Goal: Transaction & Acquisition: Book appointment/travel/reservation

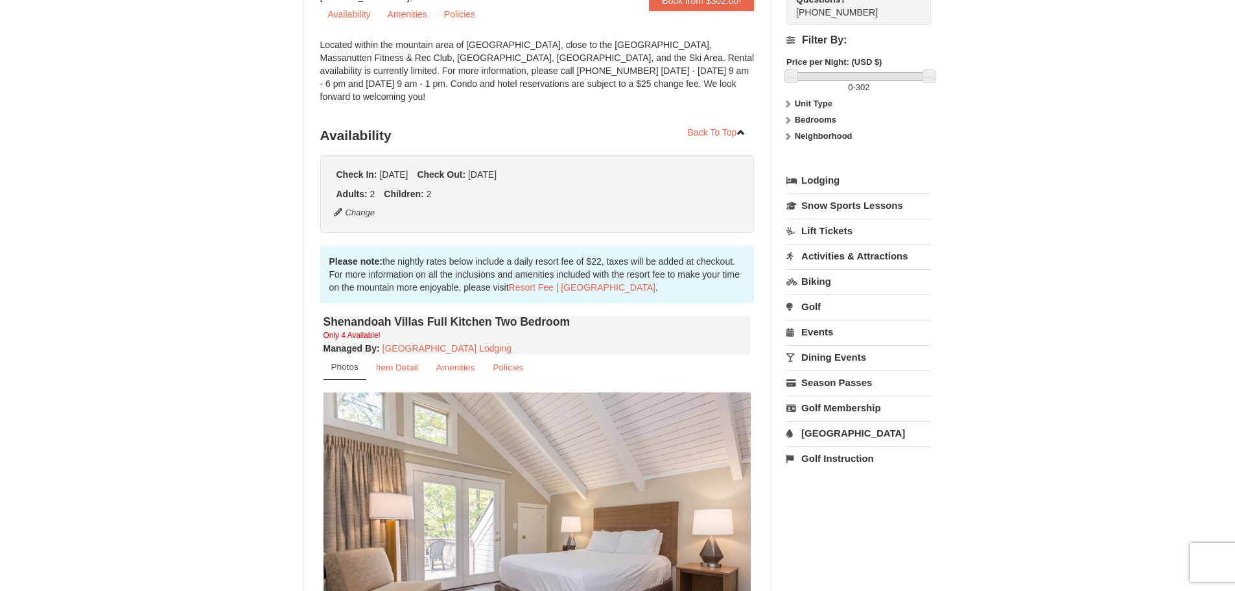
scroll to position [130, 0]
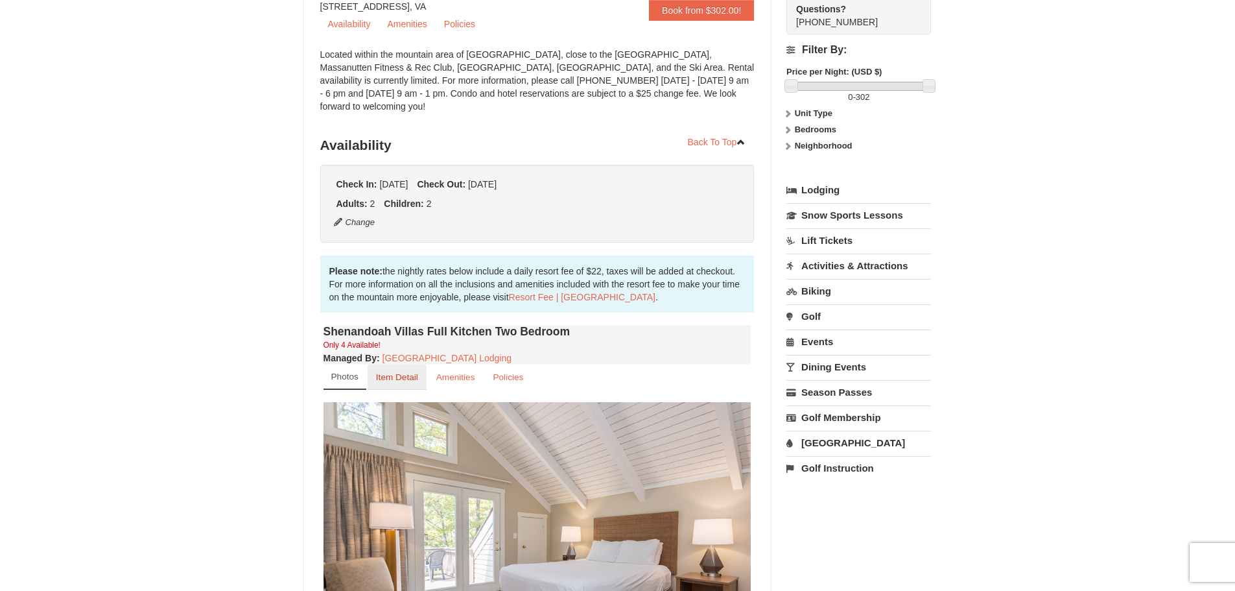
click at [402, 372] on small "Item Detail" at bounding box center [397, 377] width 42 height 10
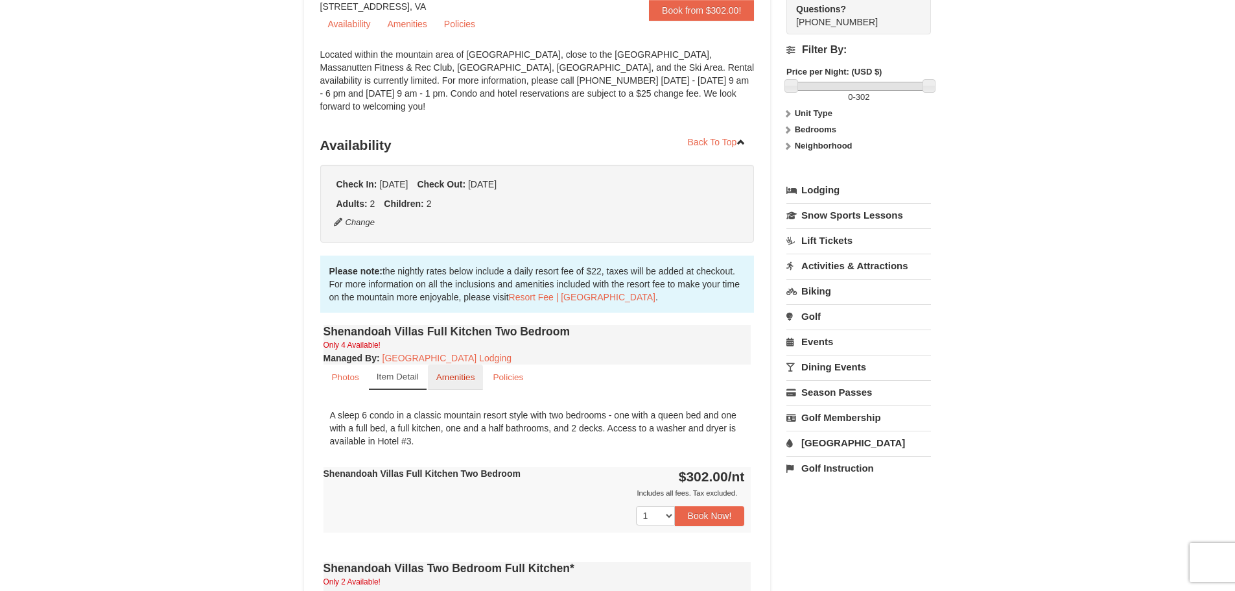
click at [438, 372] on small "Amenities" at bounding box center [455, 377] width 39 height 10
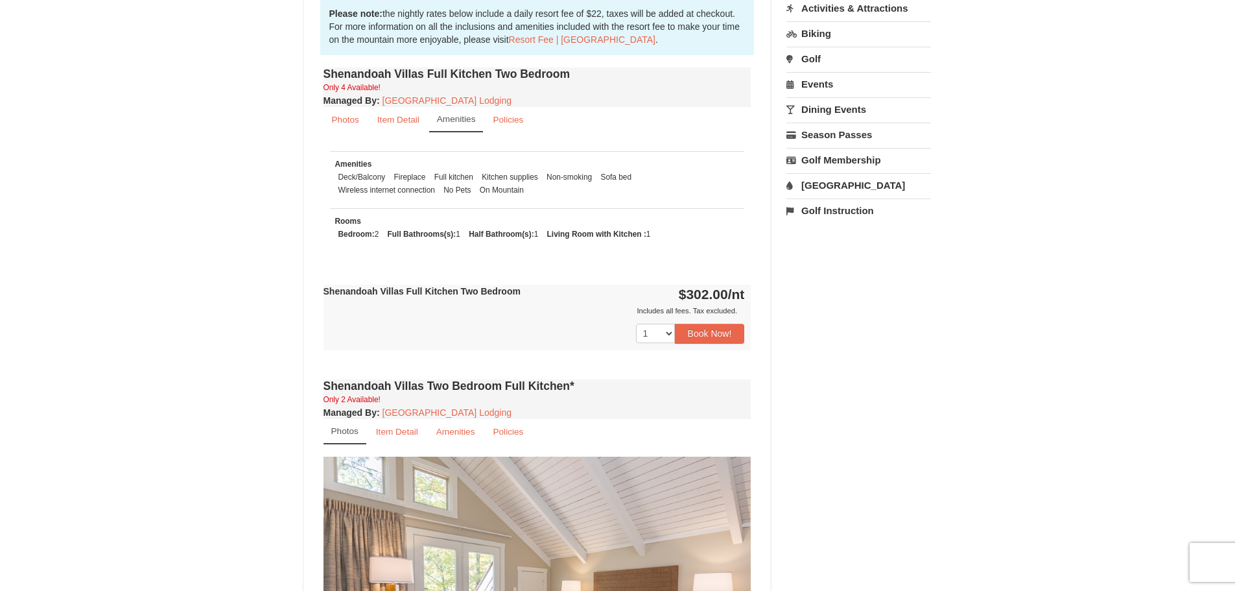
scroll to position [259, 0]
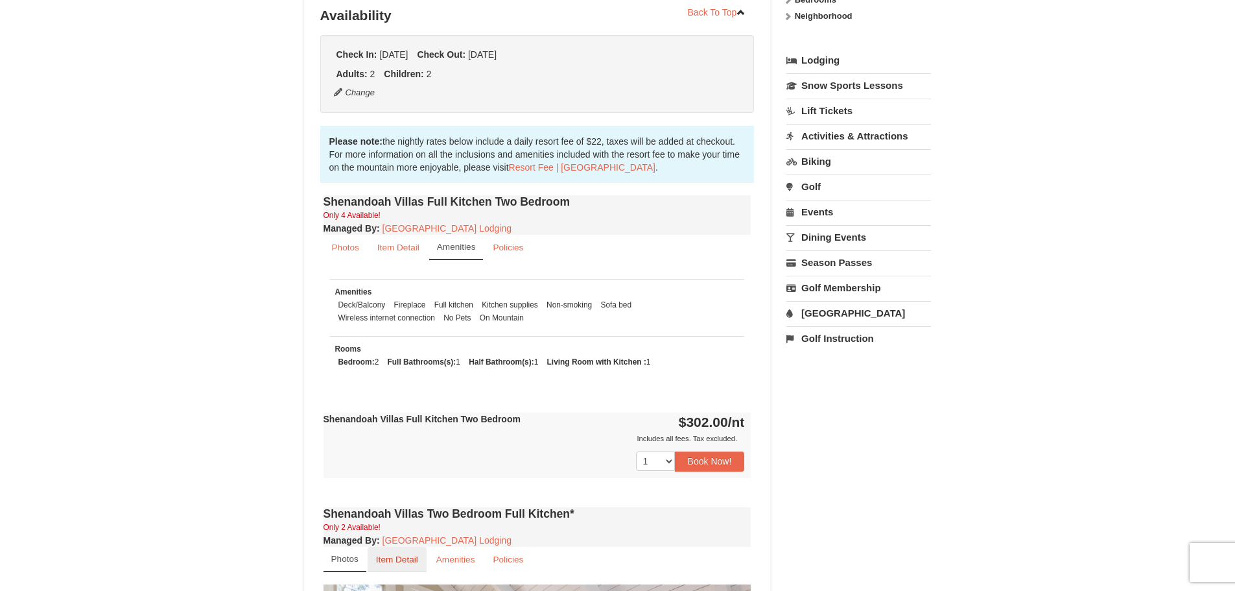
click at [389, 554] on small "Item Detail" at bounding box center [397, 559] width 42 height 10
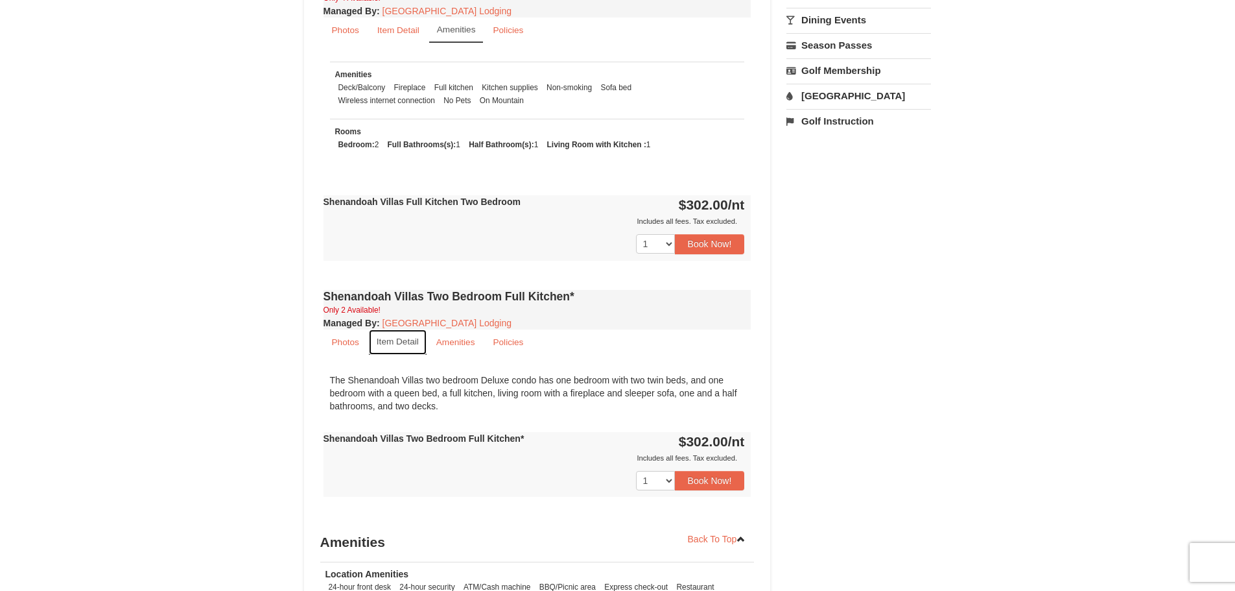
scroll to position [454, 0]
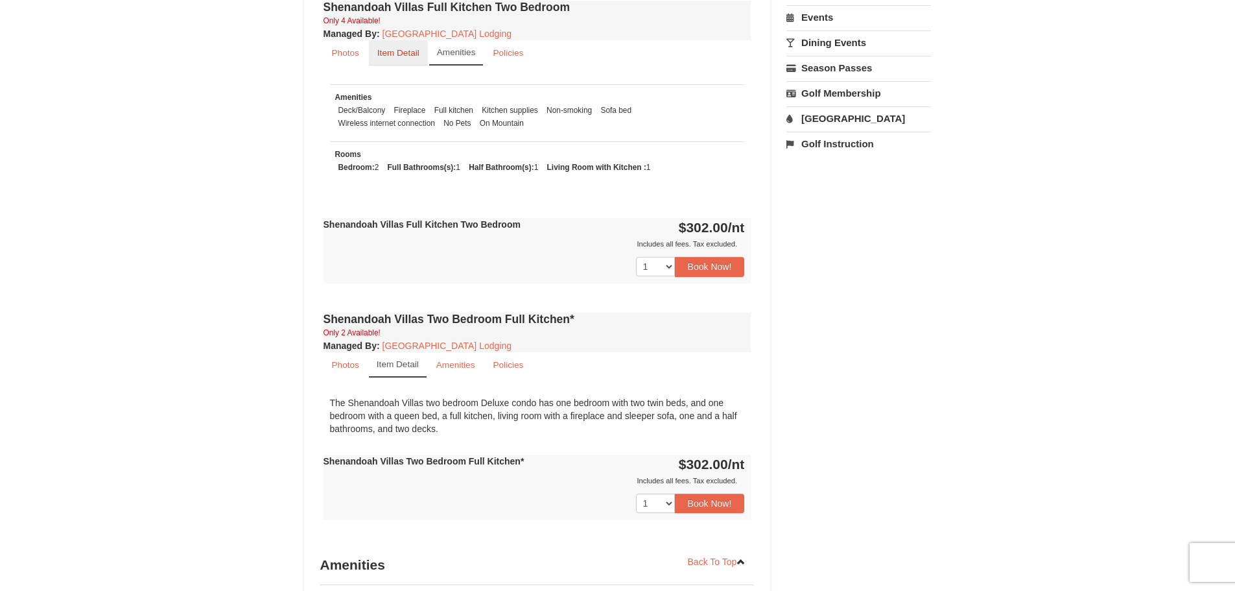
click at [396, 46] on link "Item Detail" at bounding box center [398, 52] width 59 height 25
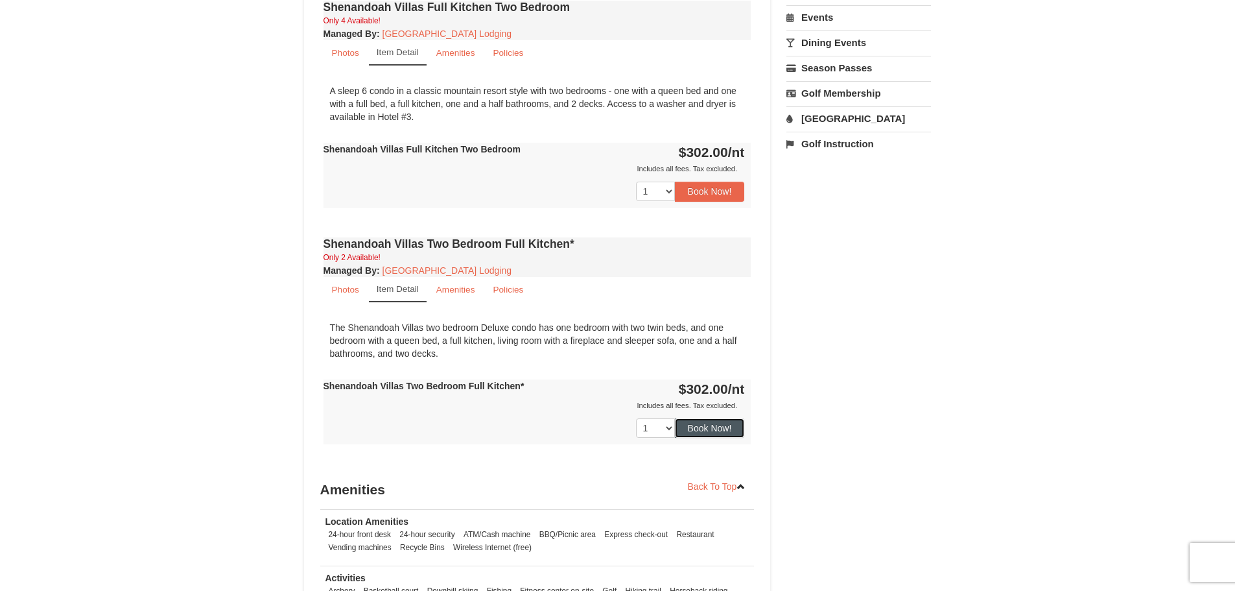
click at [721, 421] on button "Book Now!" at bounding box center [710, 427] width 70 height 19
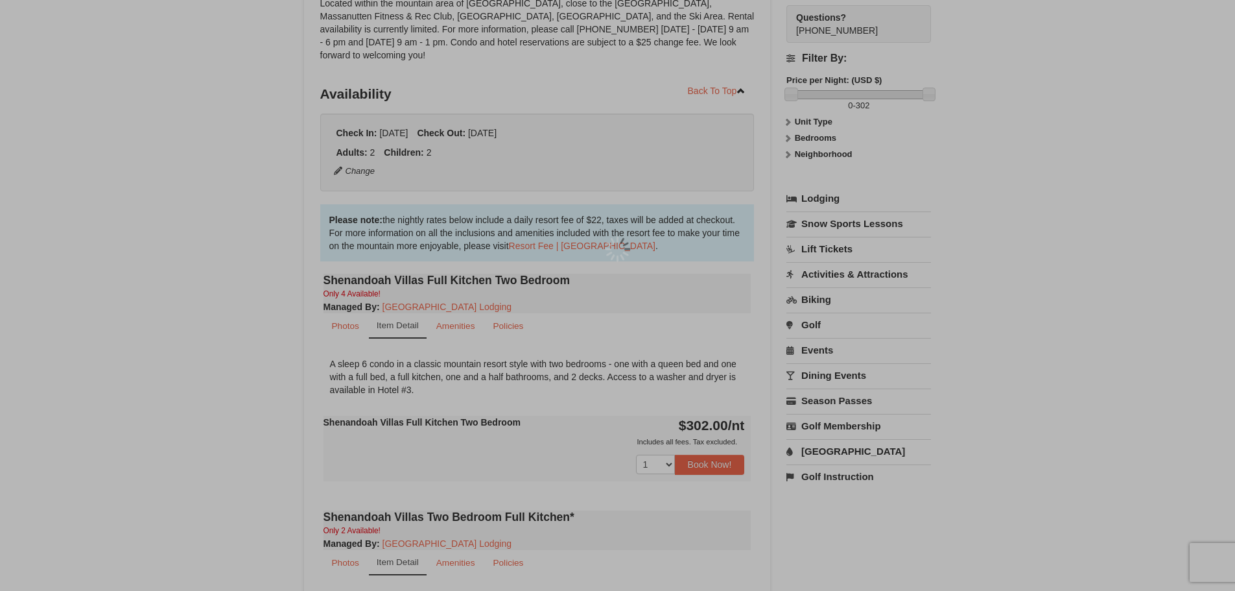
scroll to position [113, 0]
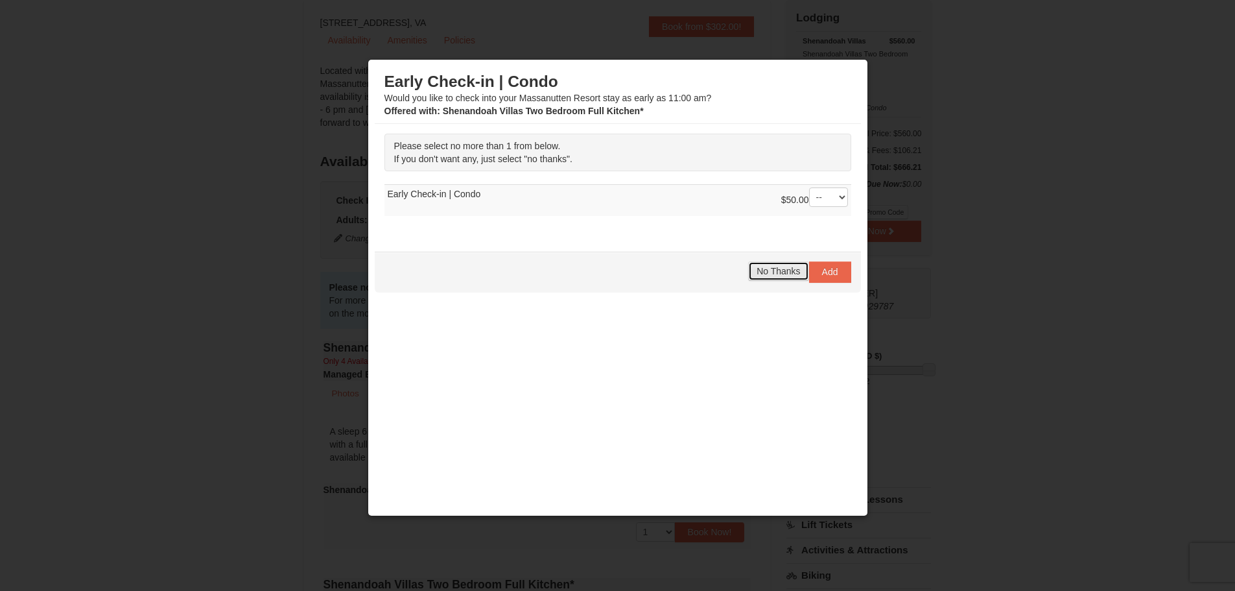
click at [764, 272] on span "No Thanks" at bounding box center [778, 271] width 43 height 10
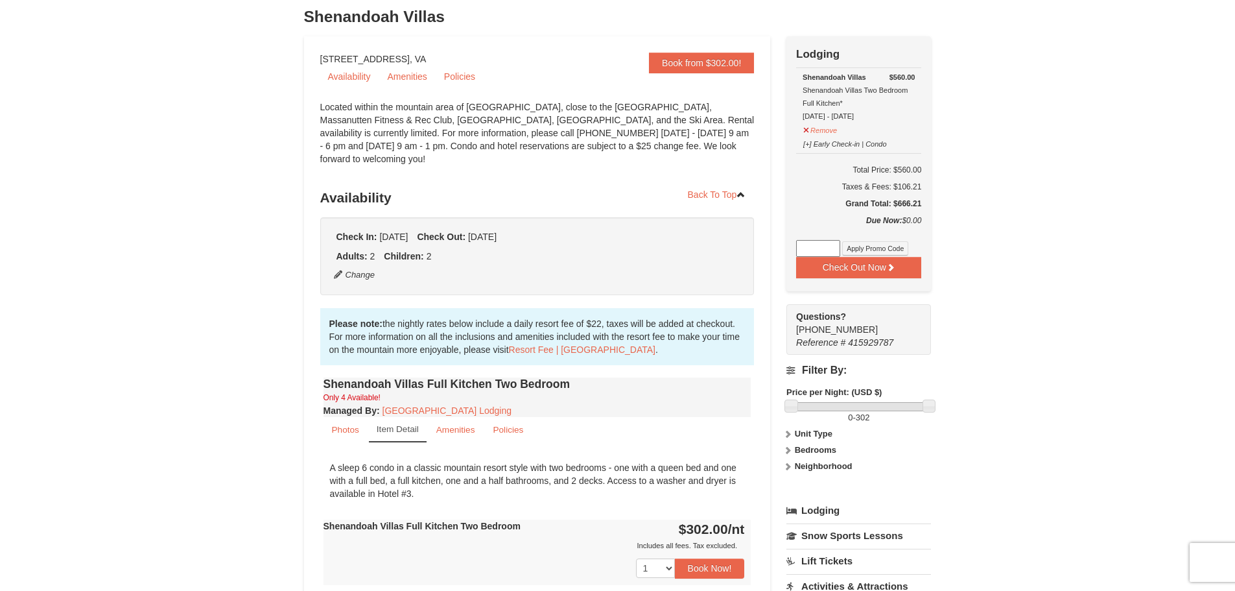
scroll to position [65, 0]
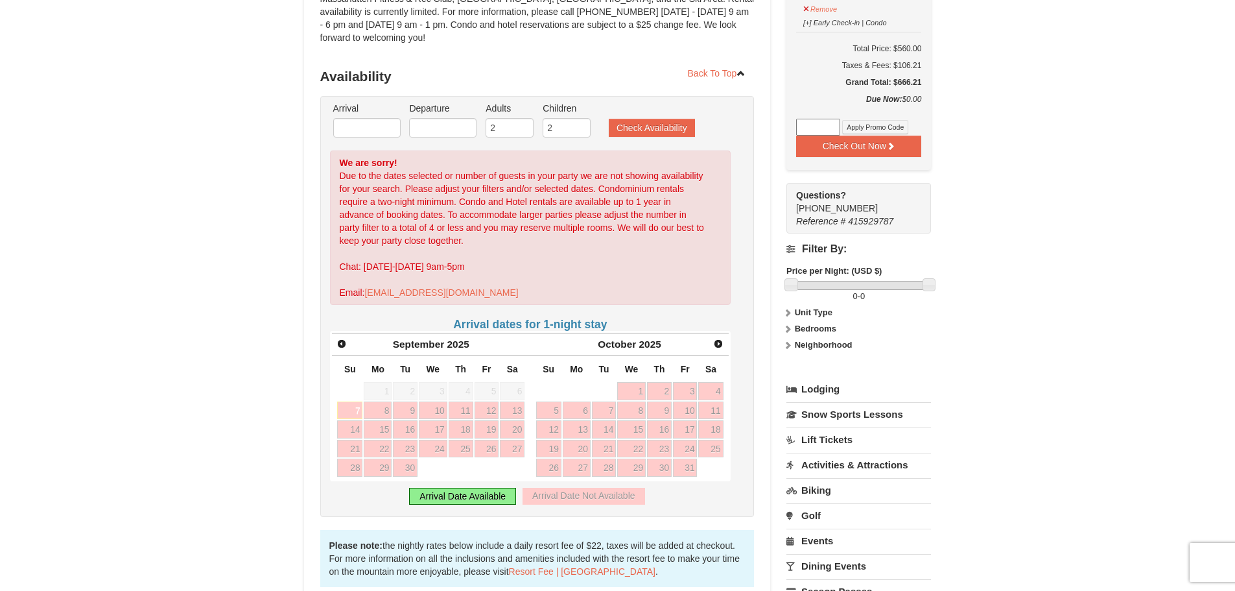
scroll to position [195, 0]
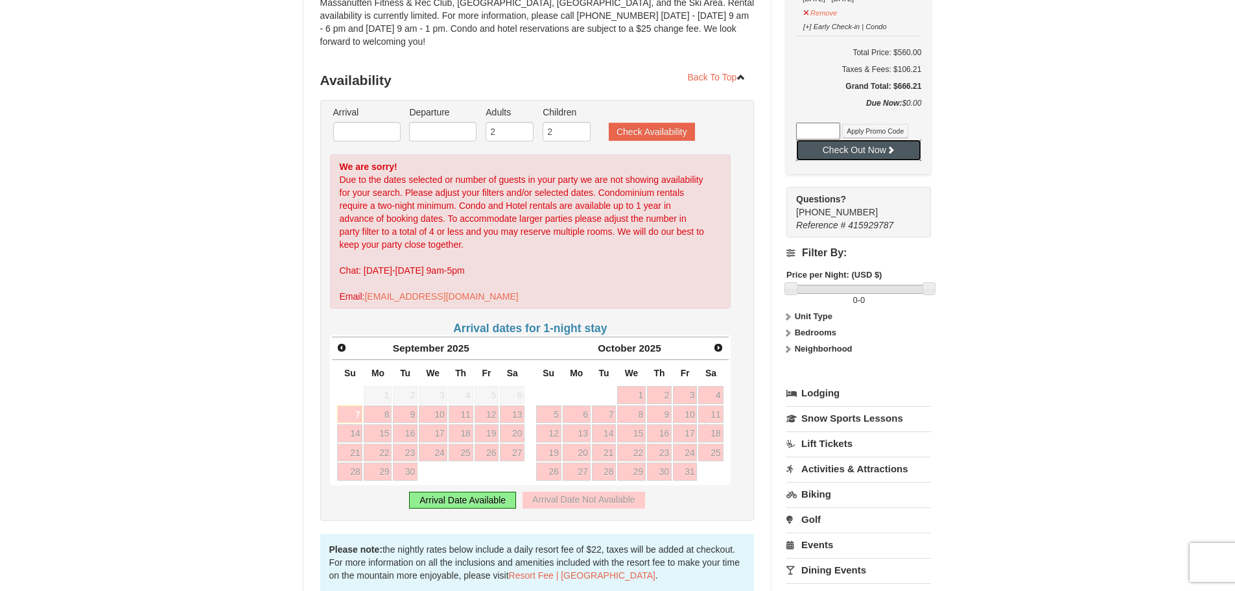
click at [881, 154] on button "Check Out Now" at bounding box center [858, 149] width 125 height 21
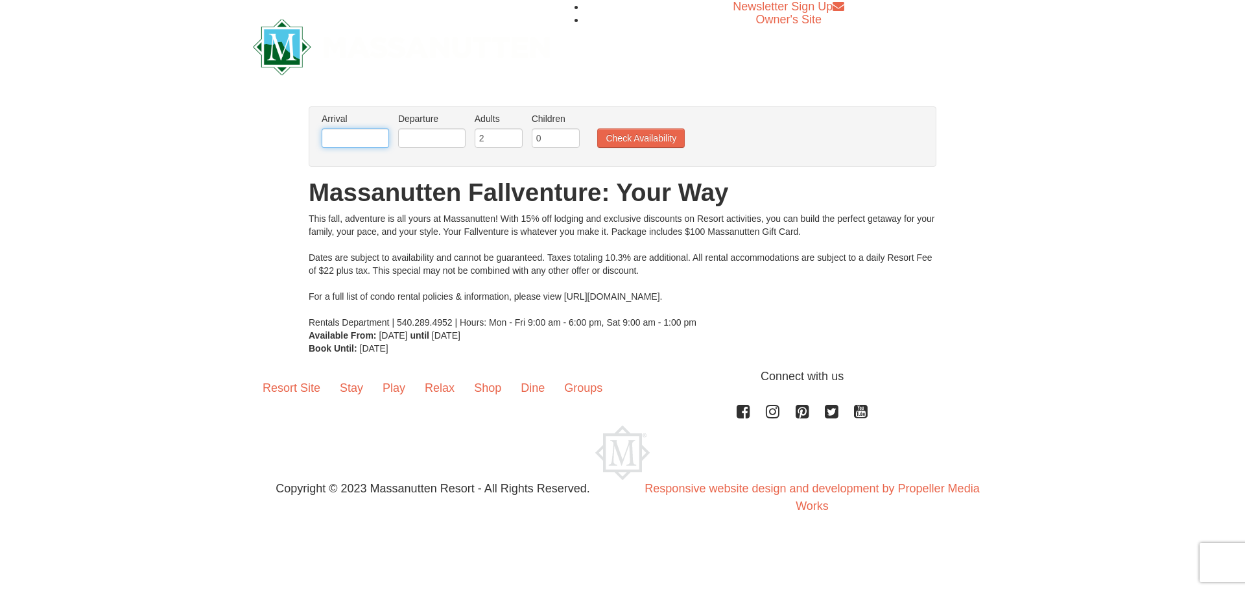
click at [370, 139] on input "text" at bounding box center [355, 137] width 67 height 19
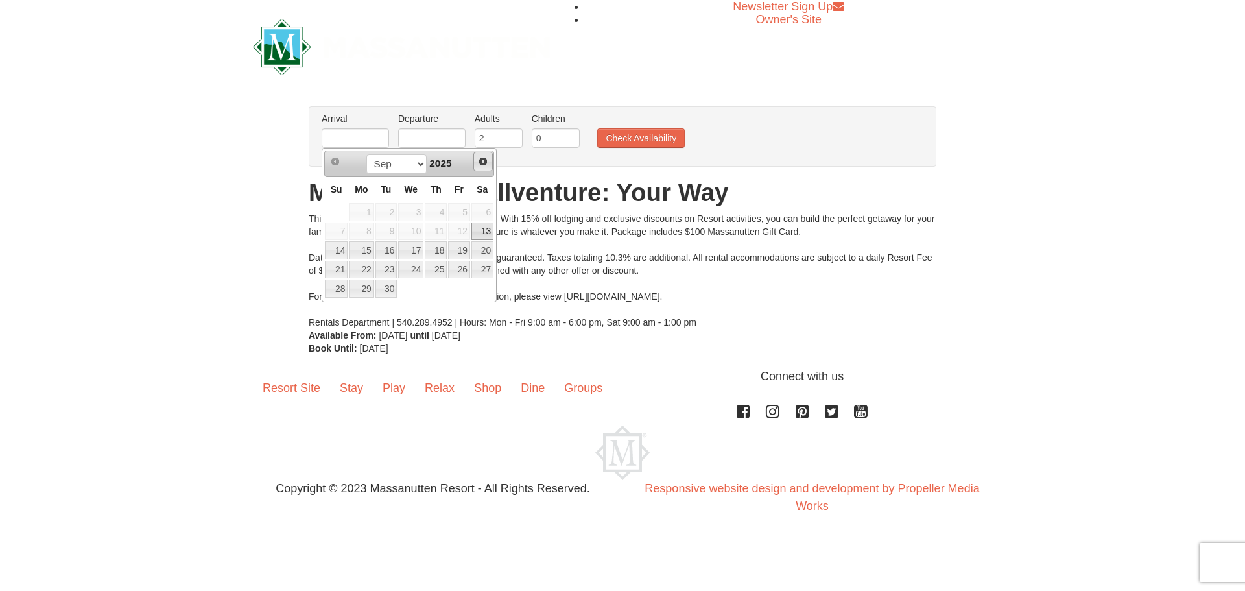
click at [486, 159] on span "Next" at bounding box center [483, 161] width 10 height 10
click at [477, 230] on link "11" at bounding box center [482, 231] width 22 height 18
type input "[DATE]"
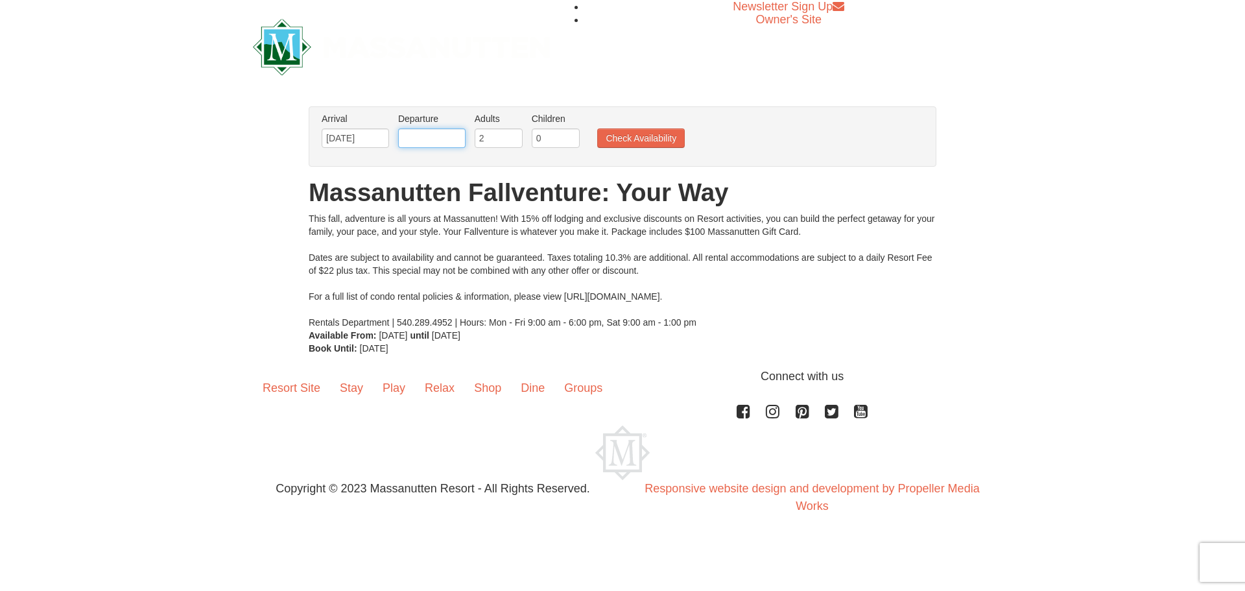
click at [442, 135] on input "text" at bounding box center [431, 137] width 67 height 19
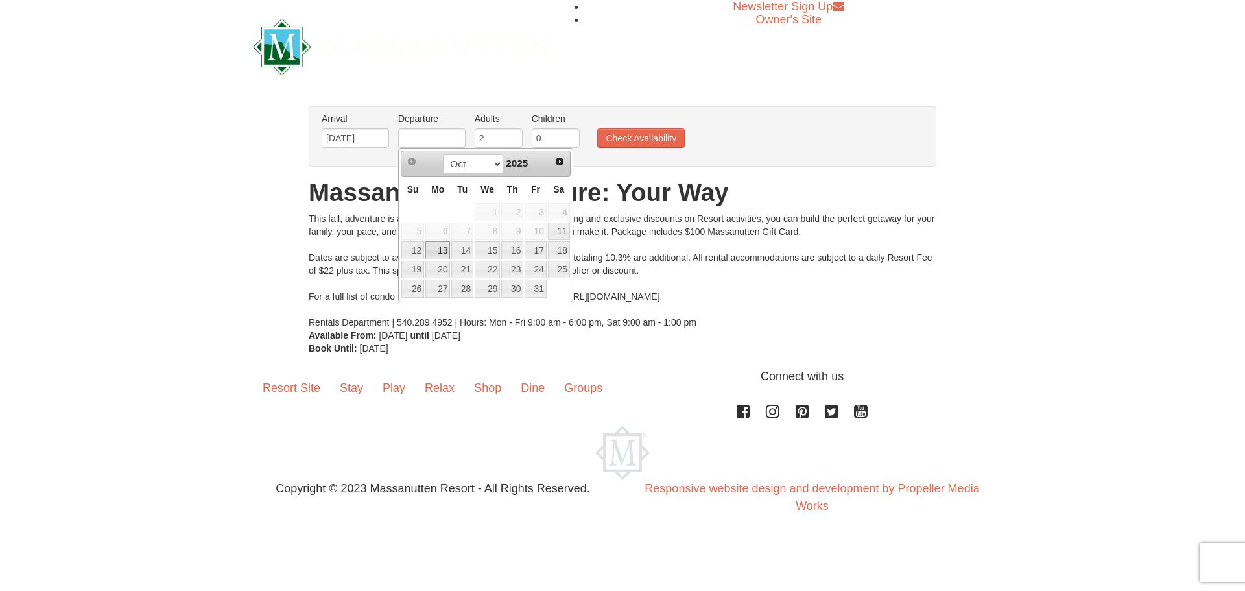
click at [446, 250] on link "13" at bounding box center [437, 250] width 25 height 18
type input "10/13/2025"
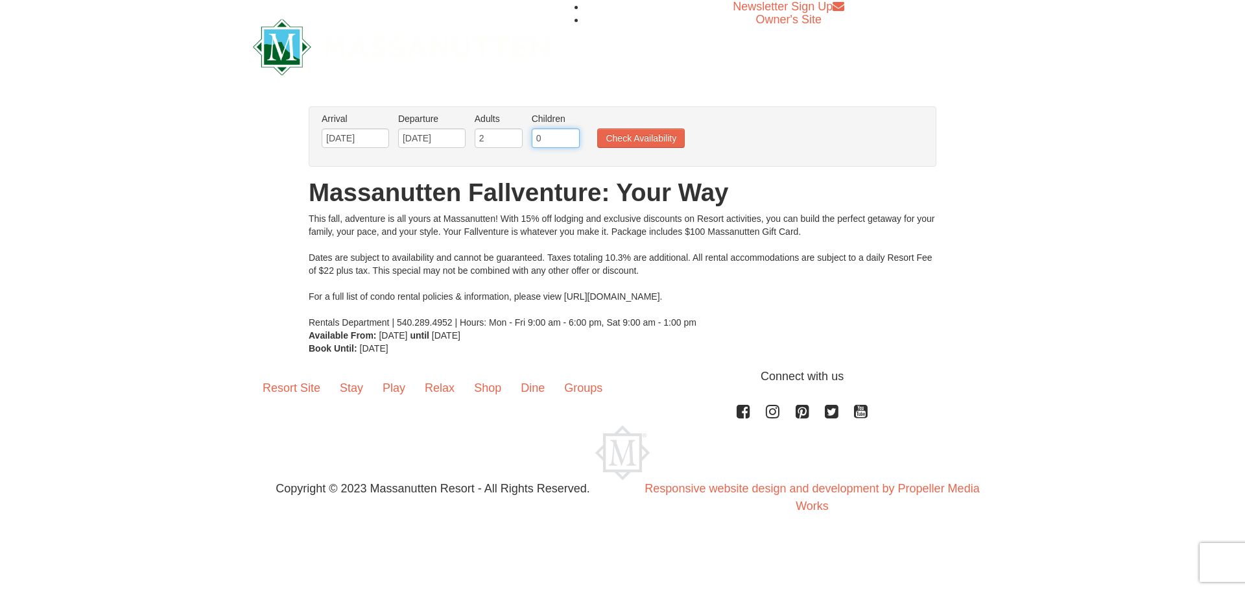
click at [557, 139] on input "0" at bounding box center [556, 137] width 48 height 19
click at [572, 134] on input "1" at bounding box center [556, 137] width 48 height 19
type input "2"
click at [572, 134] on input "2" at bounding box center [556, 137] width 48 height 19
click at [619, 134] on button "Check Availability" at bounding box center [641, 137] width 88 height 19
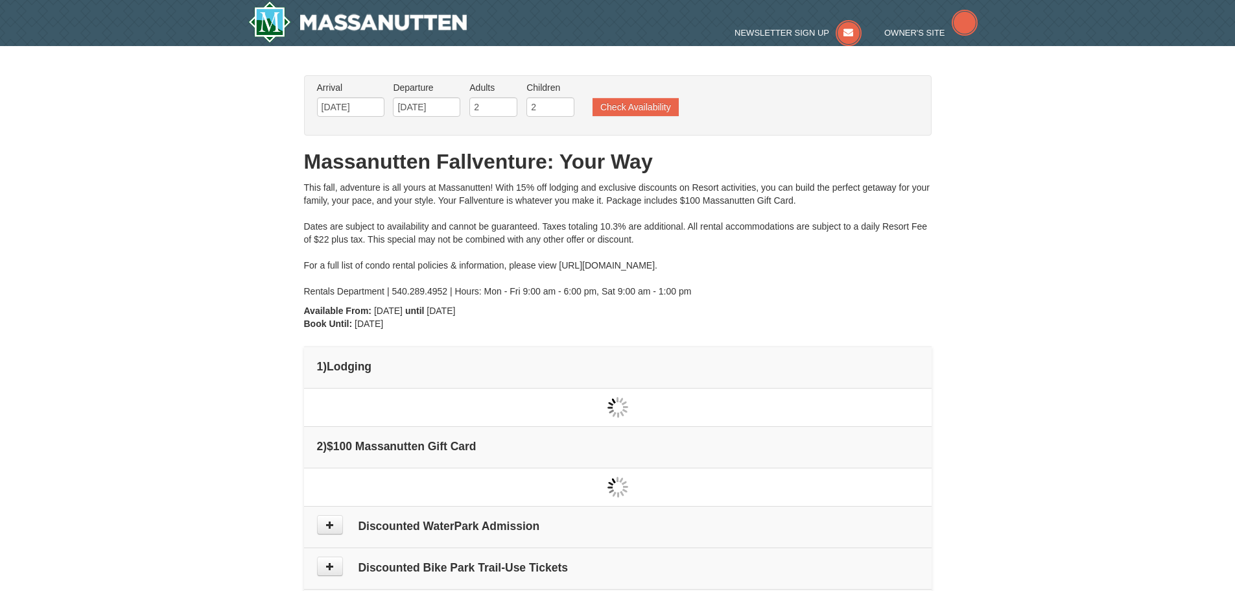
type input "[DATE]"
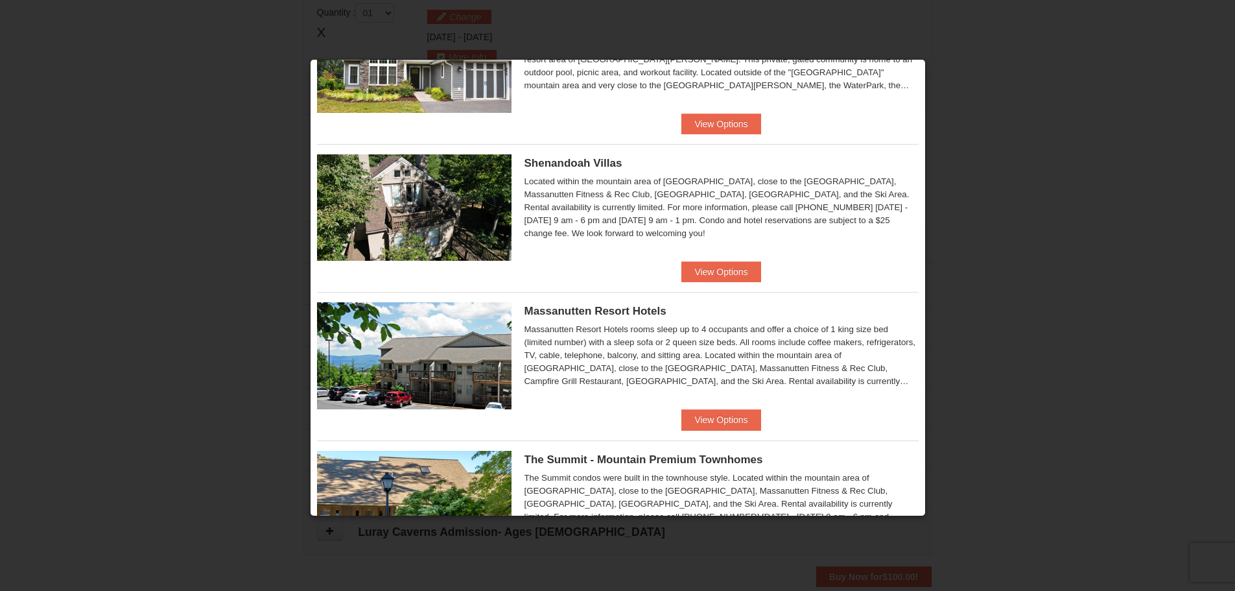
scroll to position [244, 0]
click at [718, 271] on button "View Options" at bounding box center [720, 272] width 79 height 21
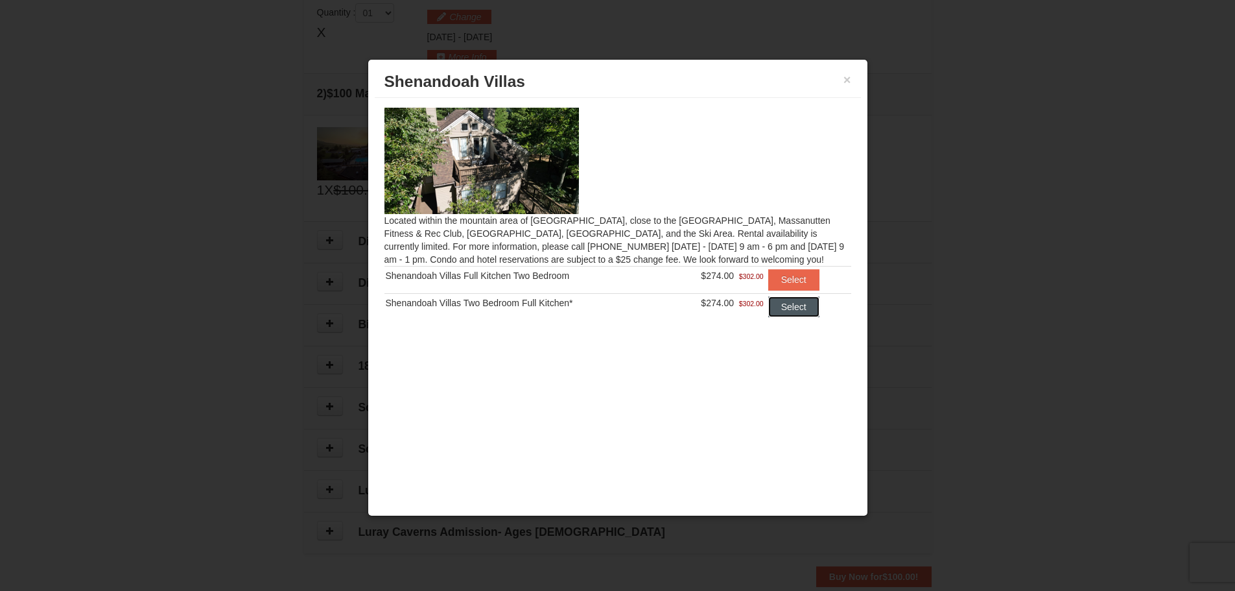
click at [783, 307] on button "Select" at bounding box center [793, 306] width 51 height 21
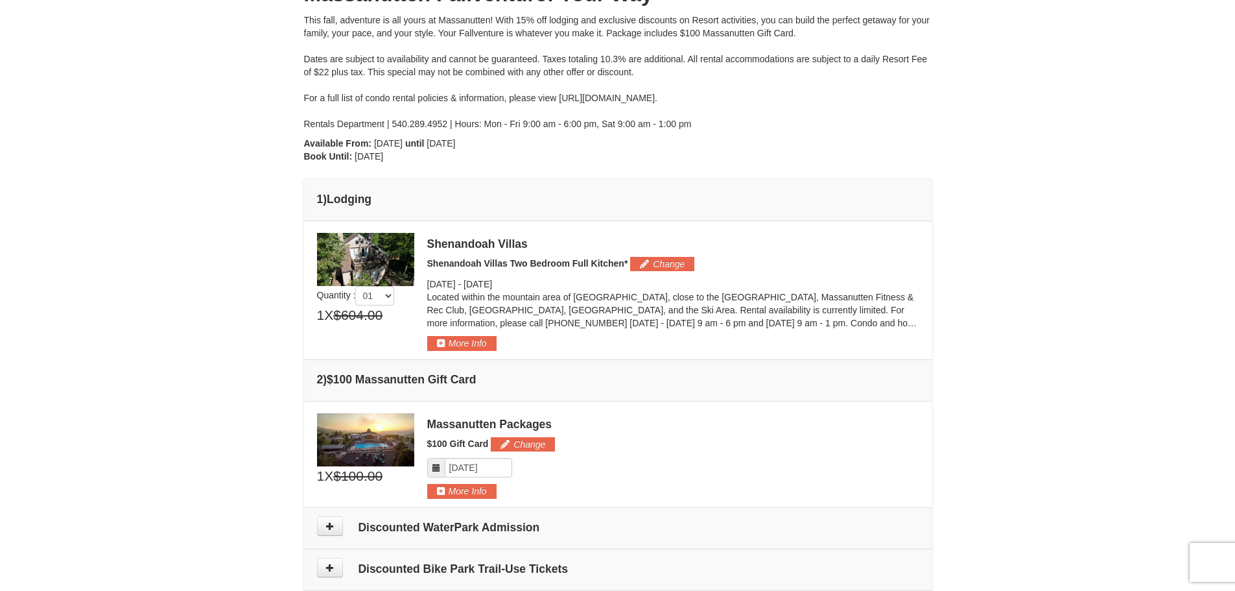
scroll to position [137, 0]
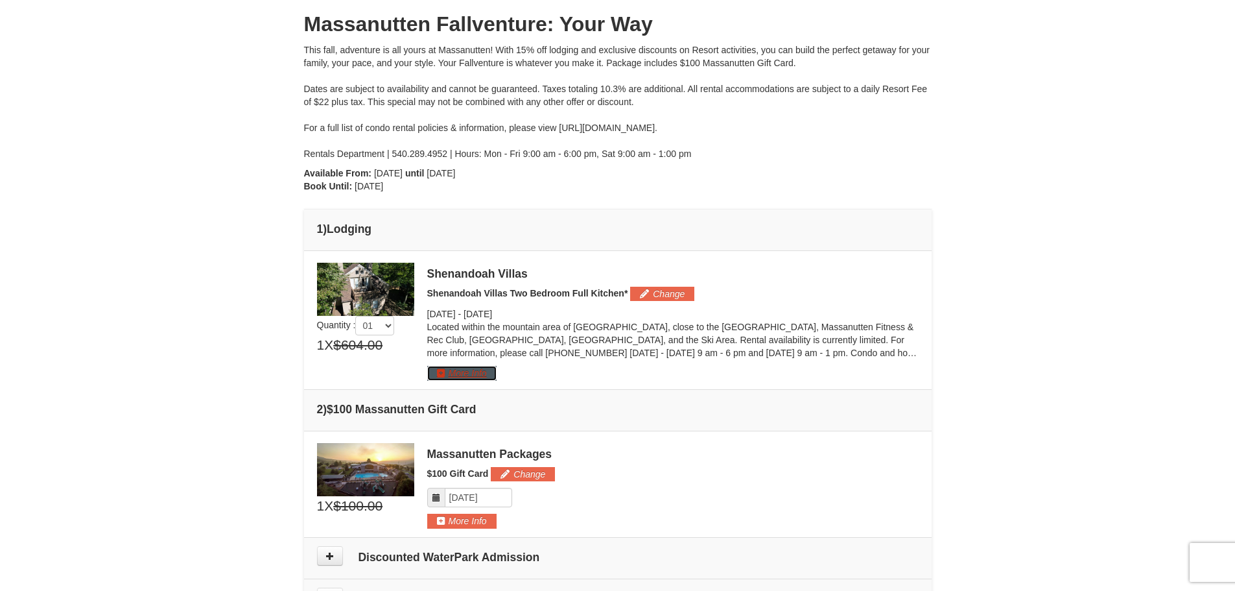
click at [476, 373] on button "More Info" at bounding box center [461, 373] width 69 height 14
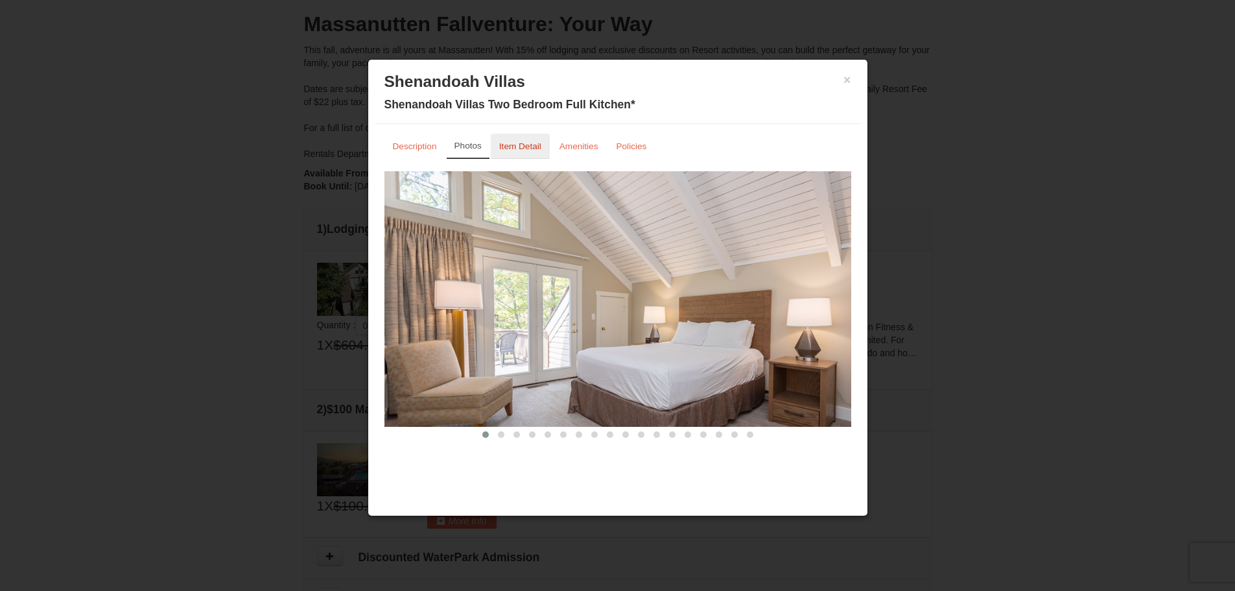
click at [514, 152] on link "Item Detail" at bounding box center [520, 146] width 59 height 25
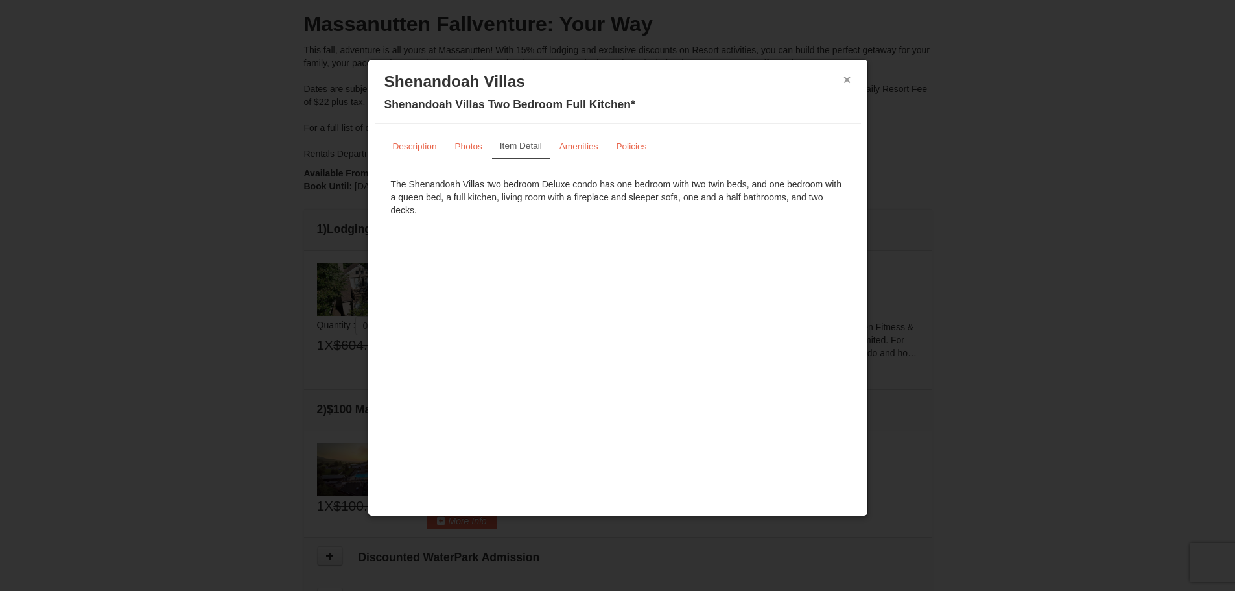
click at [845, 81] on button "×" at bounding box center [848, 79] width 8 height 13
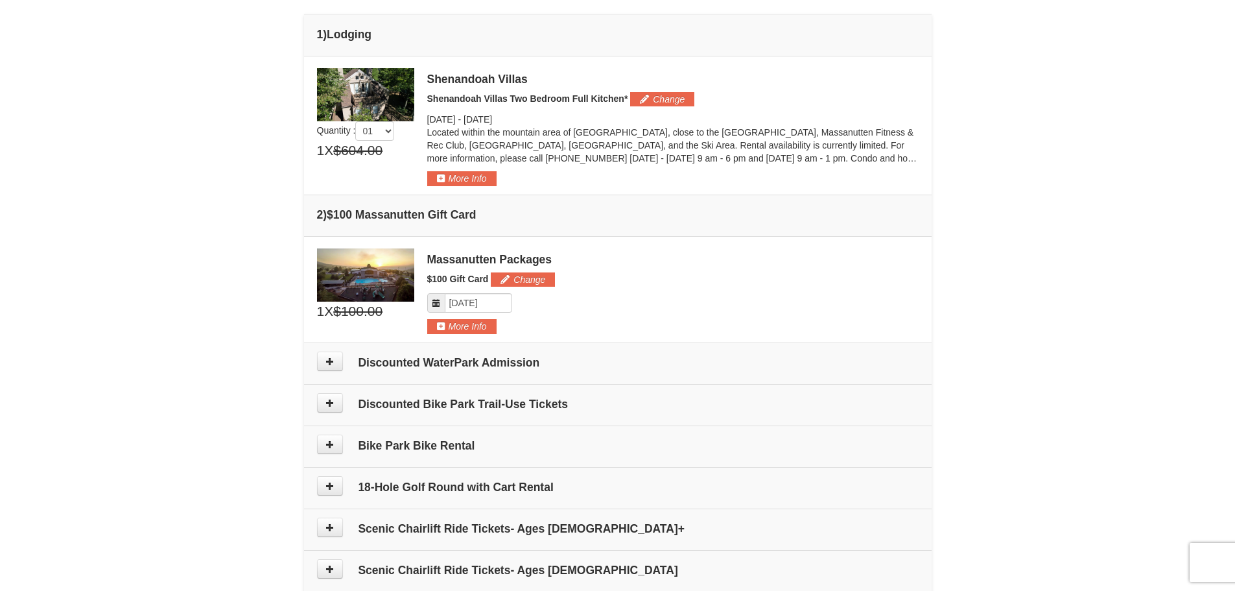
scroll to position [461, 0]
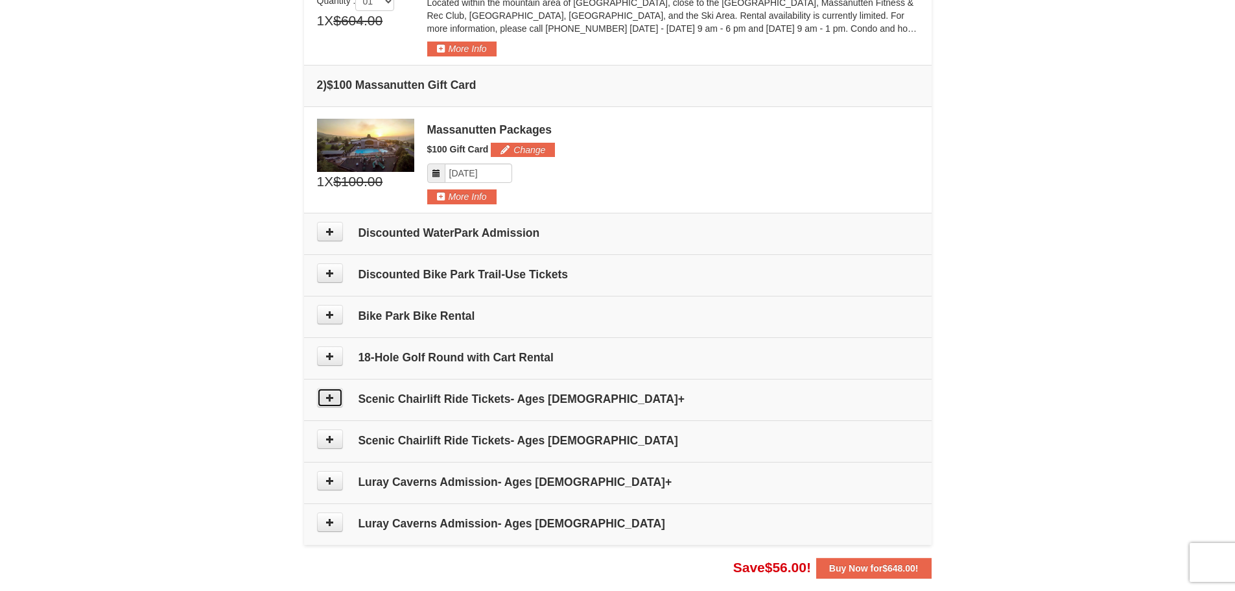
click at [326, 395] on icon at bounding box center [329, 397] width 9 height 9
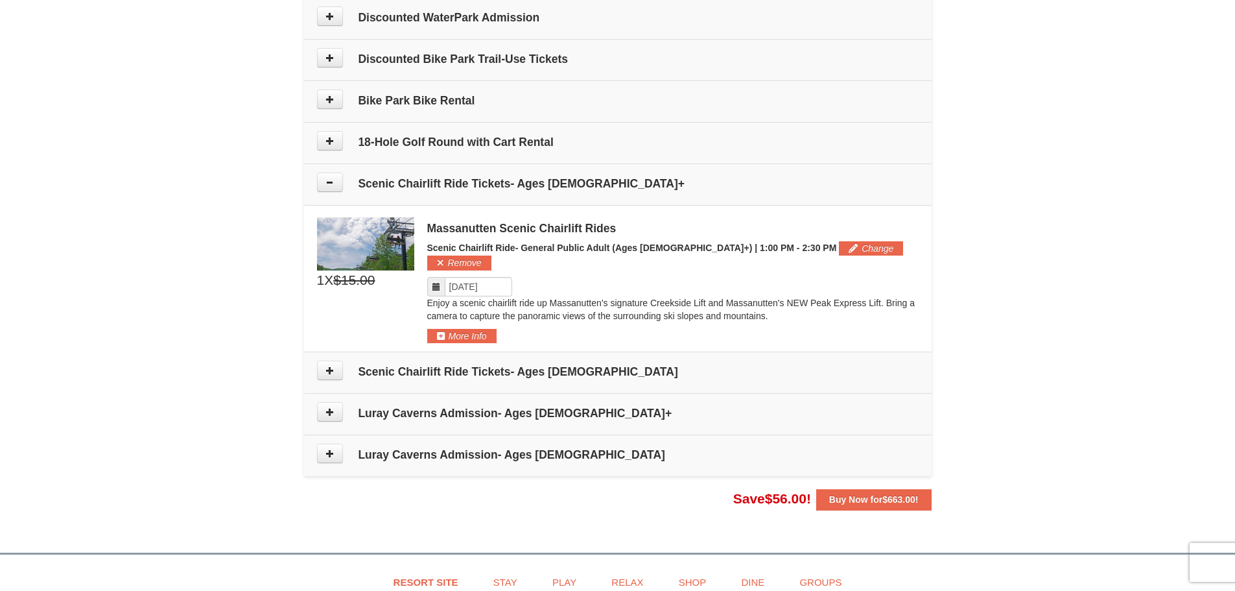
scroll to position [645, 0]
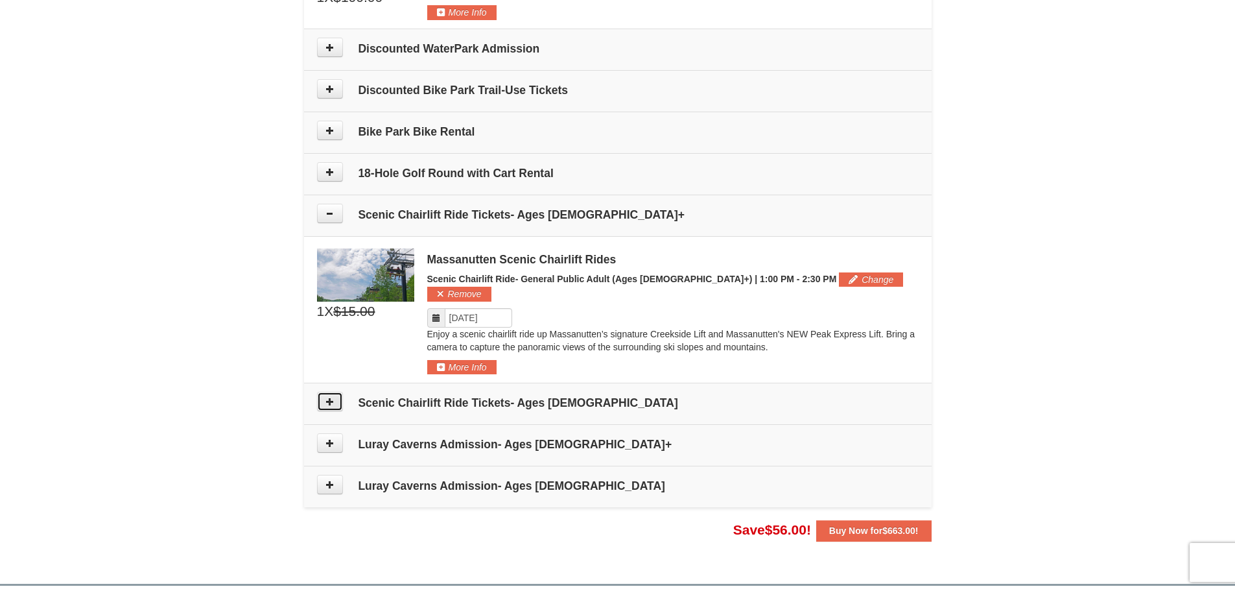
click at [327, 397] on icon at bounding box center [329, 401] width 9 height 9
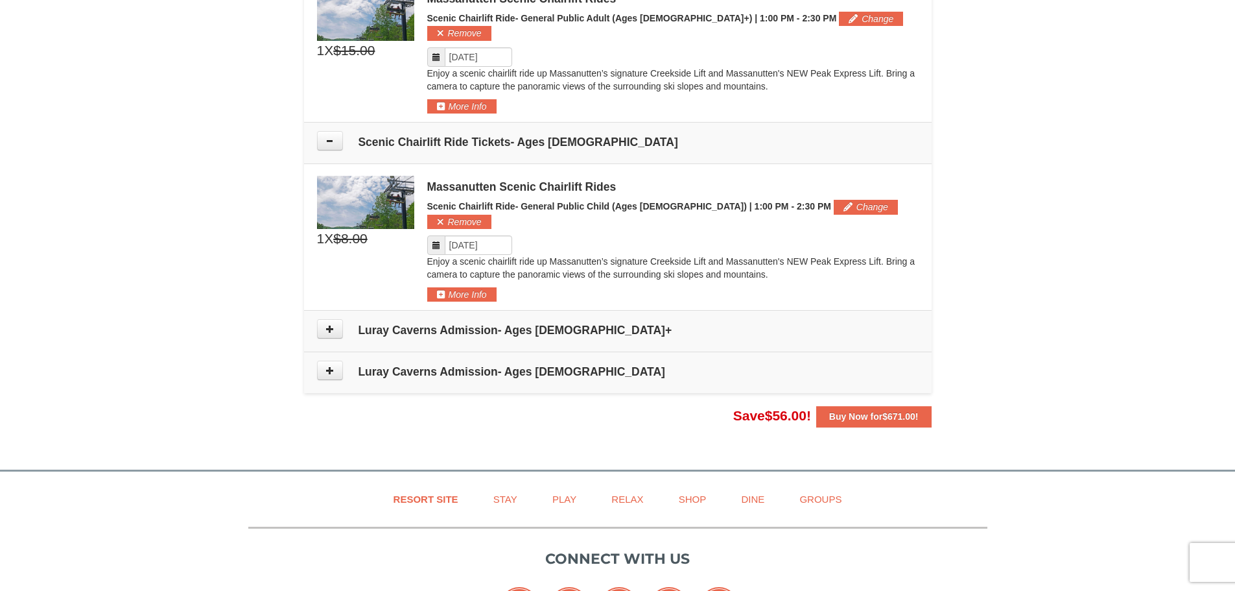
scroll to position [754, 0]
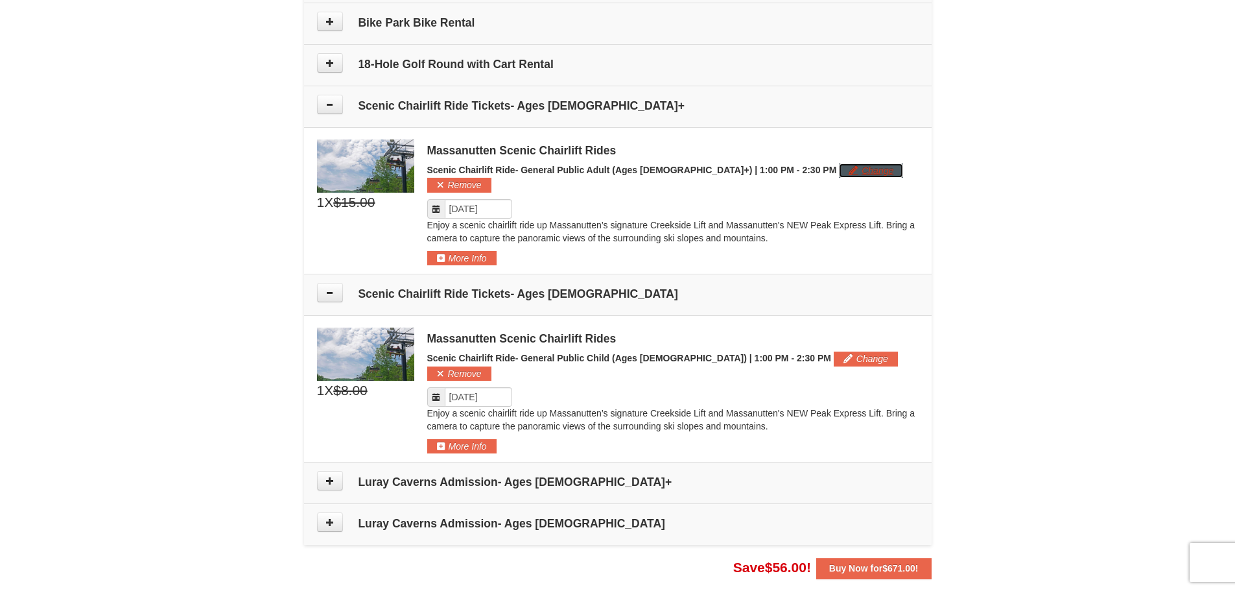
click at [839, 174] on button "Change" at bounding box center [871, 170] width 64 height 14
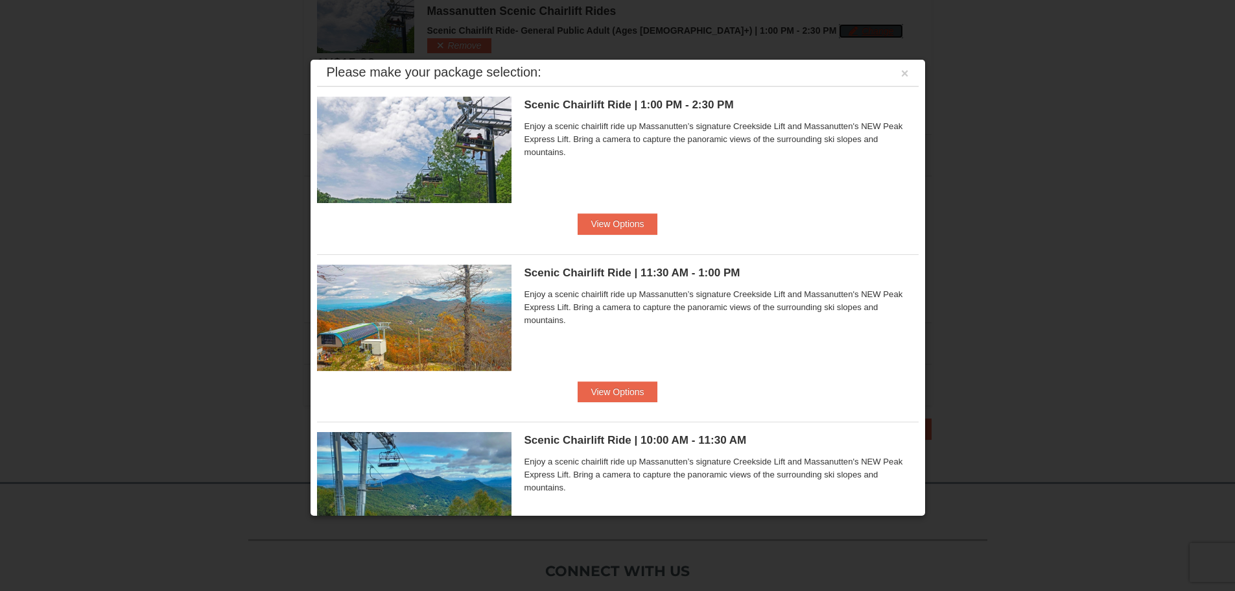
scroll to position [0, 0]
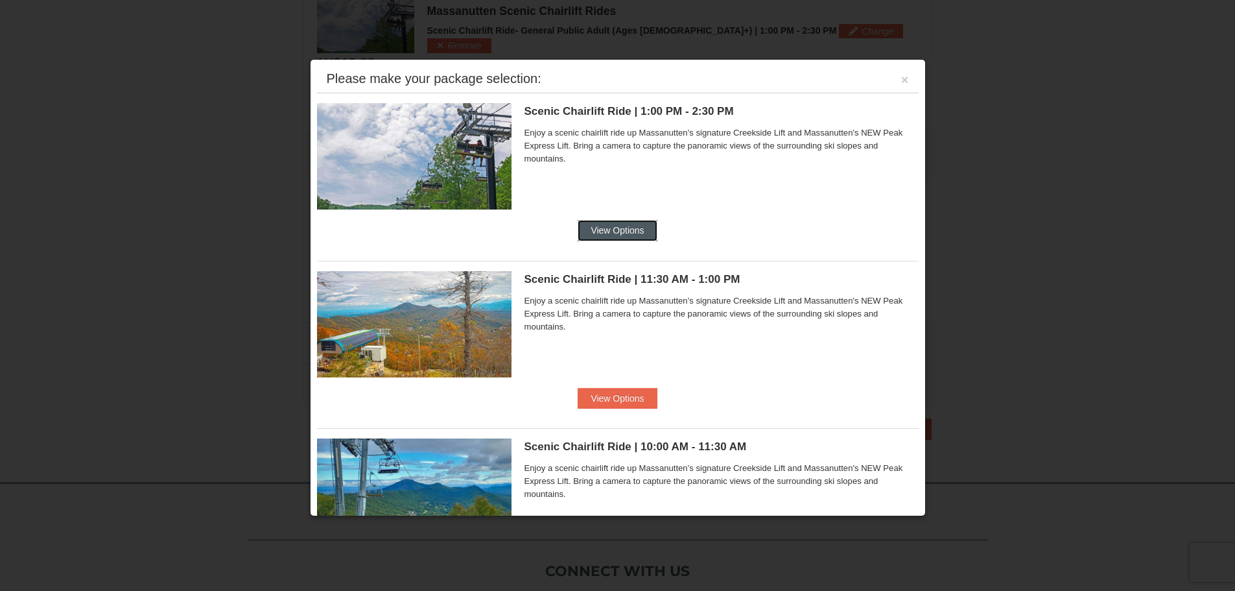
click at [581, 231] on button "View Options" at bounding box center [617, 230] width 79 height 21
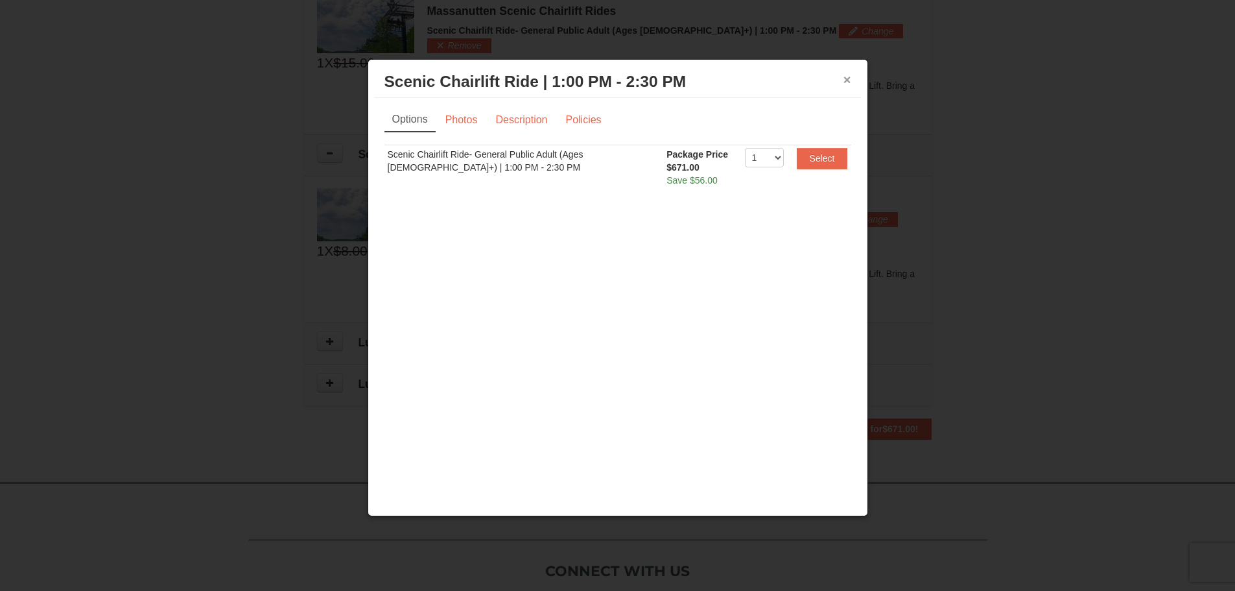
click at [844, 82] on button "×" at bounding box center [848, 79] width 8 height 13
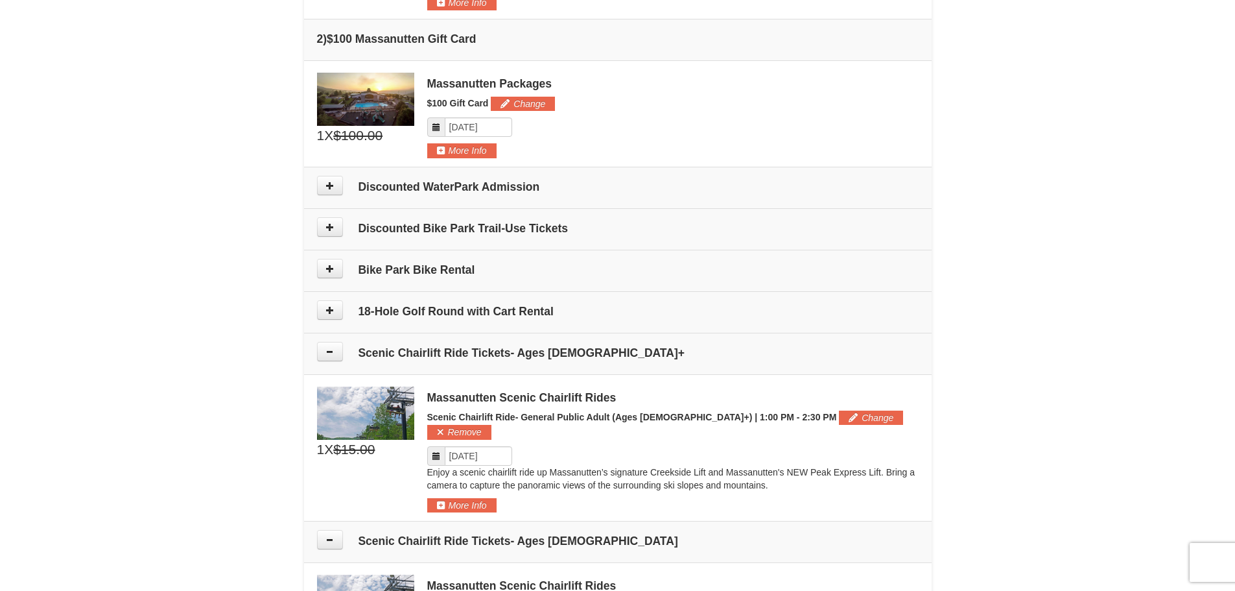
scroll to position [519, 0]
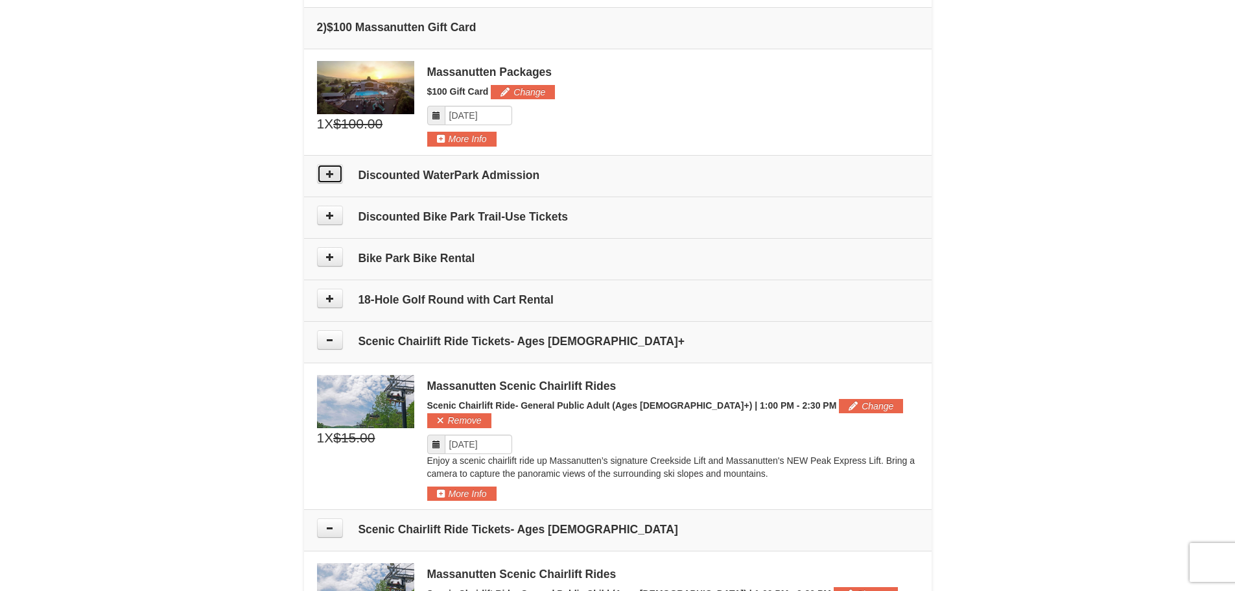
click at [330, 174] on icon at bounding box center [329, 173] width 9 height 9
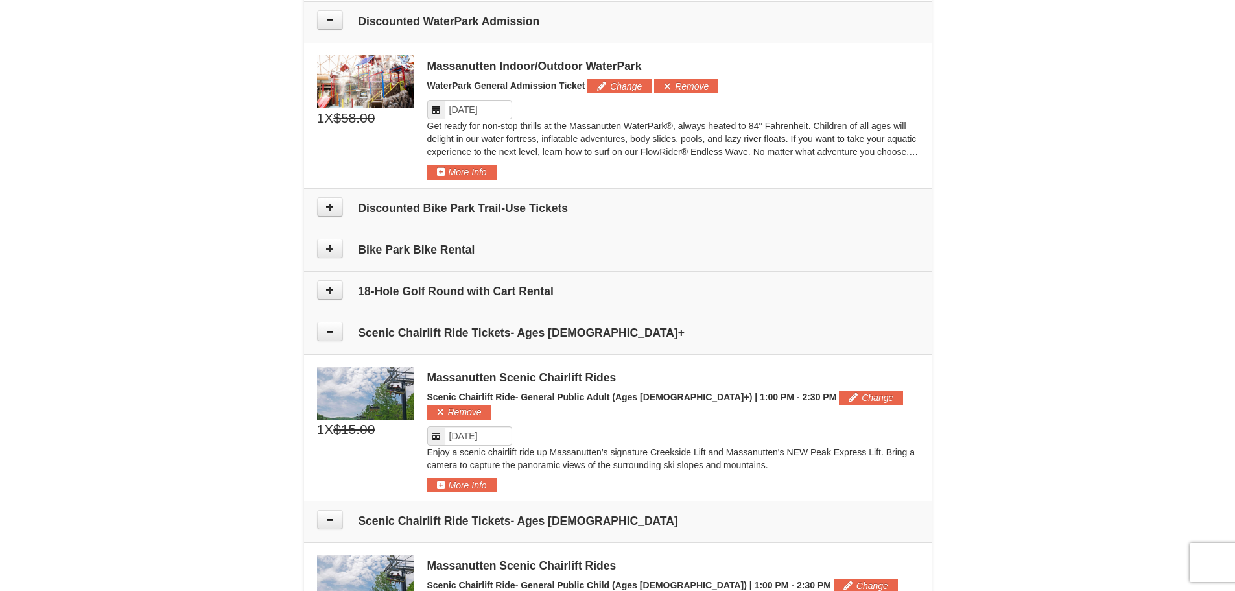
scroll to position [674, 0]
click at [475, 170] on button "More Info" at bounding box center [461, 170] width 69 height 14
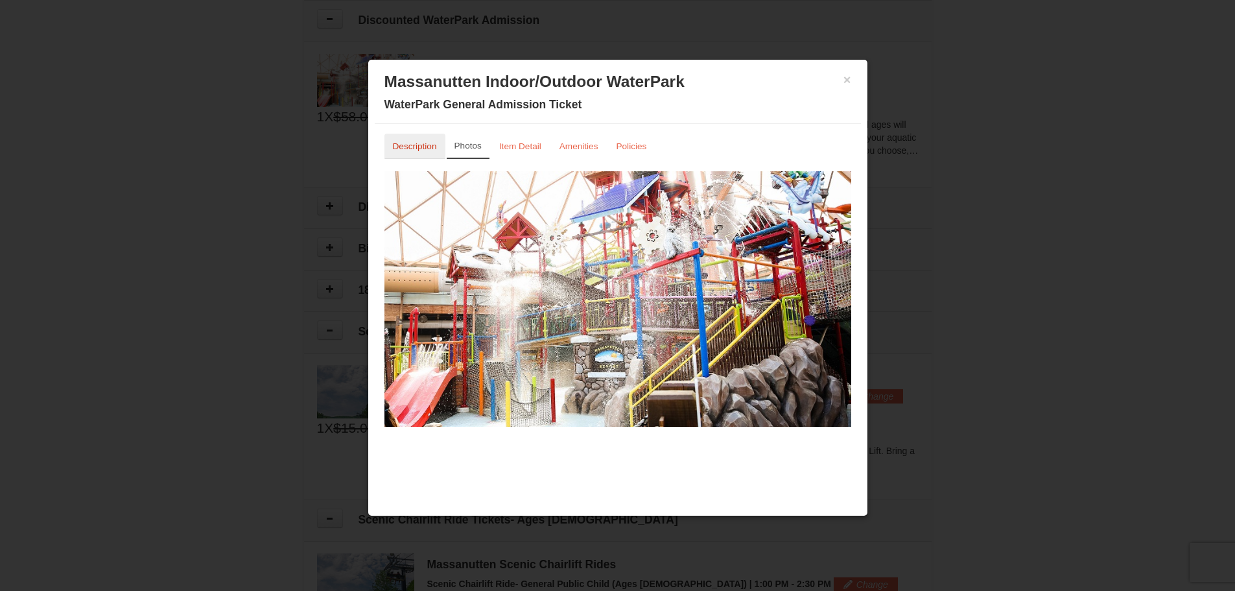
click at [407, 154] on link "Description" at bounding box center [414, 146] width 61 height 25
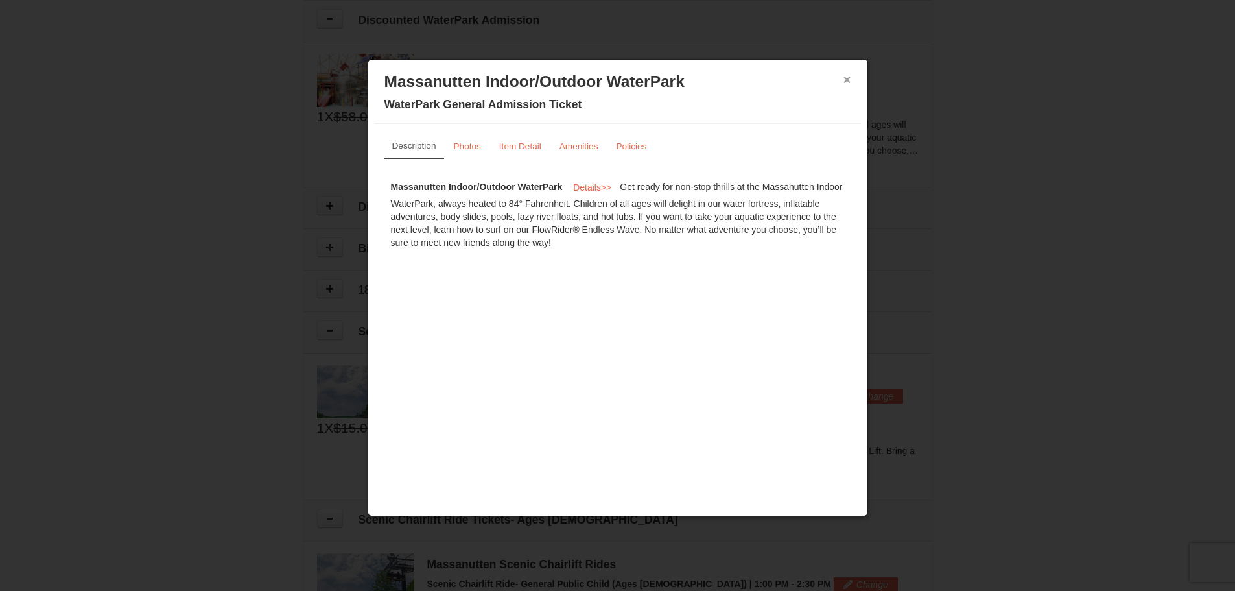
click at [847, 85] on button "×" at bounding box center [848, 79] width 8 height 13
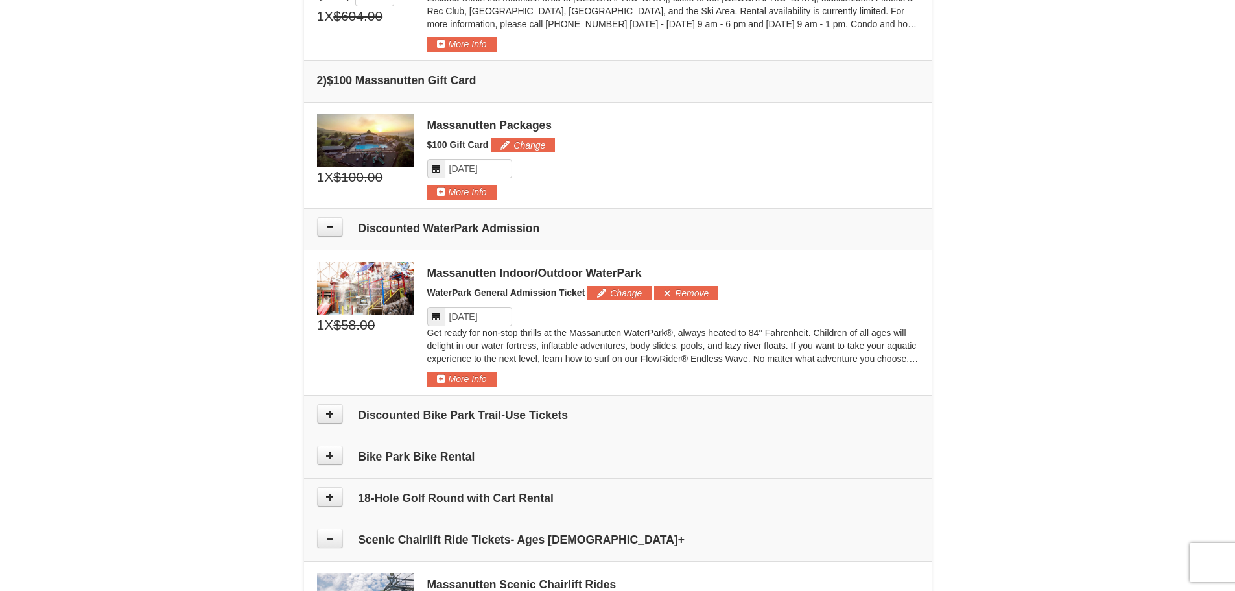
scroll to position [454, 0]
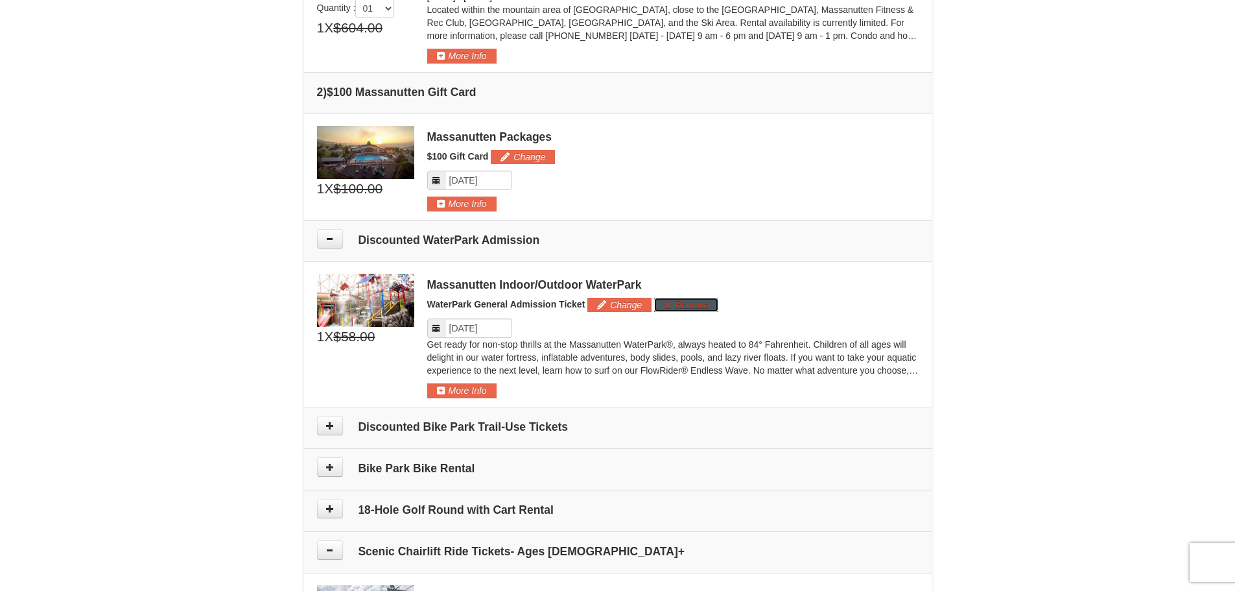
click at [703, 306] on button "Remove" at bounding box center [686, 305] width 64 height 14
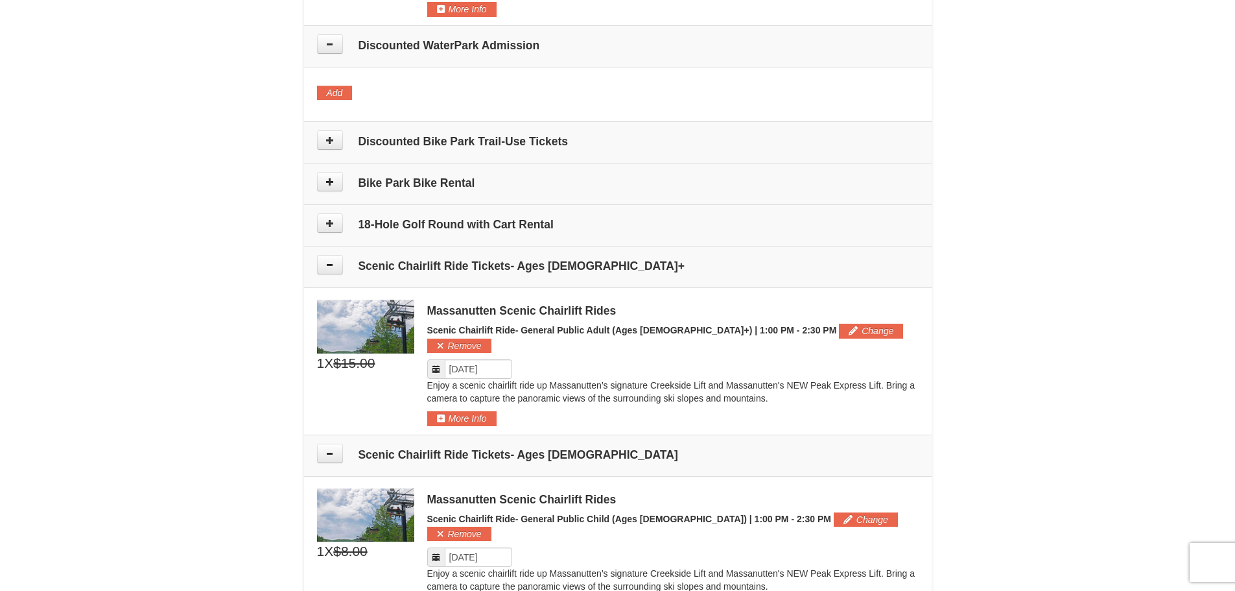
scroll to position [389, 0]
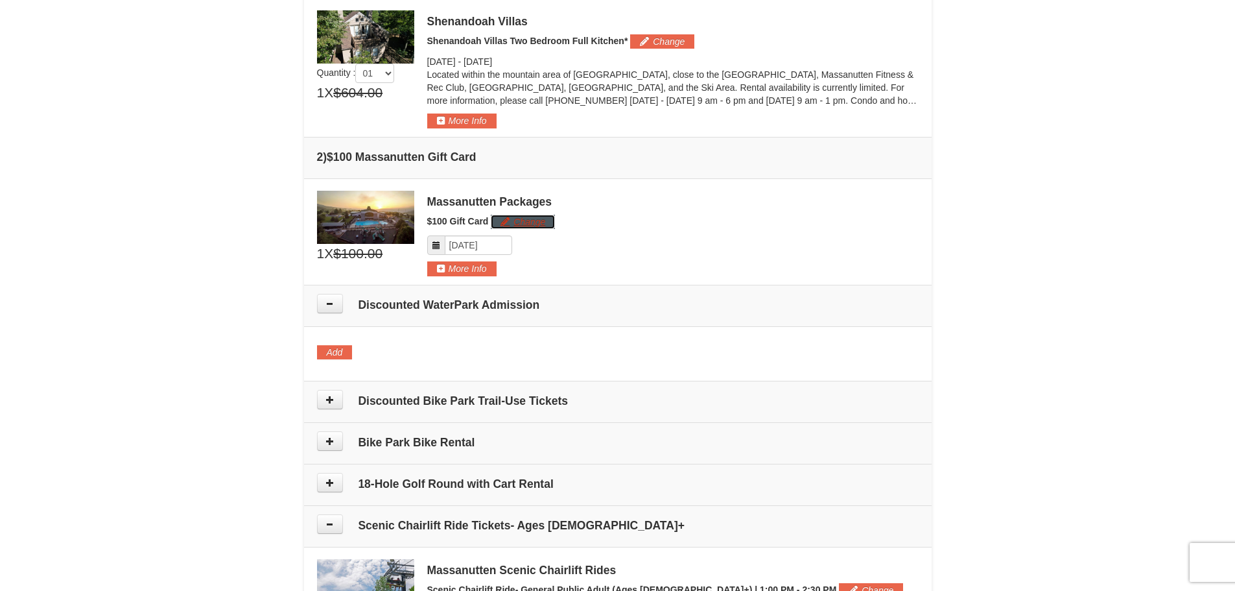
click at [521, 222] on button "Change" at bounding box center [523, 222] width 64 height 14
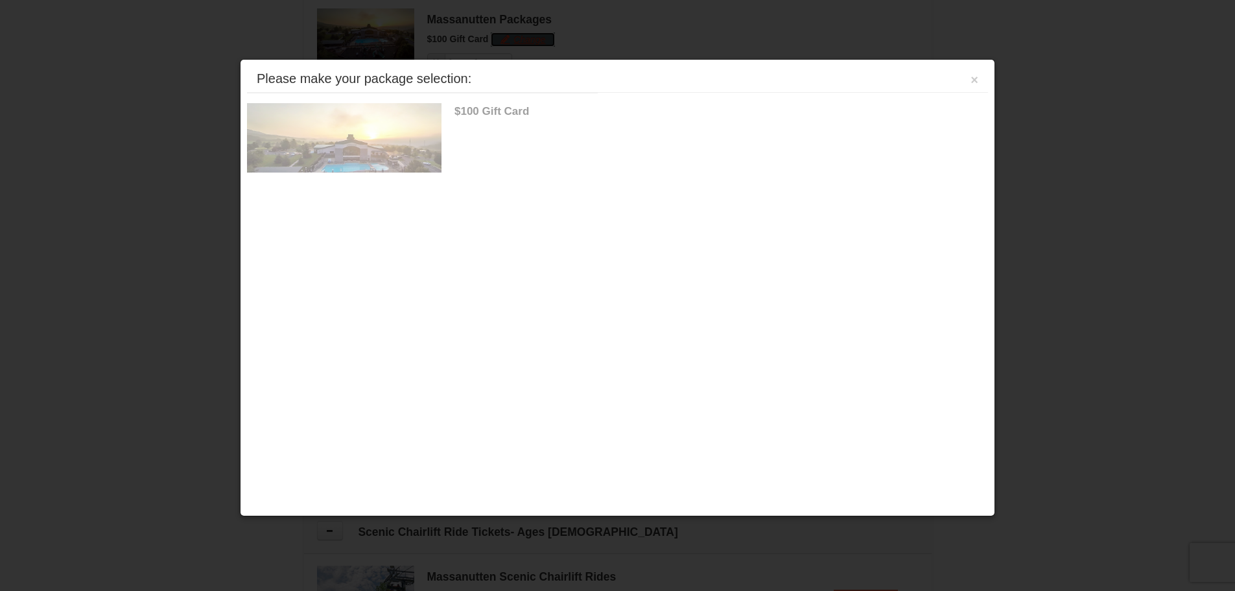
scroll to position [580, 0]
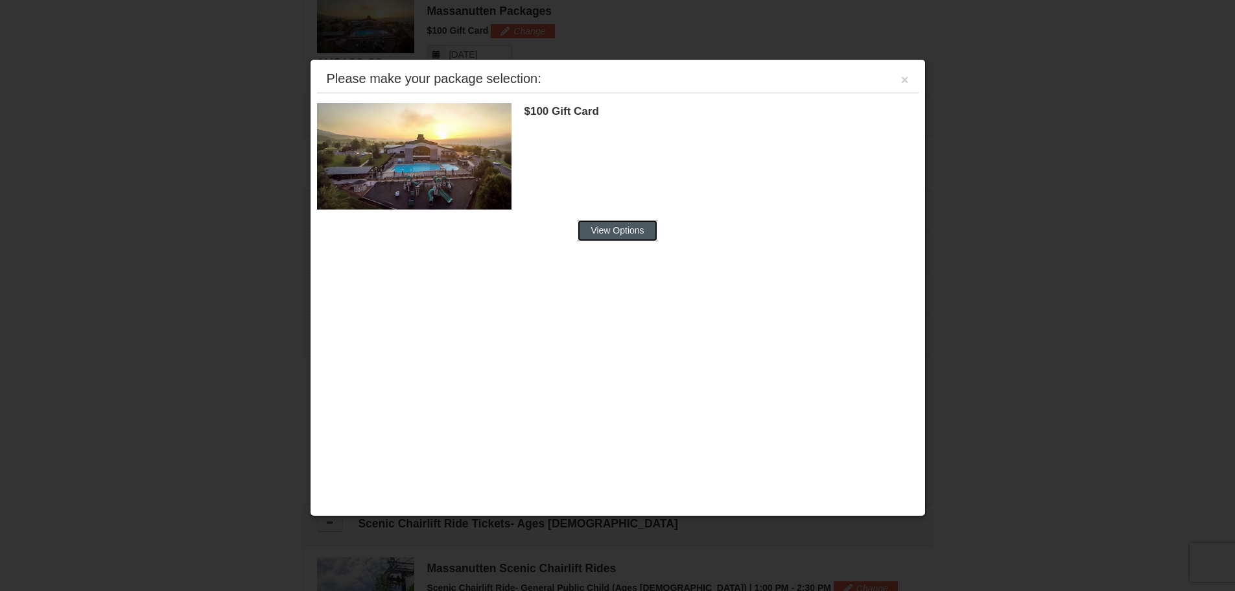
click at [623, 235] on button "View Options" at bounding box center [617, 230] width 79 height 21
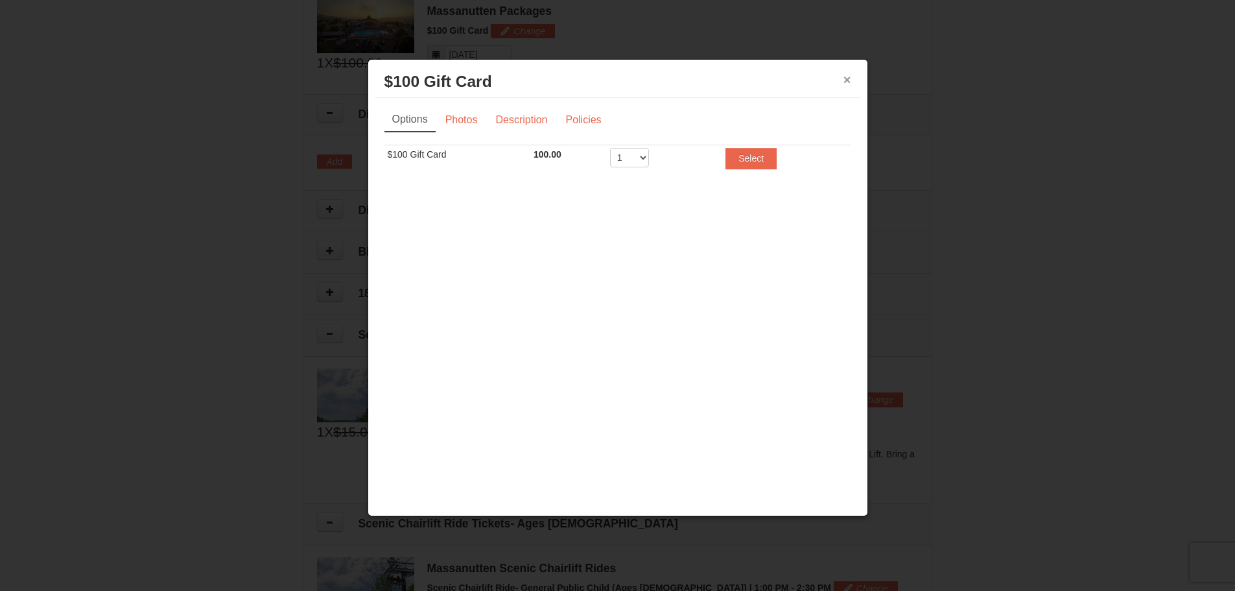
click at [847, 82] on button "×" at bounding box center [848, 79] width 8 height 13
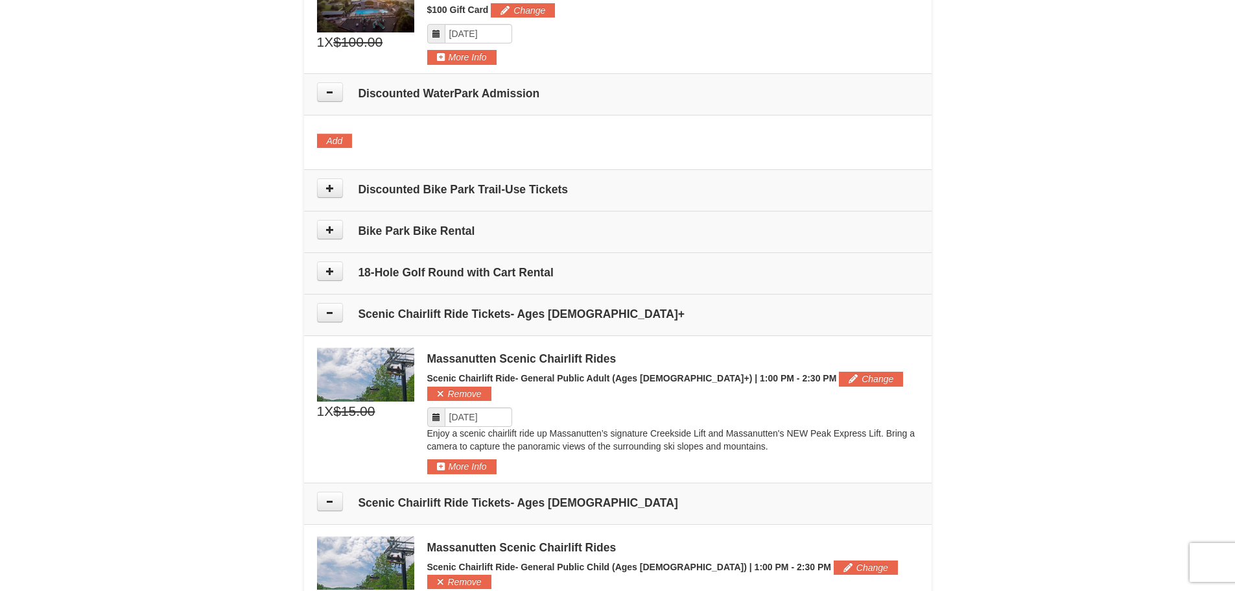
scroll to position [713, 0]
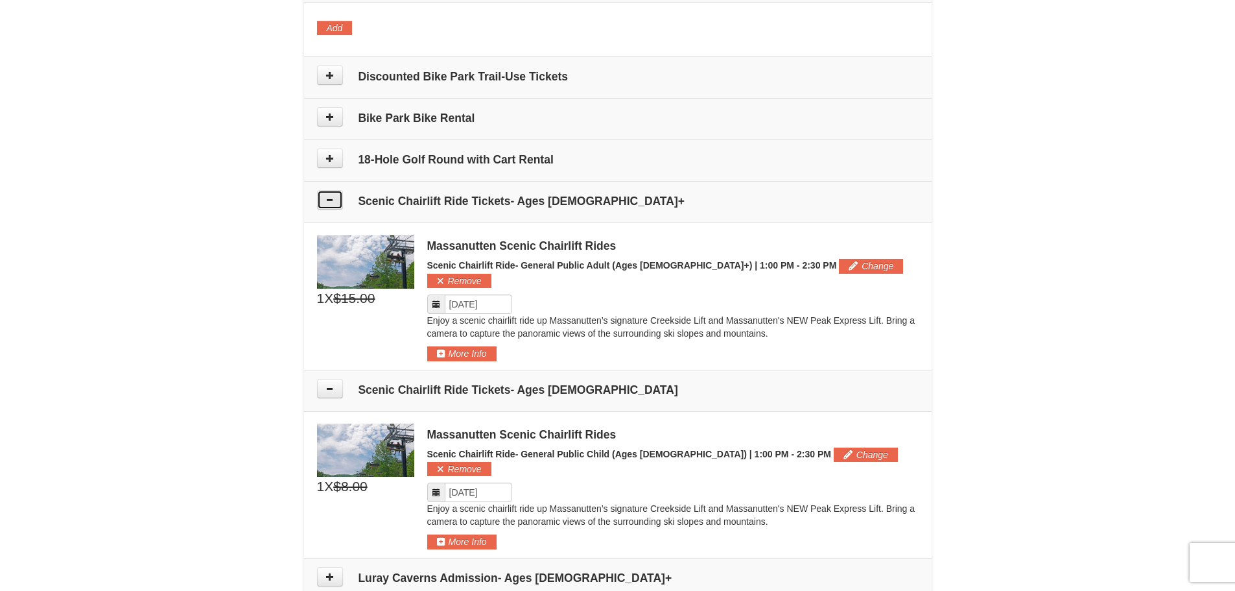
click at [333, 204] on icon at bounding box center [329, 199] width 9 height 9
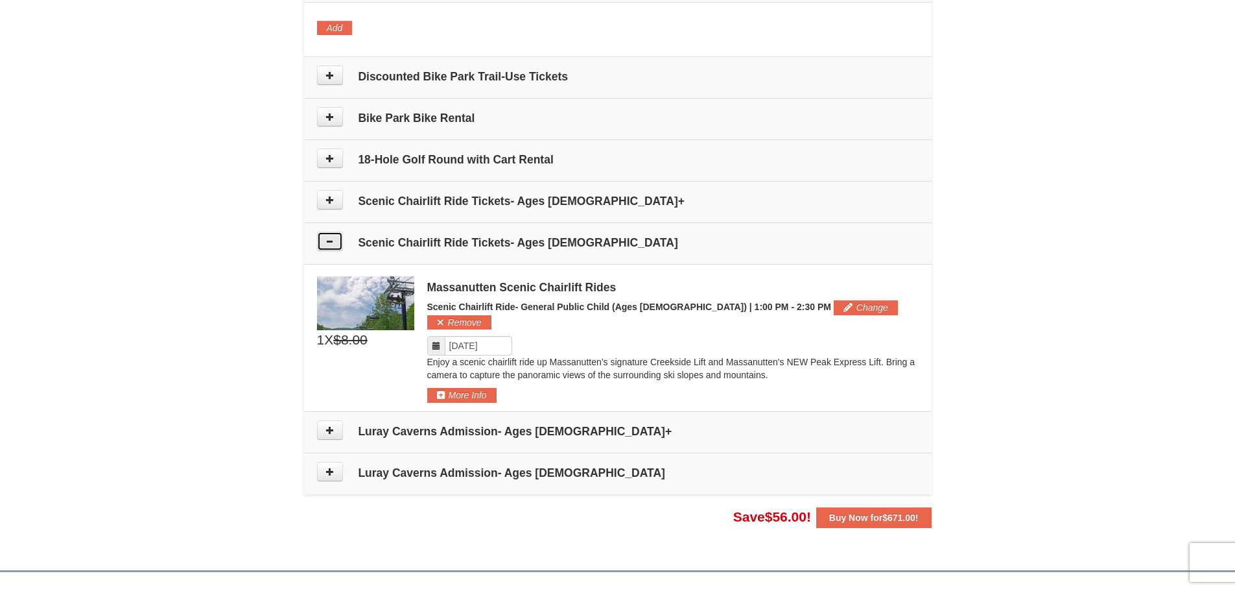
click at [326, 248] on button at bounding box center [330, 240] width 26 height 19
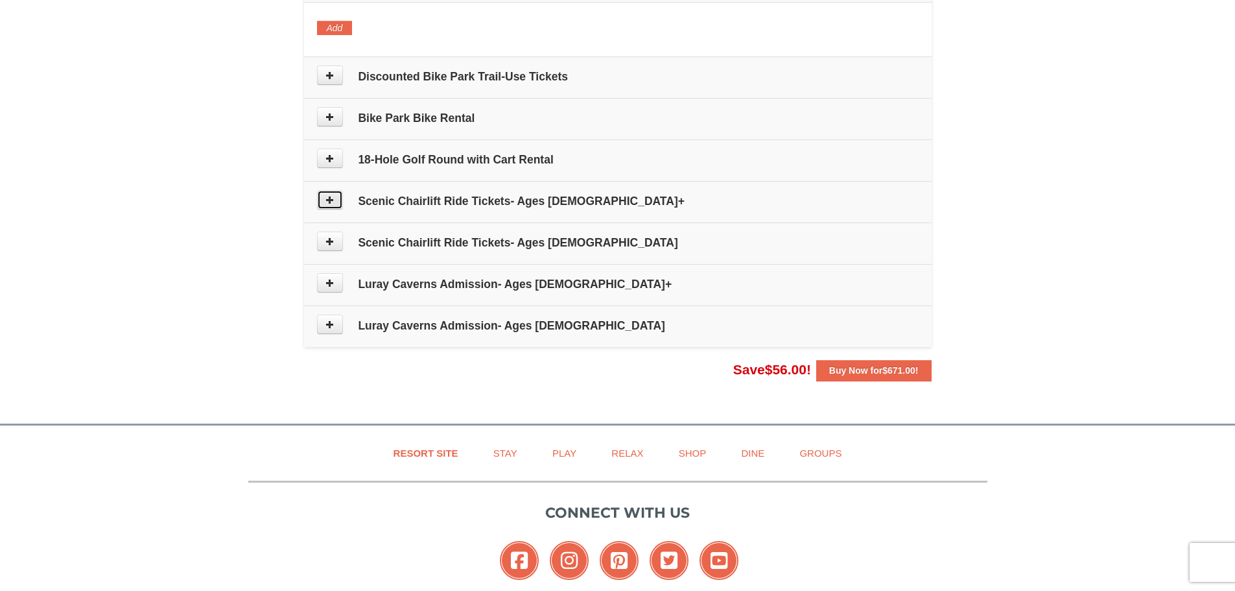
click at [330, 200] on icon at bounding box center [329, 199] width 9 height 9
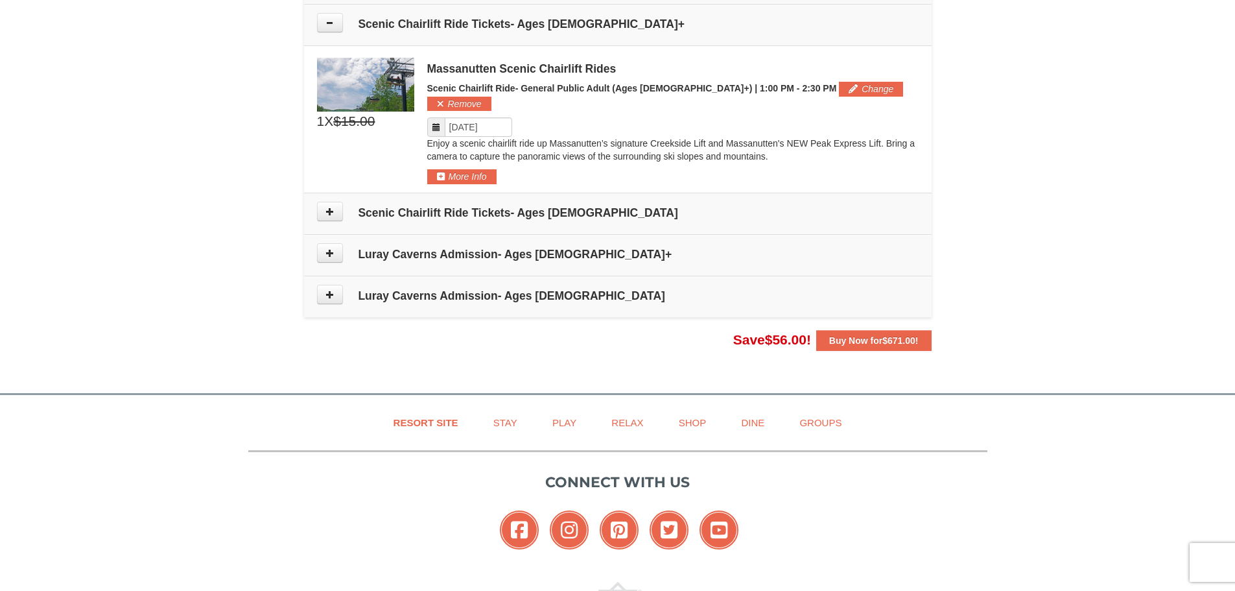
scroll to position [895, 0]
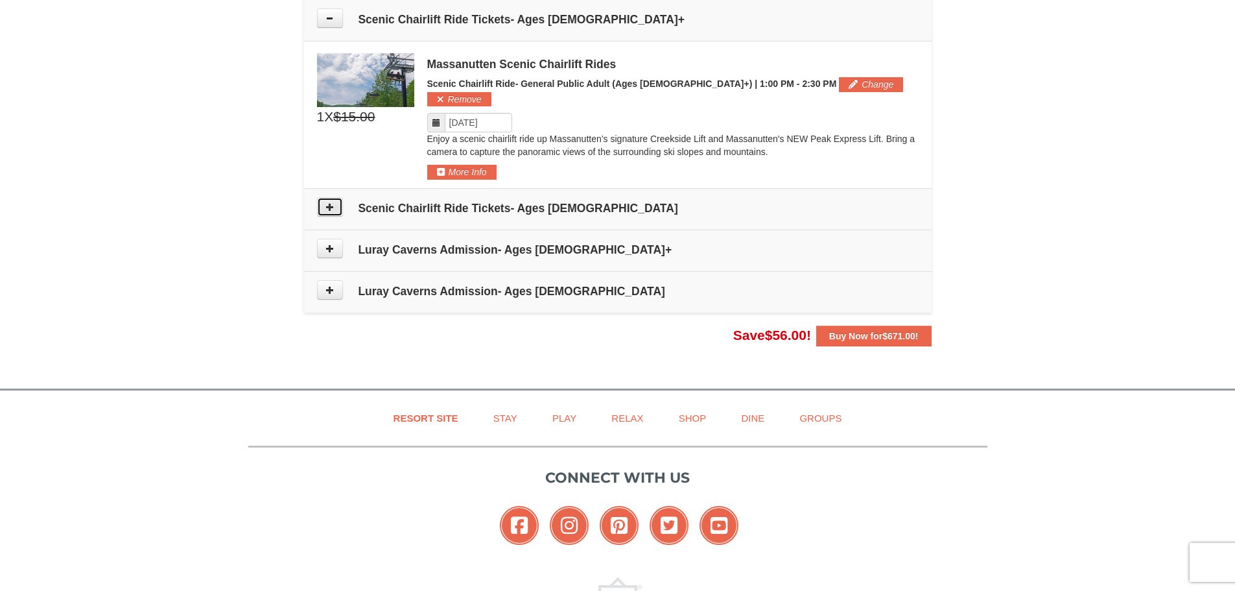
click at [327, 202] on icon at bounding box center [329, 206] width 9 height 9
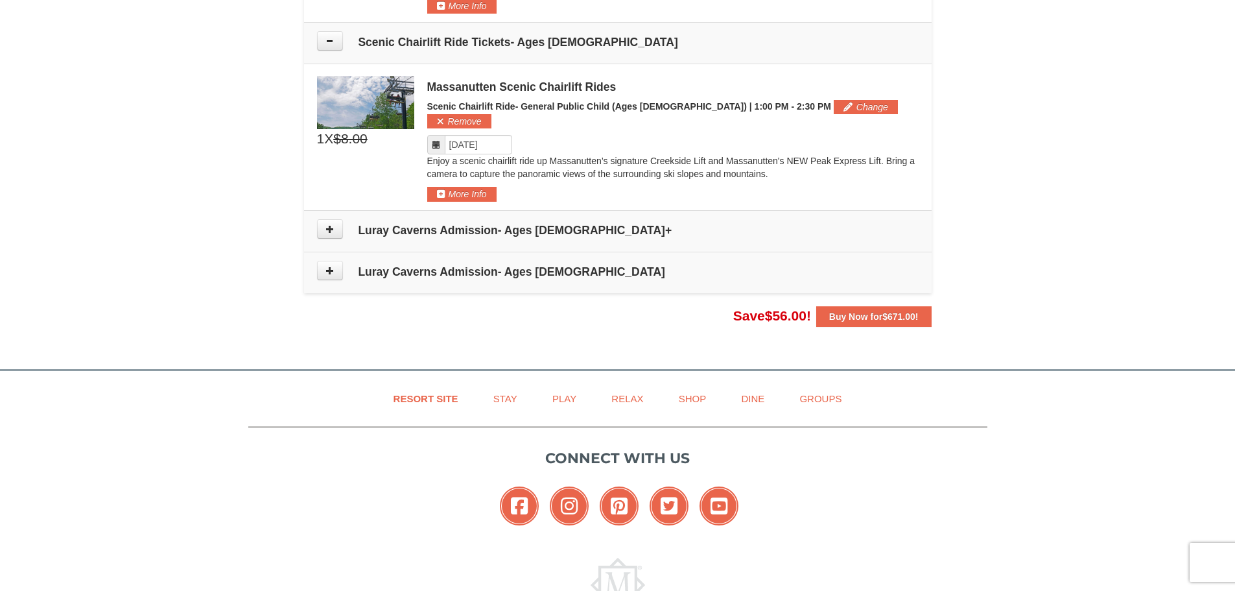
scroll to position [1069, 0]
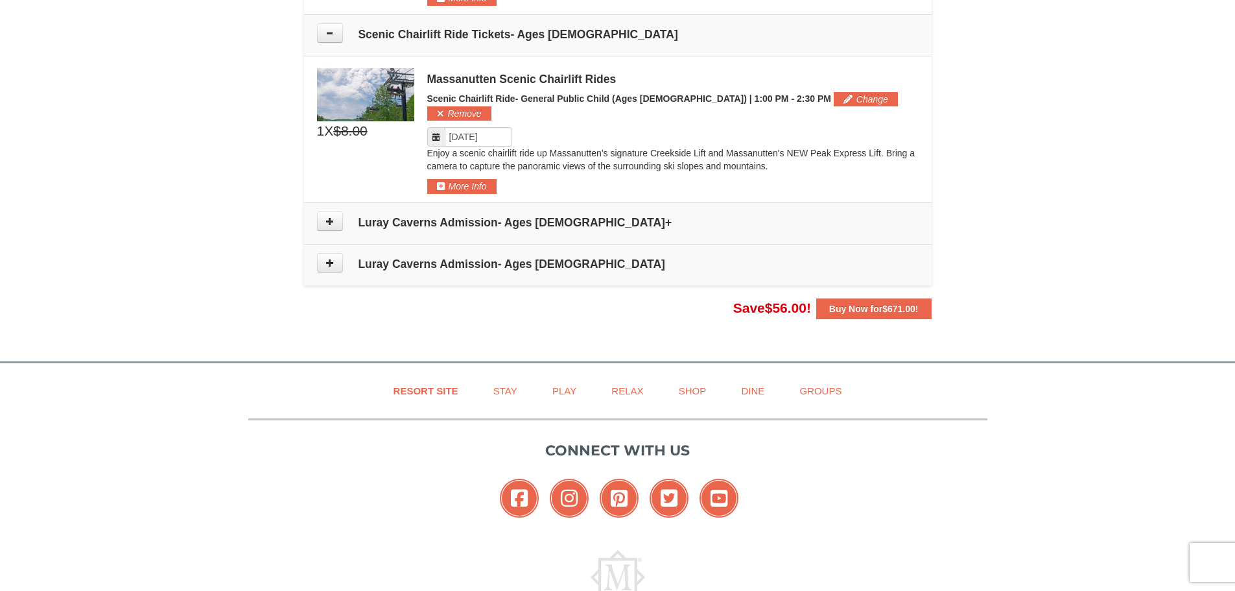
click at [435, 132] on icon at bounding box center [436, 136] width 9 height 9
click at [434, 132] on icon at bounding box center [436, 136] width 9 height 9
click at [468, 127] on input "Please format dates MM/DD/YYYY" at bounding box center [478, 136] width 67 height 19
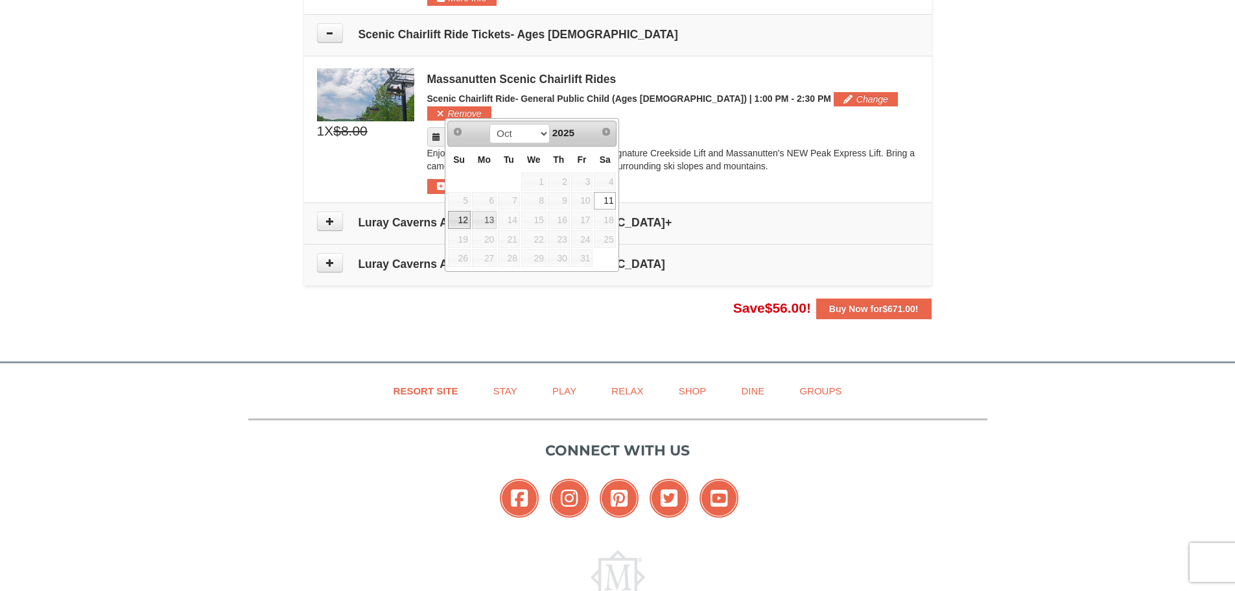
click at [458, 218] on link "12" at bounding box center [459, 220] width 23 height 18
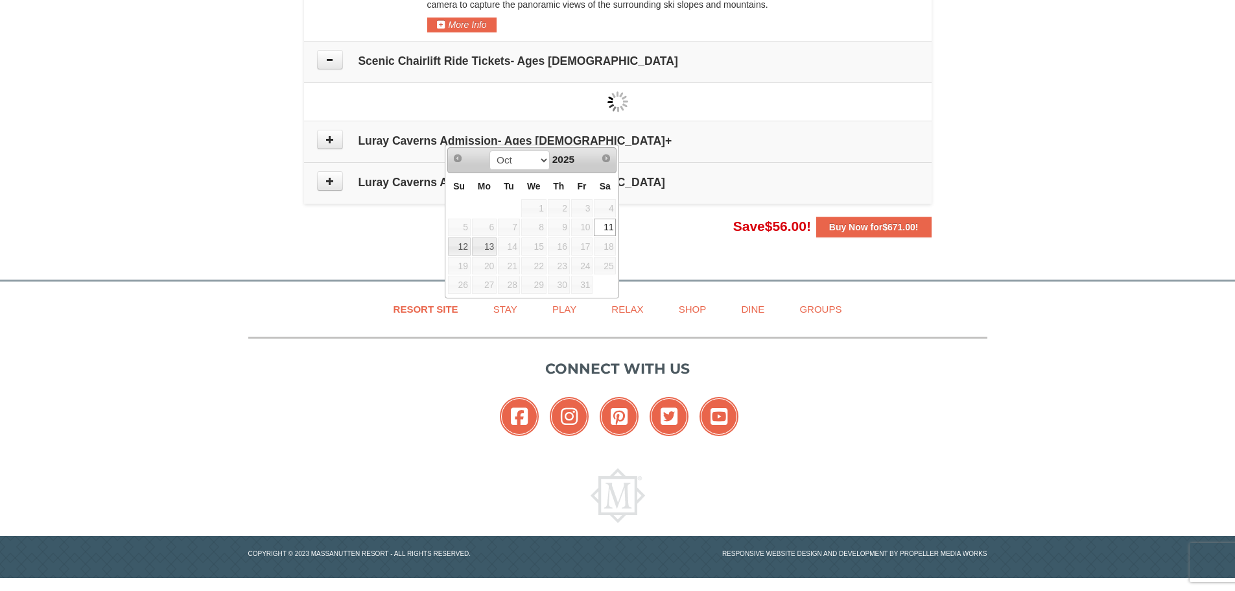
type input "10/12/2025"
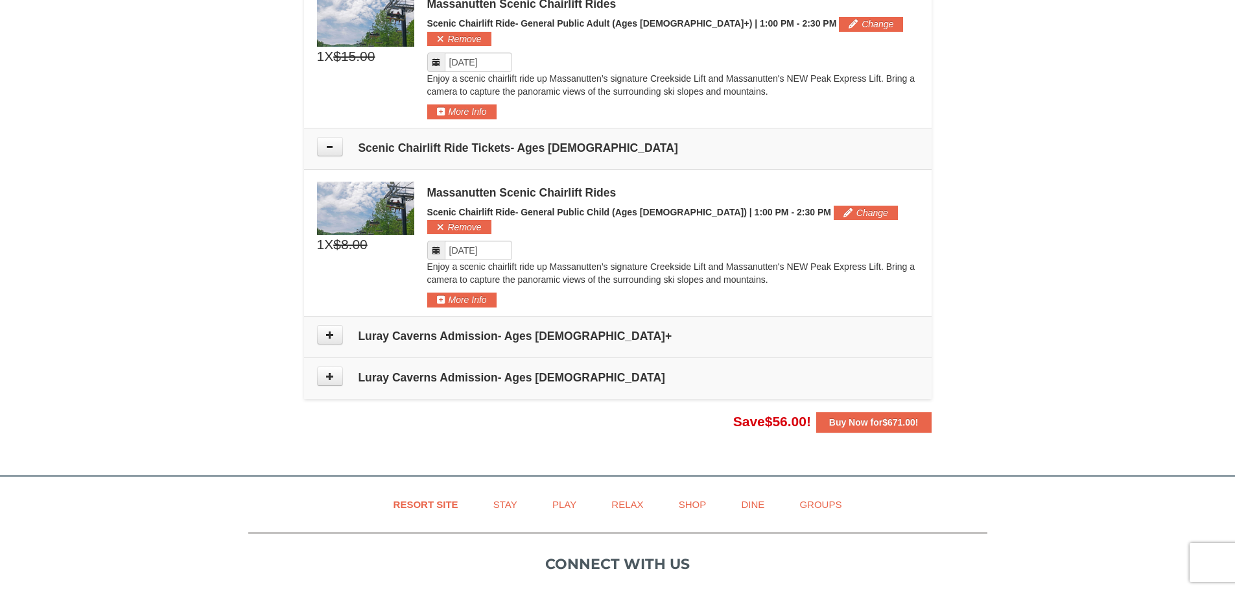
scroll to position [939, 0]
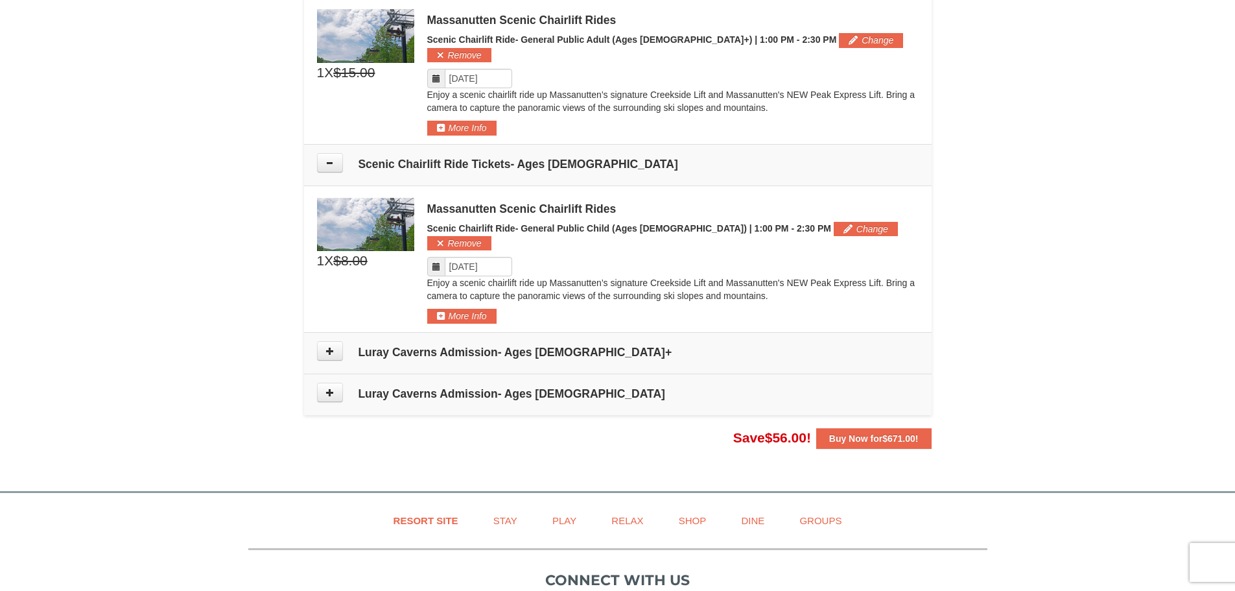
click at [437, 74] on icon at bounding box center [436, 78] width 9 height 9
click at [469, 69] on input "Please format dates MM/DD/YYYY" at bounding box center [478, 78] width 67 height 19
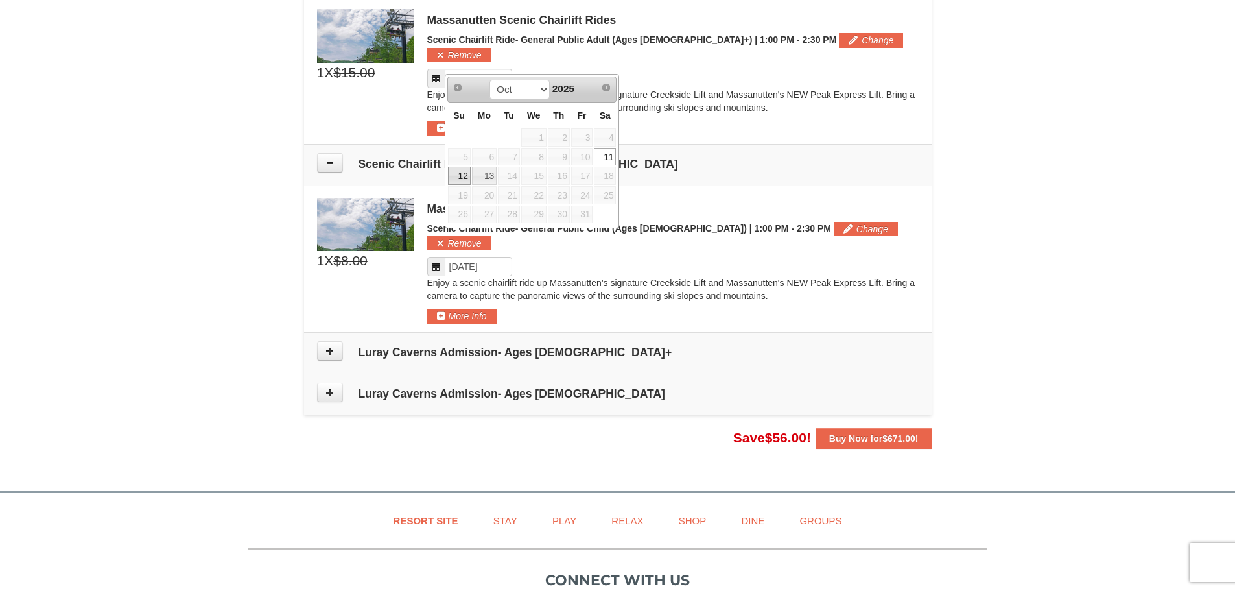
click at [462, 178] on link "12" at bounding box center [459, 176] width 23 height 18
type input "10/12/2025"
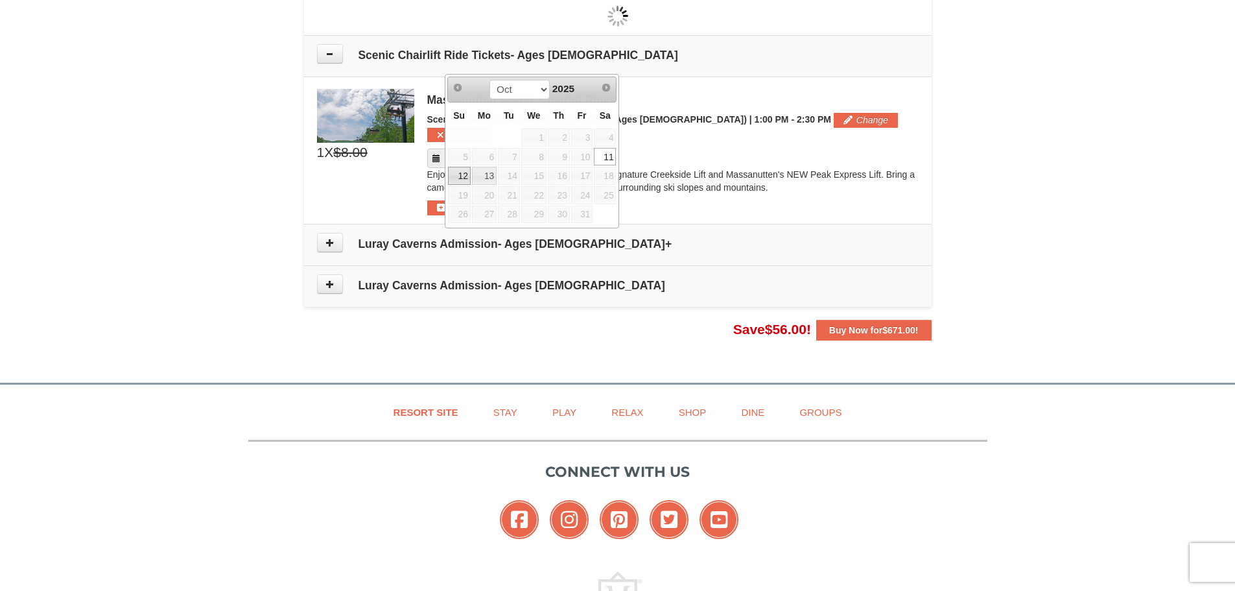
scroll to position [936, 0]
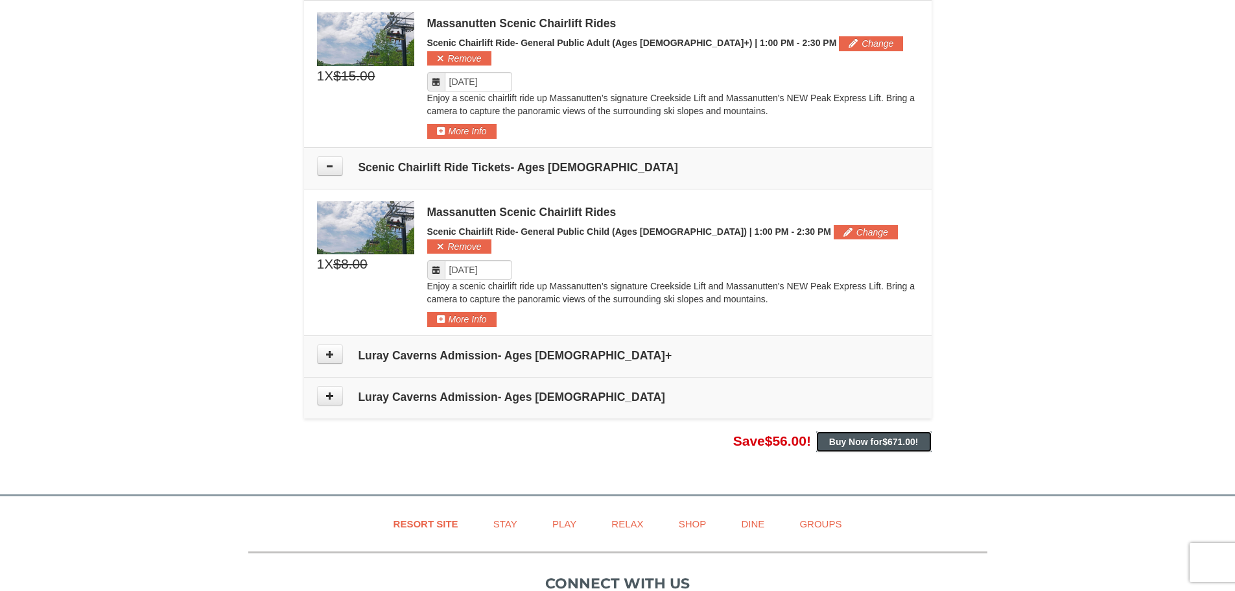
click at [877, 436] on strong "Buy Now for $671.00 !" at bounding box center [873, 441] width 89 height 10
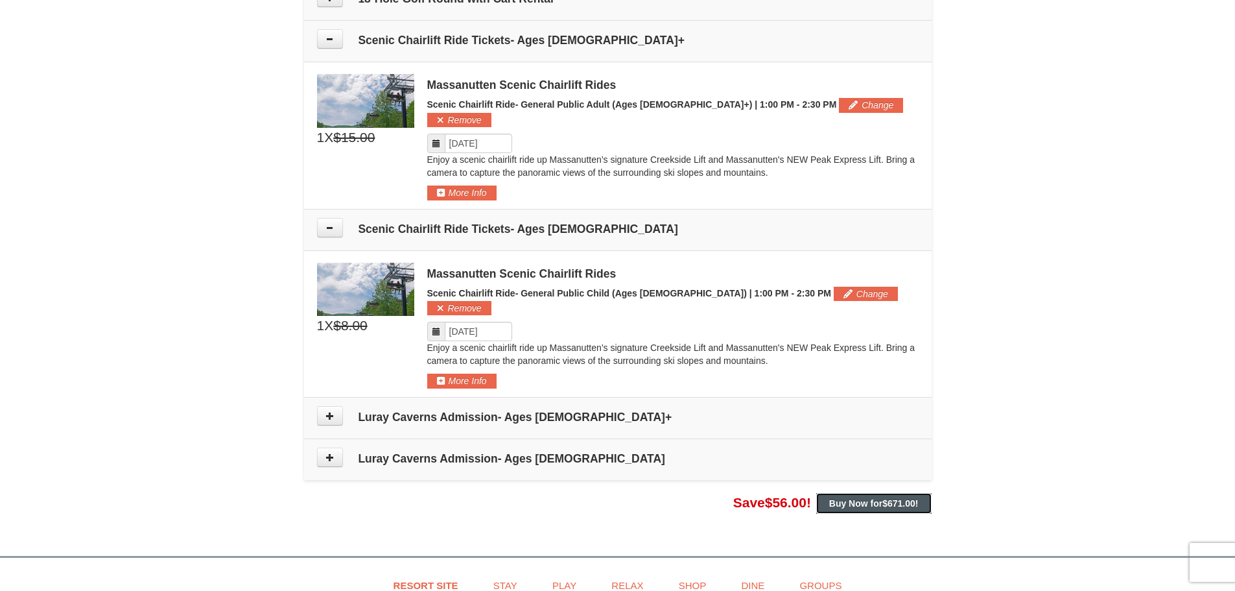
scroll to position [908, 0]
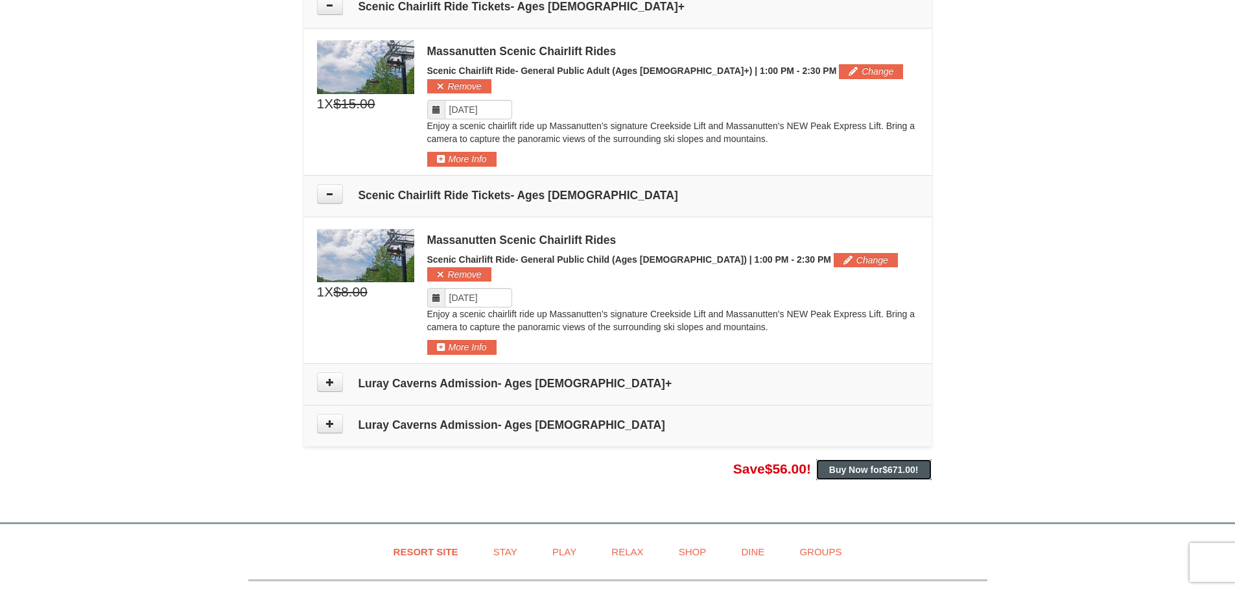
click at [874, 464] on strong "Buy Now for $671.00 !" at bounding box center [873, 469] width 89 height 10
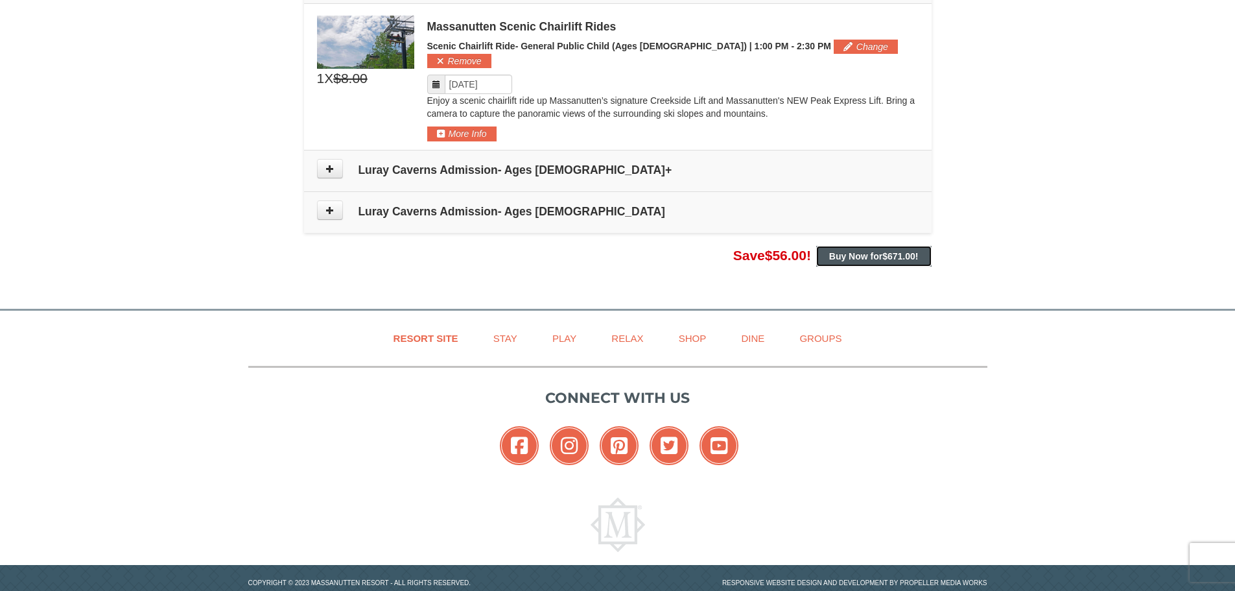
scroll to position [732, 0]
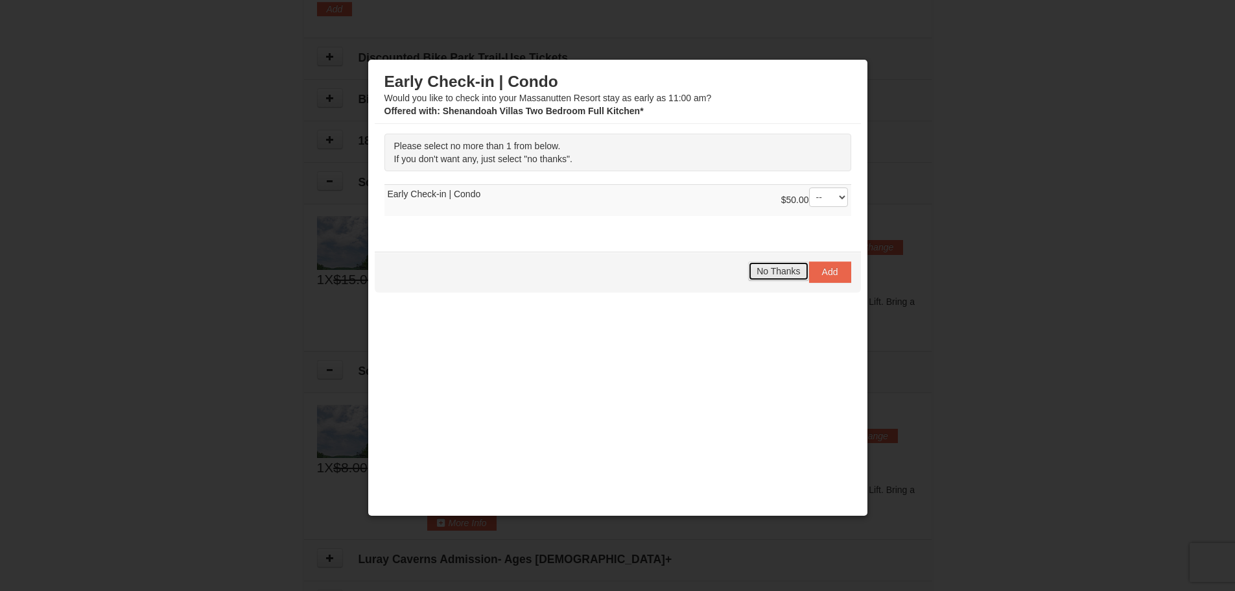
click at [778, 269] on span "No Thanks" at bounding box center [778, 271] width 43 height 10
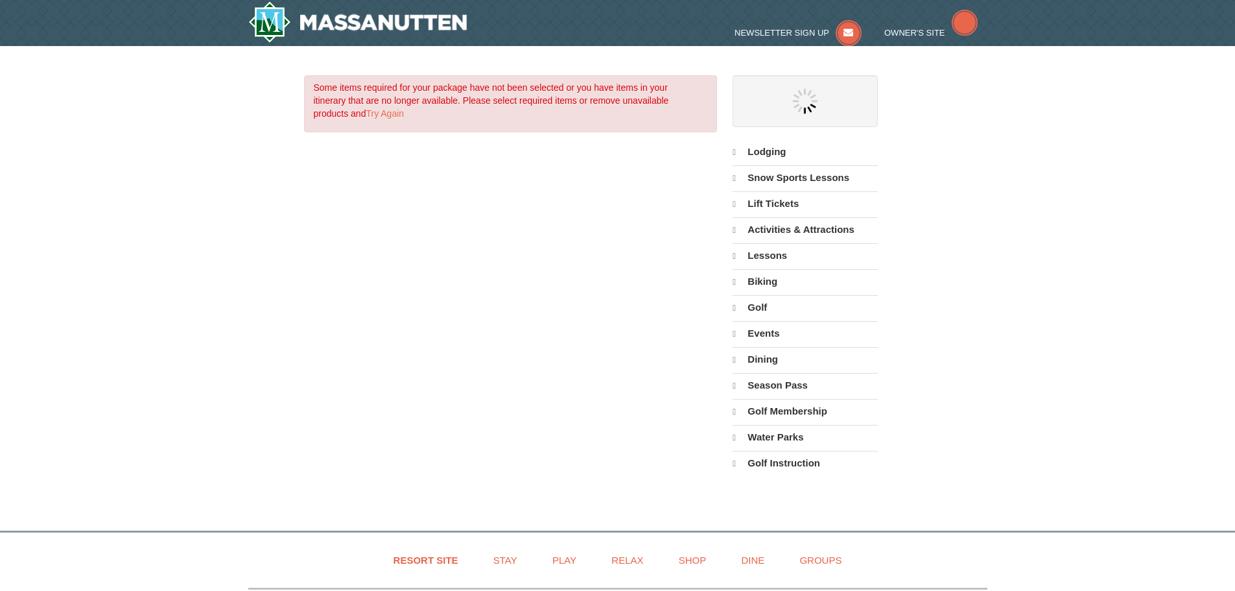
select select "9"
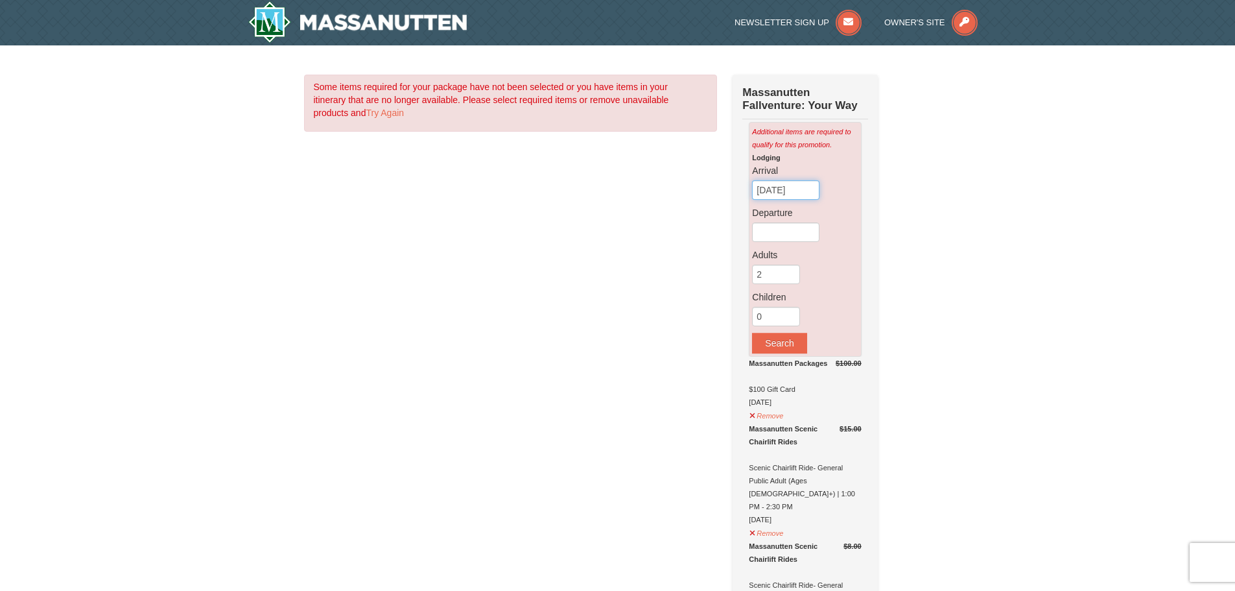
click at [786, 187] on input "[DATE]" at bounding box center [785, 189] width 67 height 19
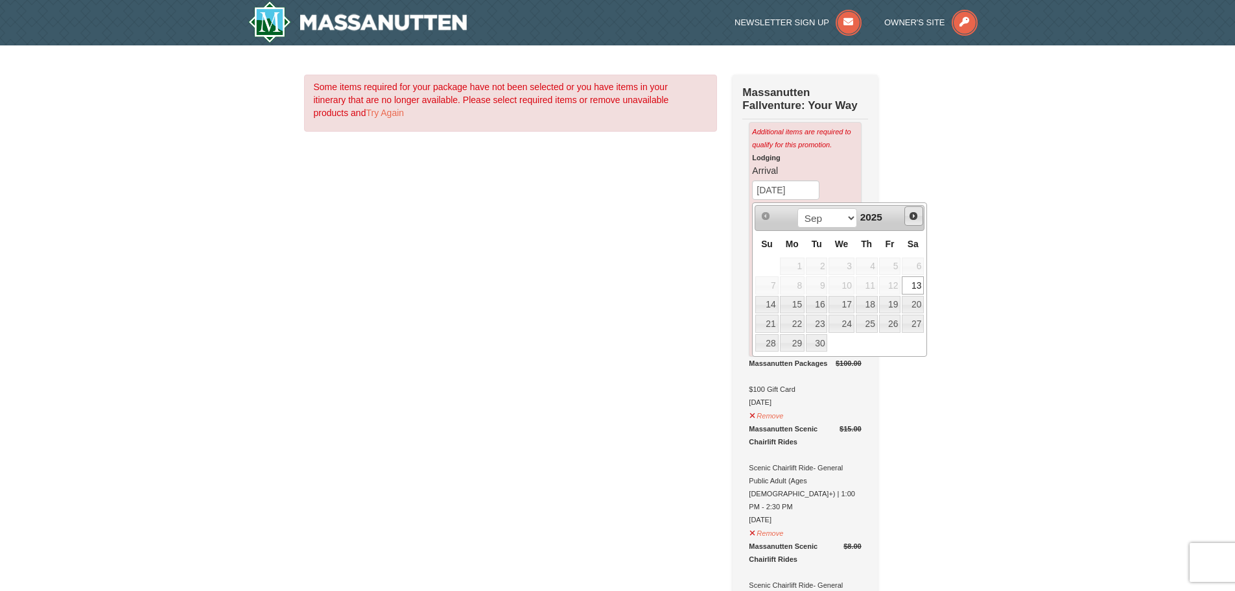
click at [911, 217] on span "Next" at bounding box center [913, 216] width 10 height 10
click at [912, 283] on link "11" at bounding box center [913, 285] width 22 height 18
type input "[DATE]"
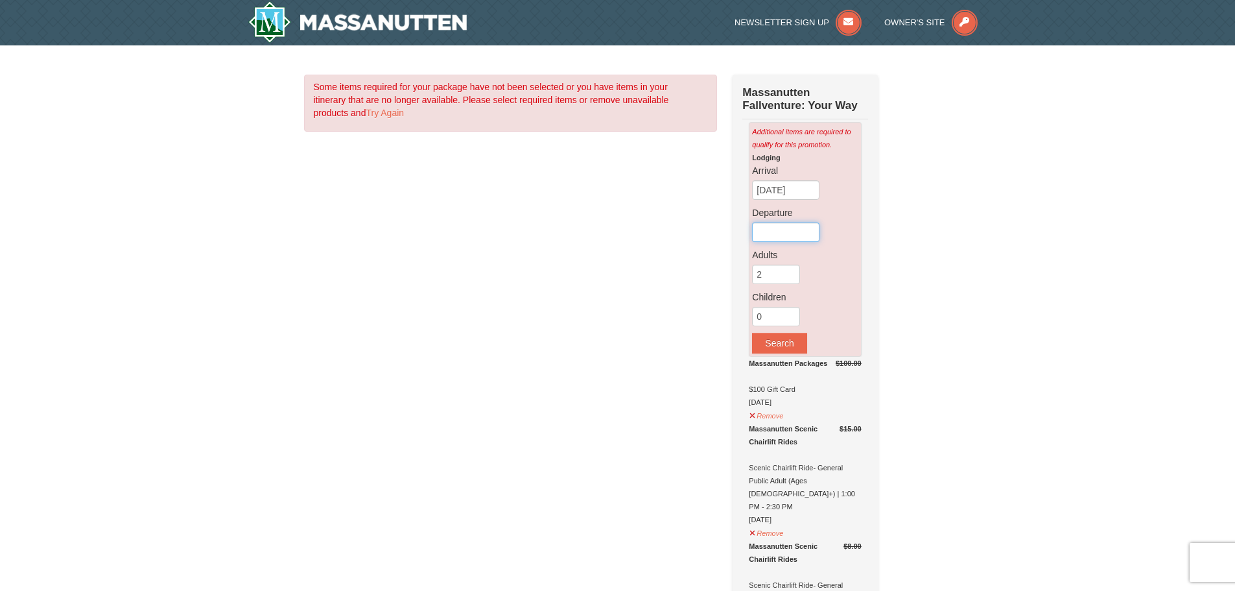
click at [790, 231] on input "text" at bounding box center [785, 231] width 67 height 19
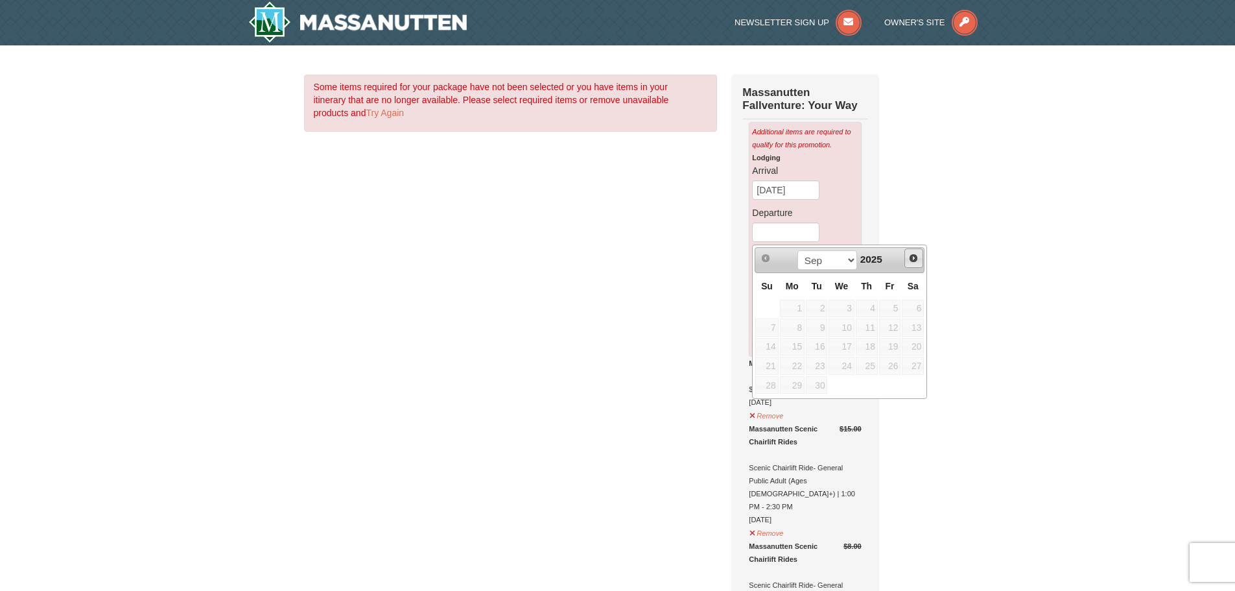
click at [911, 259] on span "Next" at bounding box center [913, 258] width 10 height 10
click at [789, 348] on link "13" at bounding box center [792, 347] width 25 height 18
type input "[DATE]"
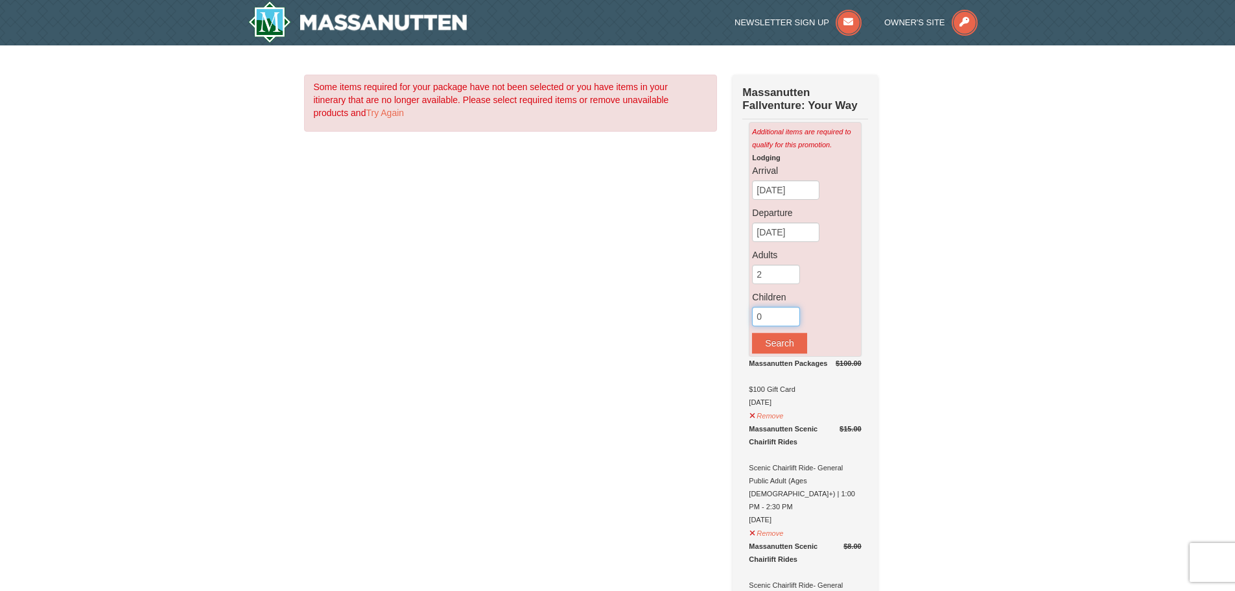
click at [777, 318] on input "0" at bounding box center [776, 316] width 48 height 19
click at [792, 318] on input "1" at bounding box center [776, 316] width 48 height 19
type input "2"
click at [792, 318] on input "2" at bounding box center [776, 316] width 48 height 19
click at [788, 347] on button "Search" at bounding box center [779, 343] width 54 height 21
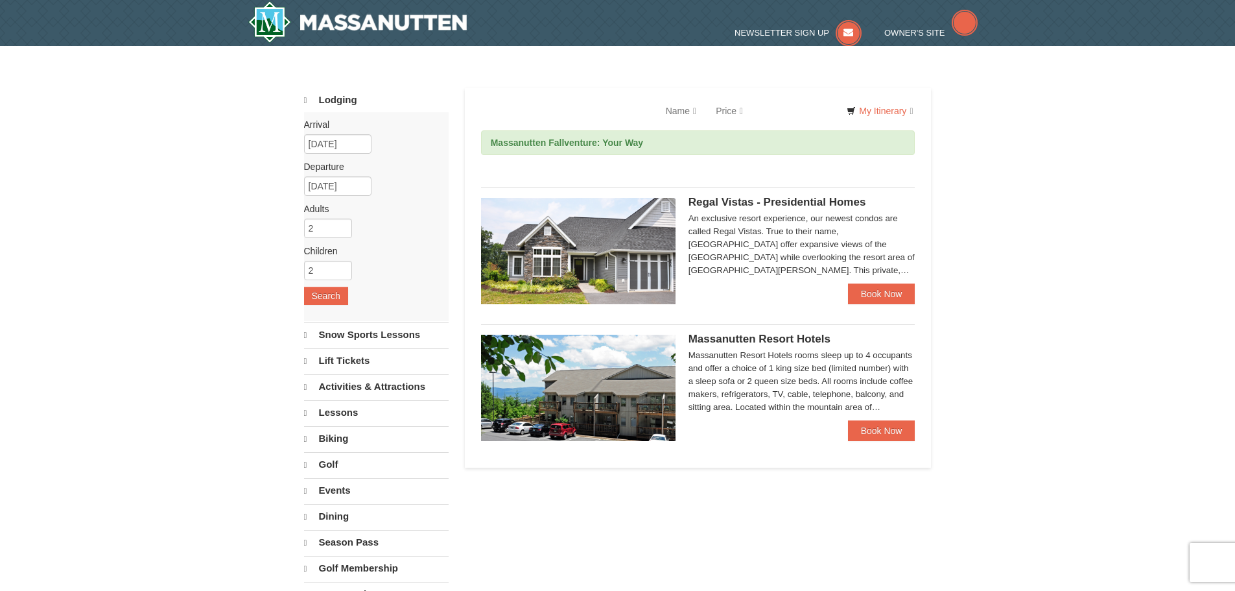
select select "9"
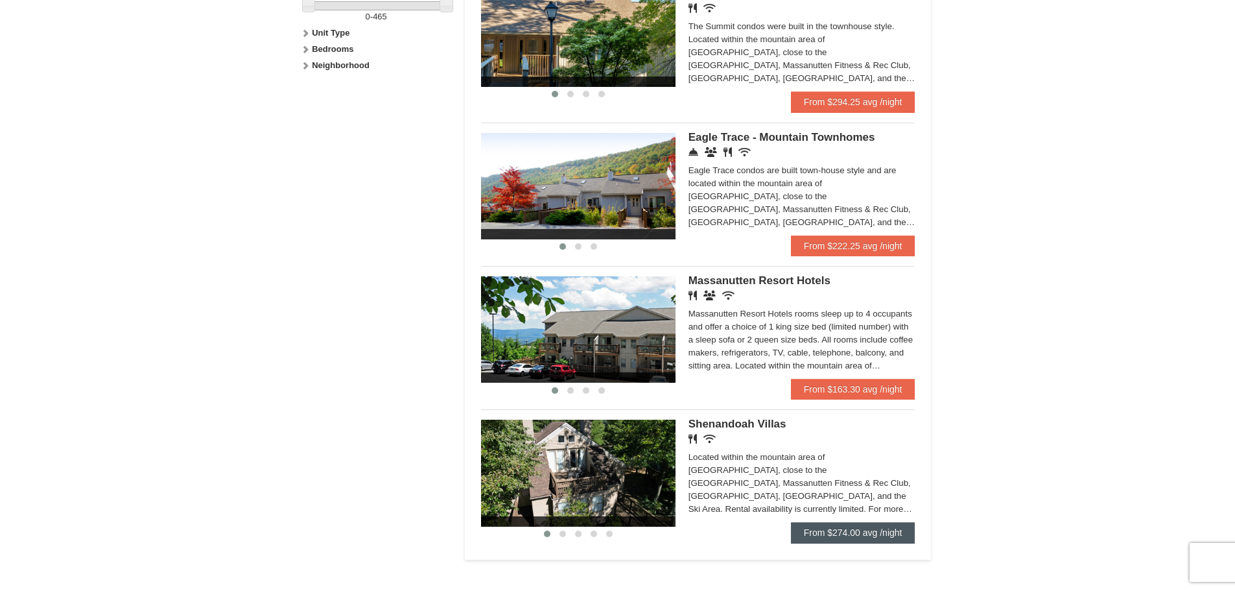
scroll to position [648, 0]
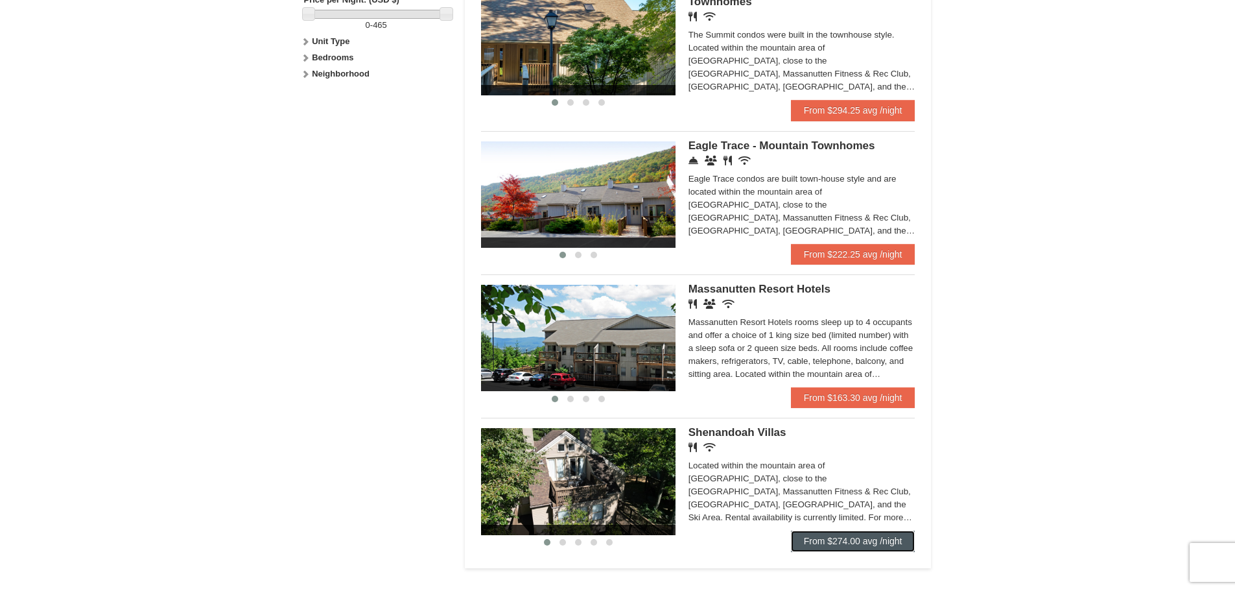
click at [849, 534] on link "From $274.00 avg /night" at bounding box center [853, 540] width 124 height 21
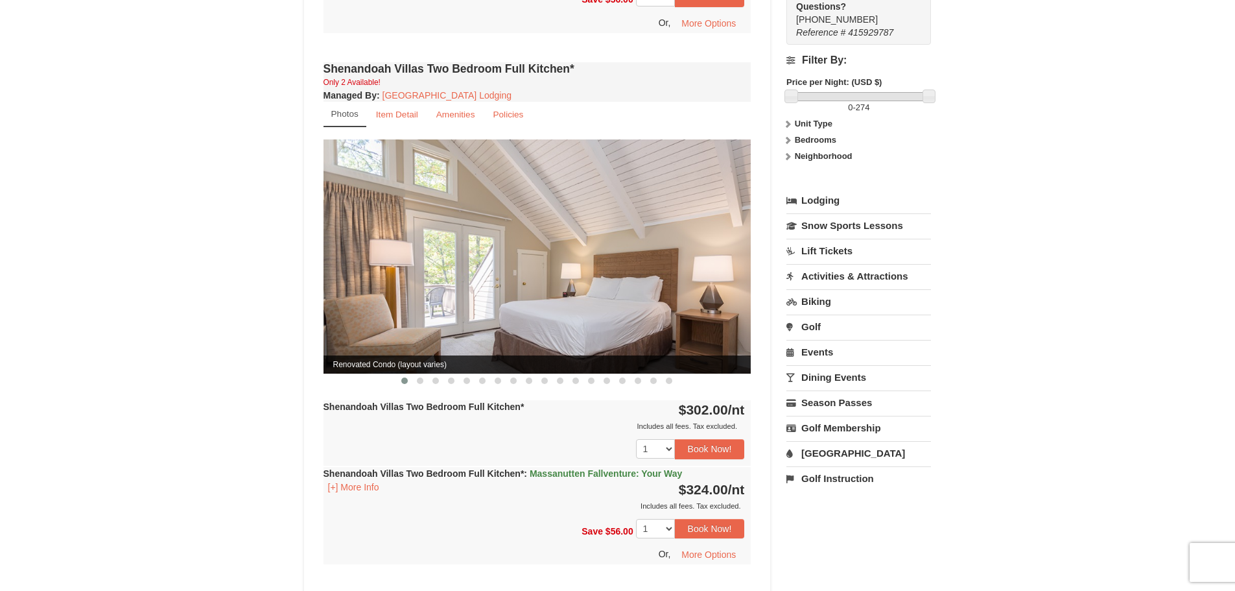
scroll to position [973, 0]
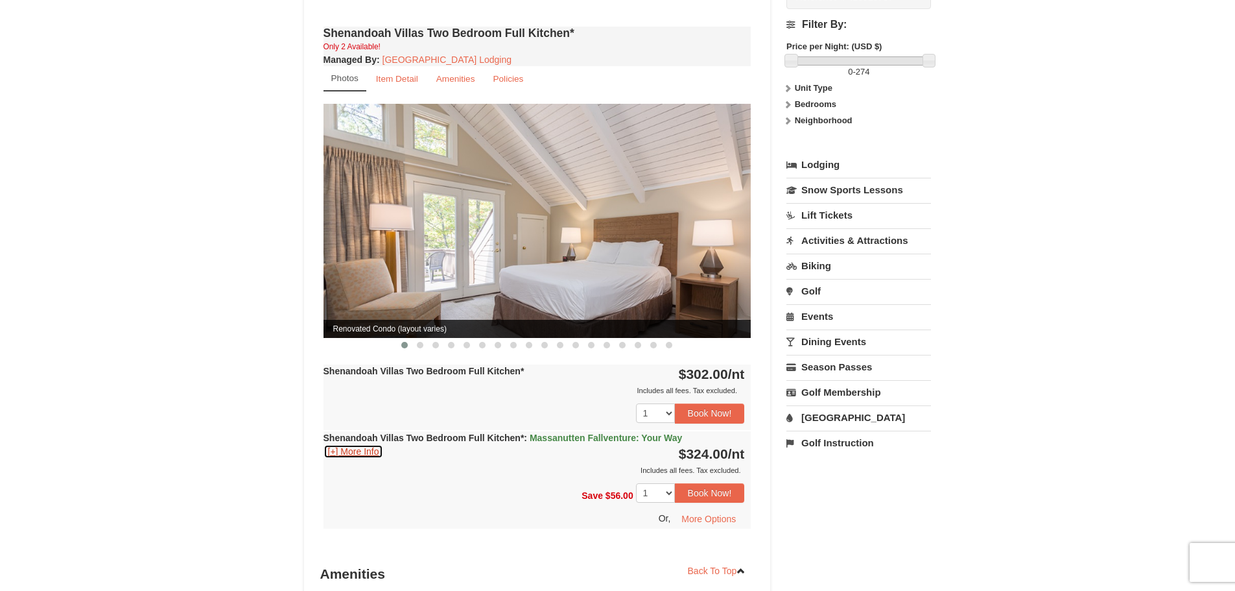
click at [348, 444] on button "[+] More Info" at bounding box center [354, 451] width 60 height 14
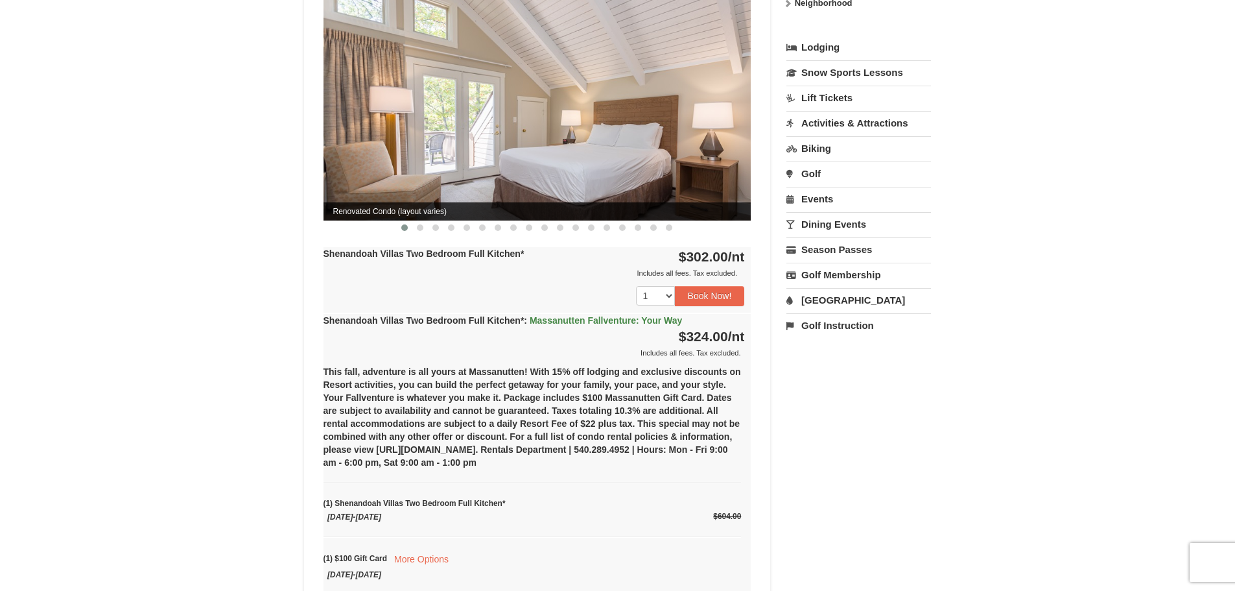
scroll to position [1167, 0]
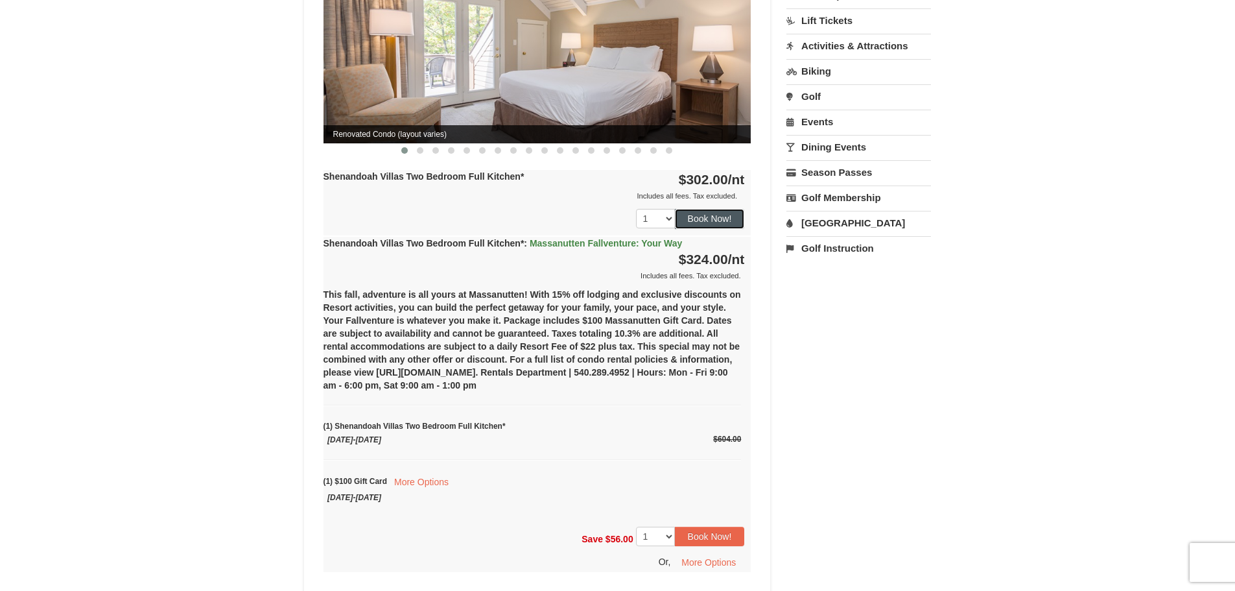
click at [700, 209] on button "Book Now!" at bounding box center [710, 218] width 70 height 19
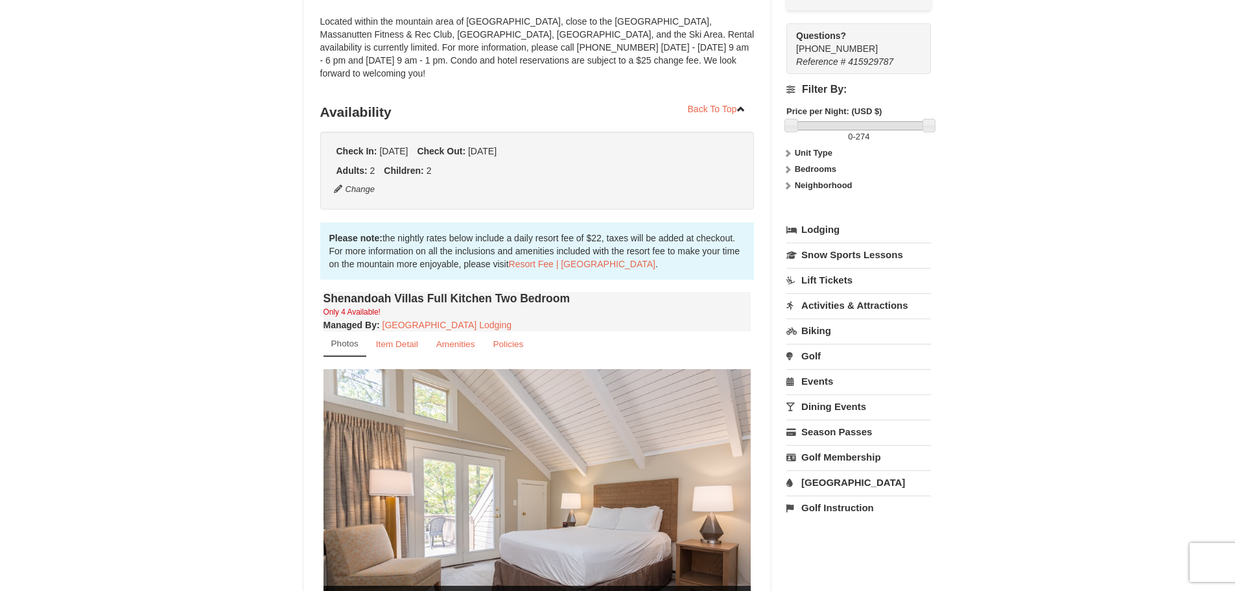
scroll to position [126, 0]
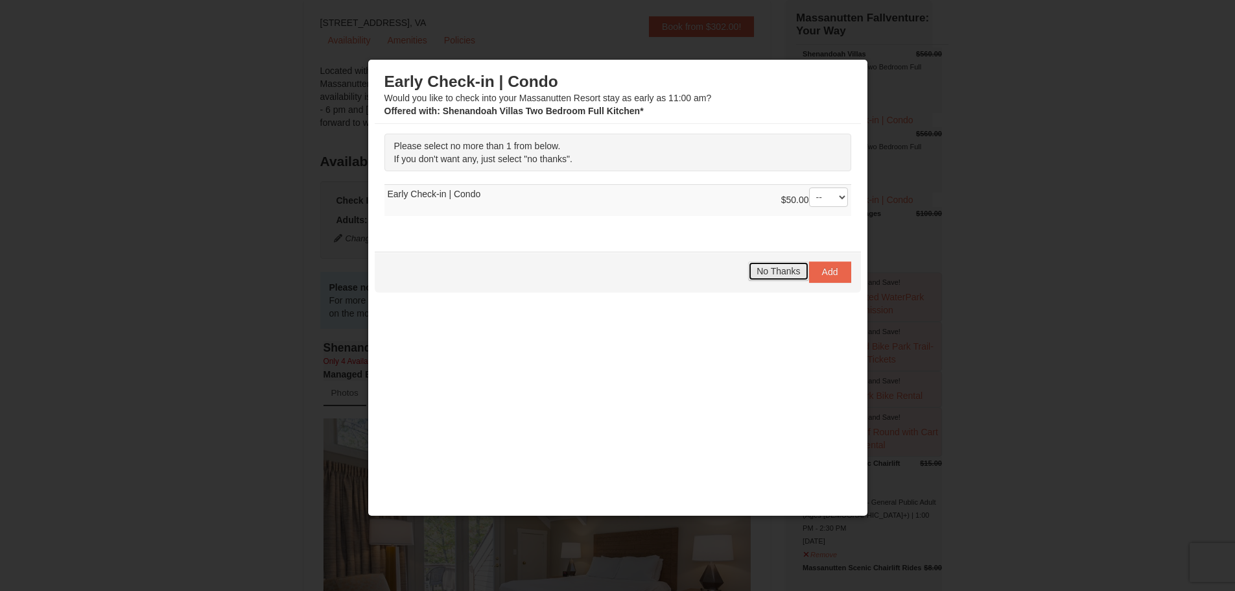
click at [767, 272] on span "No Thanks" at bounding box center [778, 271] width 43 height 10
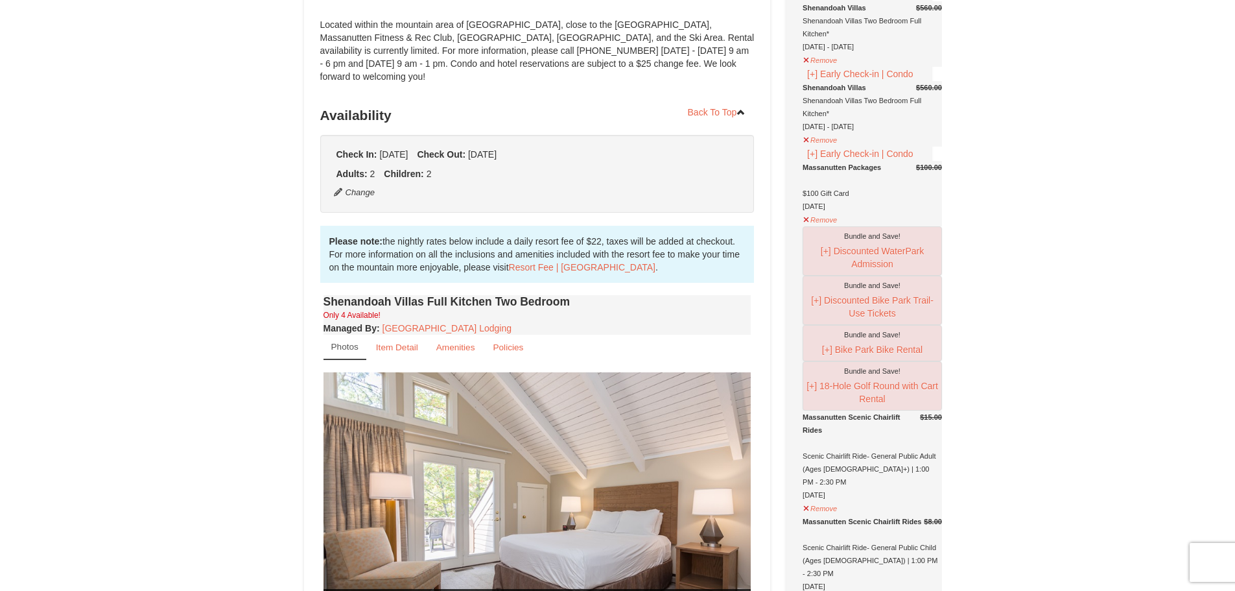
scroll to position [130, 0]
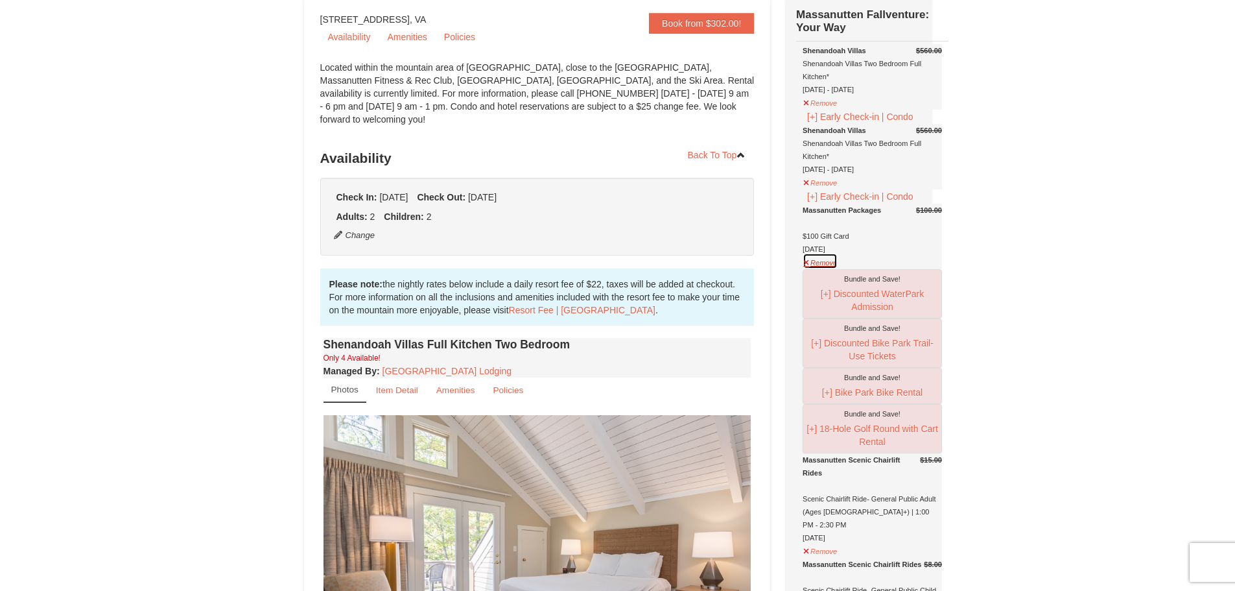
click at [804, 269] on button "Remove" at bounding box center [820, 261] width 35 height 16
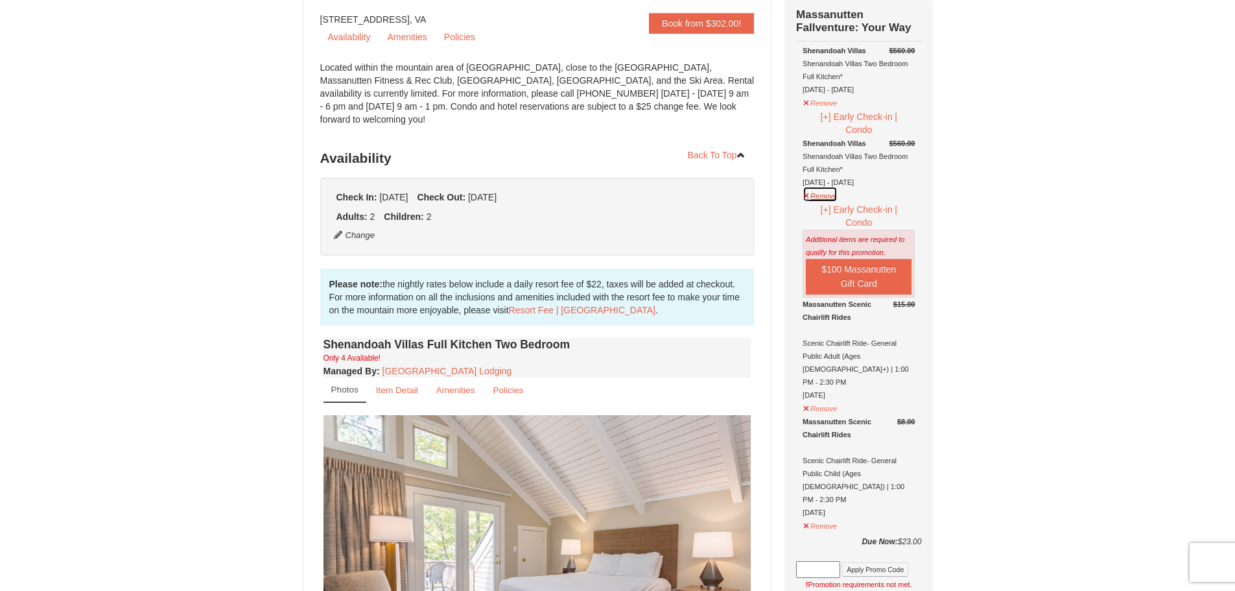
click at [808, 196] on button "Remove" at bounding box center [820, 194] width 35 height 16
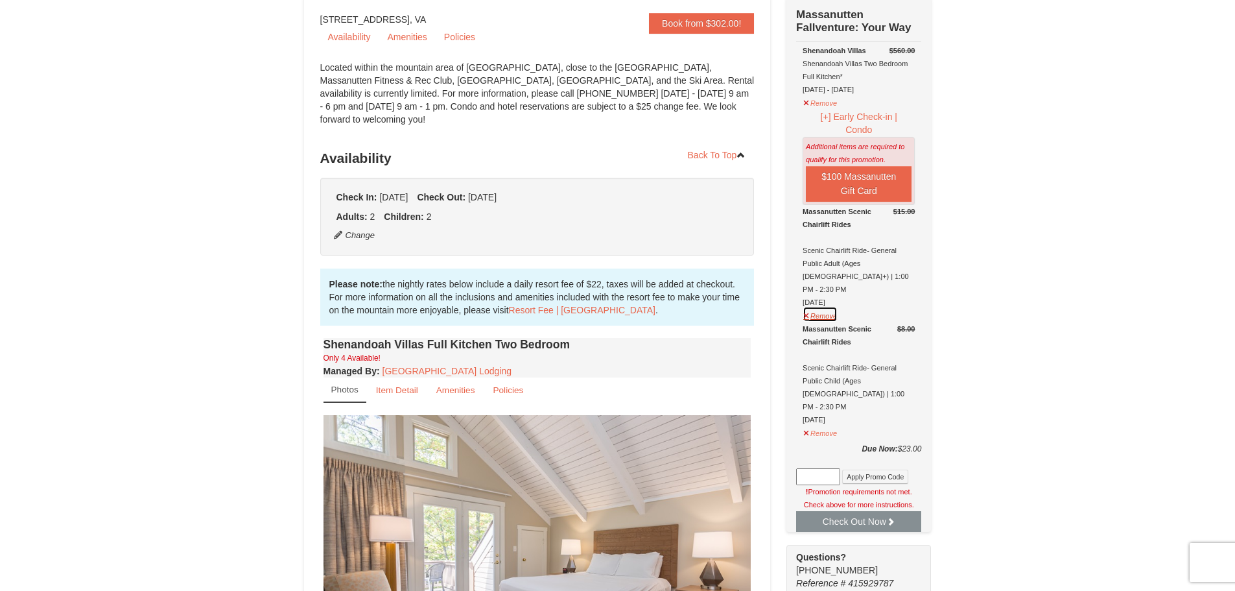
click at [805, 306] on button "Remove" at bounding box center [820, 314] width 35 height 16
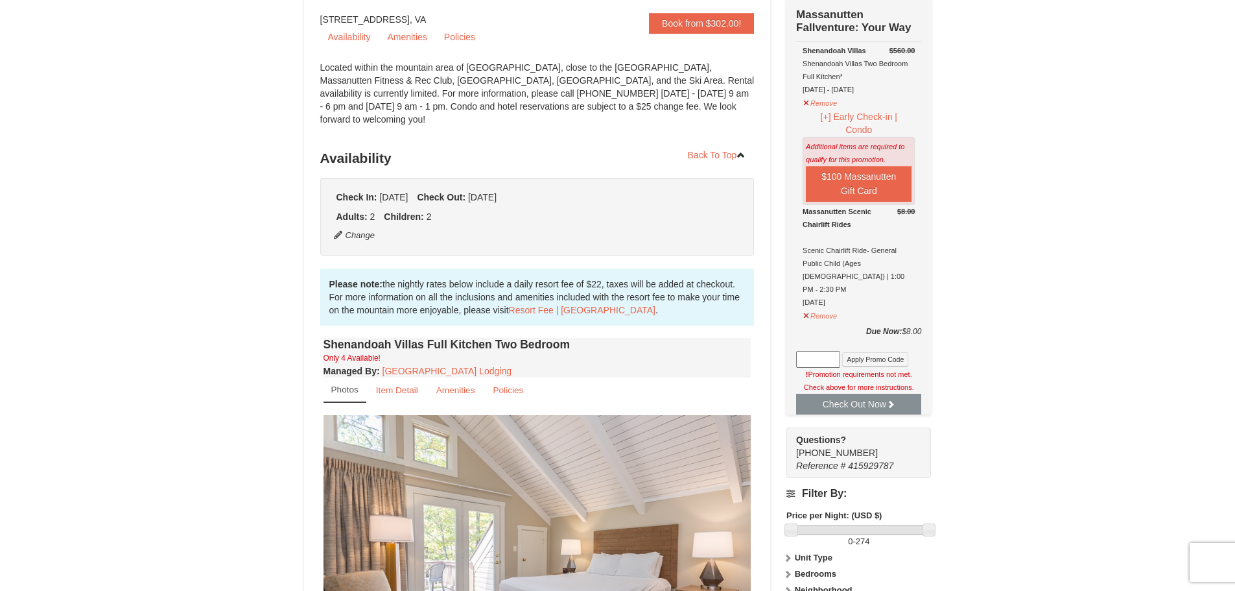
click at [805, 408] on div "Check Out Now Massanutten Fallventure: Your Way $560.00 Shenandoah Villas Shena…" at bounding box center [858, 237] width 145 height 481
click at [801, 302] on td "$560.00 Shenandoah Villas Shenandoah Villas Two Bedroom Full Kitchen* 10/11/202…" at bounding box center [858, 182] width 125 height 283
click at [804, 306] on button "Remove" at bounding box center [820, 314] width 35 height 16
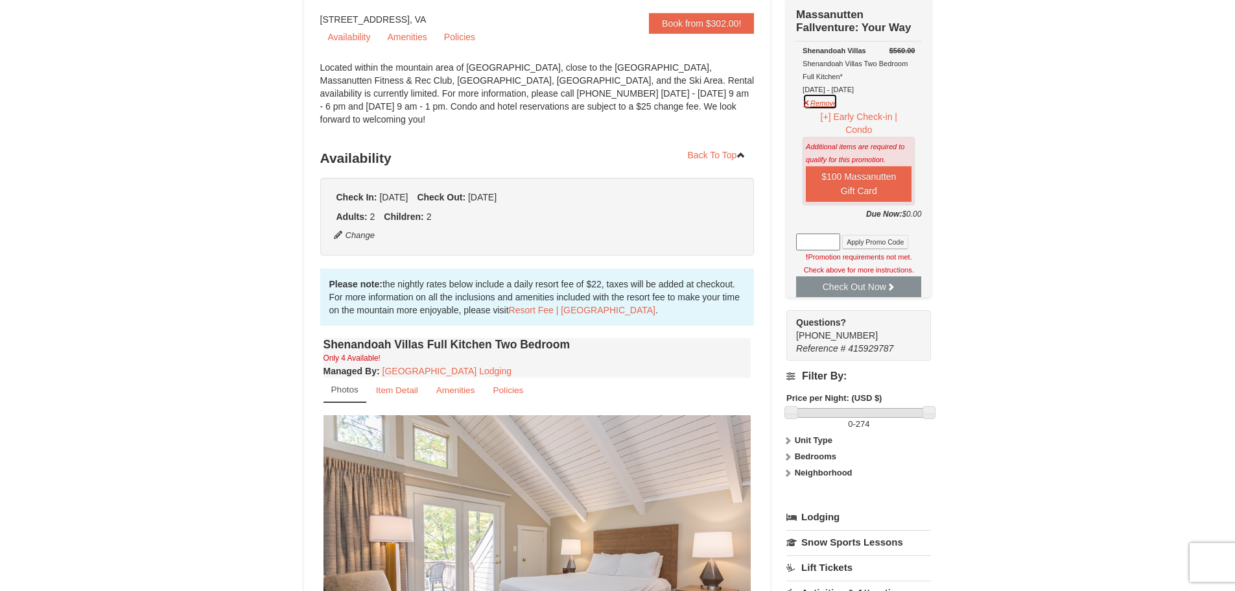
click at [823, 106] on button "Remove" at bounding box center [820, 101] width 35 height 16
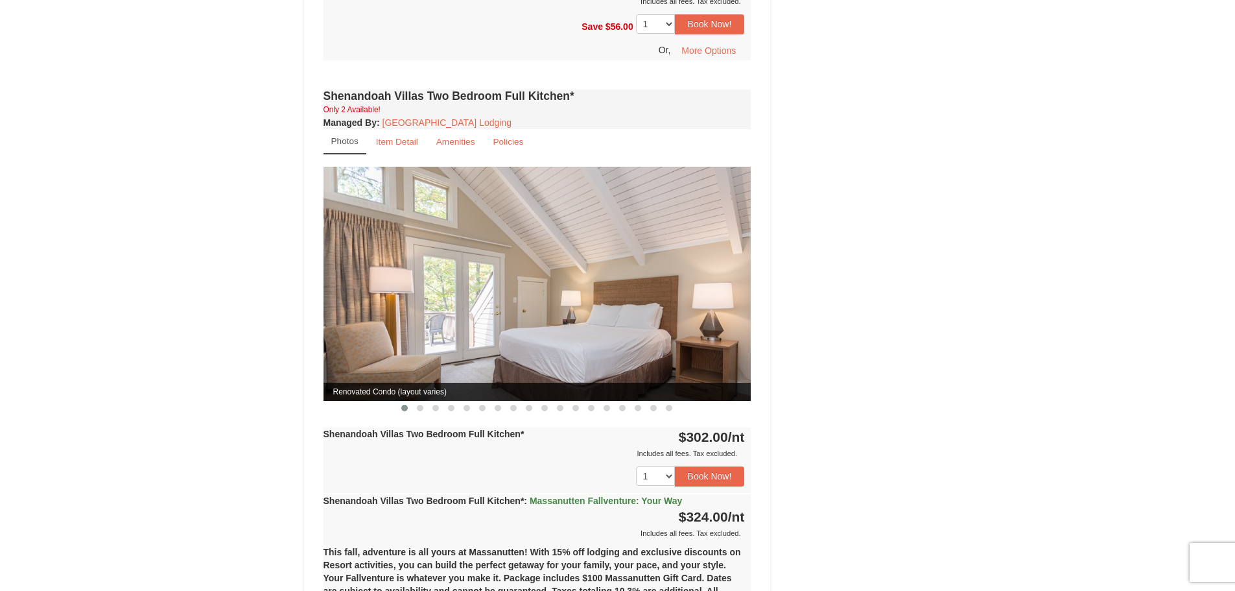
scroll to position [1037, 0]
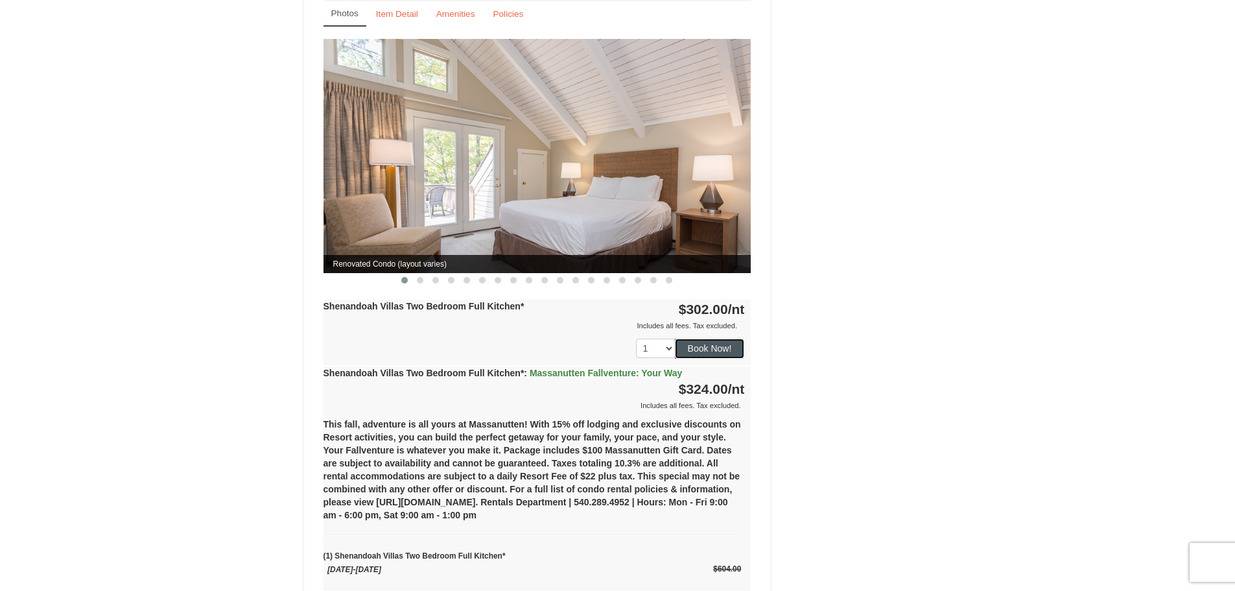
click at [703, 338] on button "Book Now!" at bounding box center [710, 347] width 70 height 19
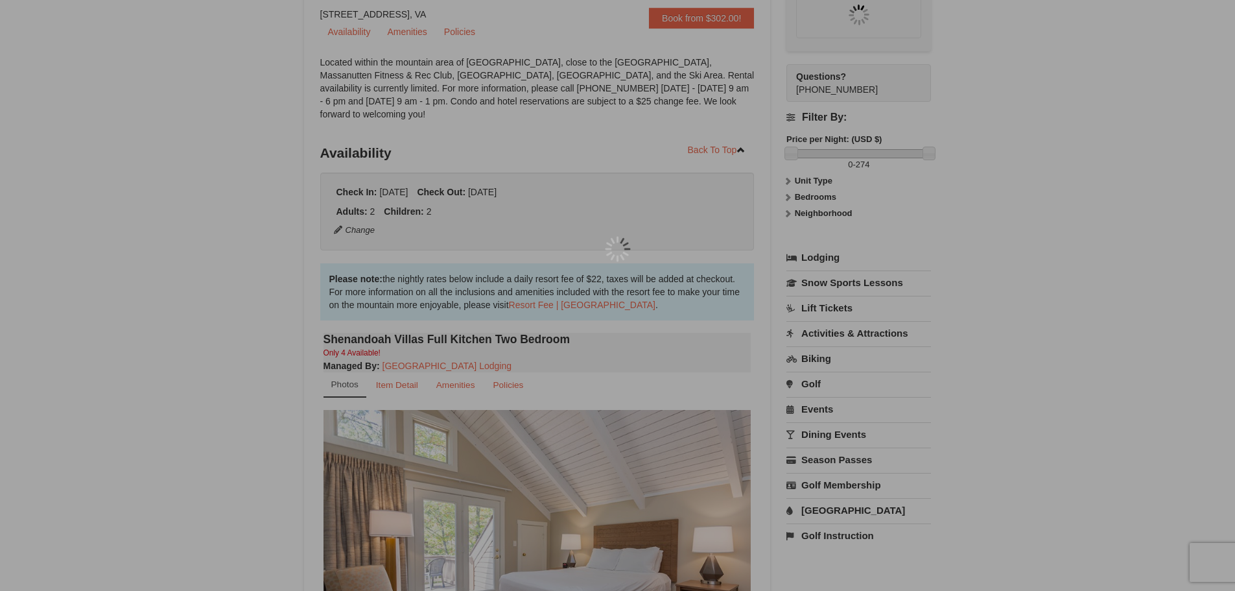
scroll to position [126, 0]
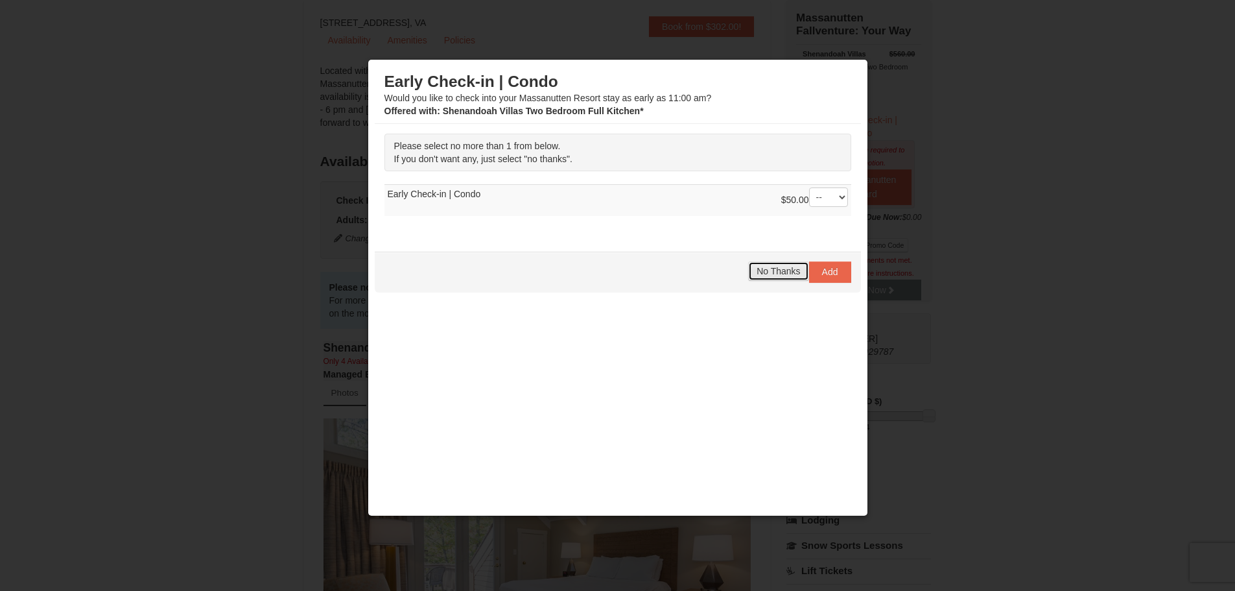
click at [759, 270] on span "No Thanks" at bounding box center [778, 271] width 43 height 10
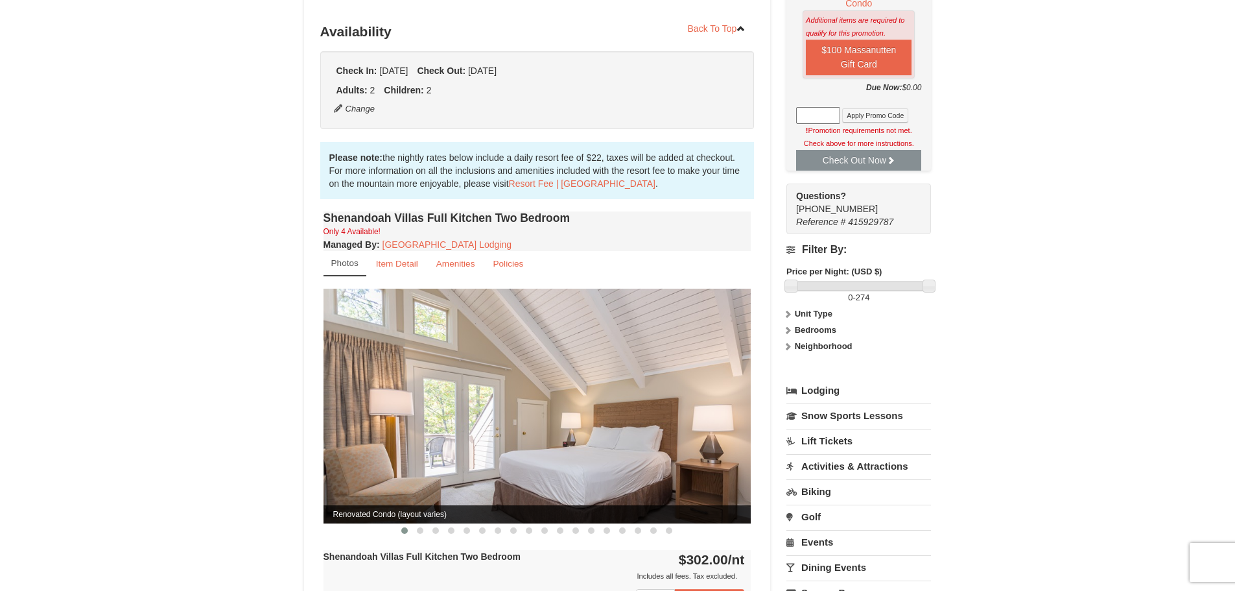
scroll to position [0, 0]
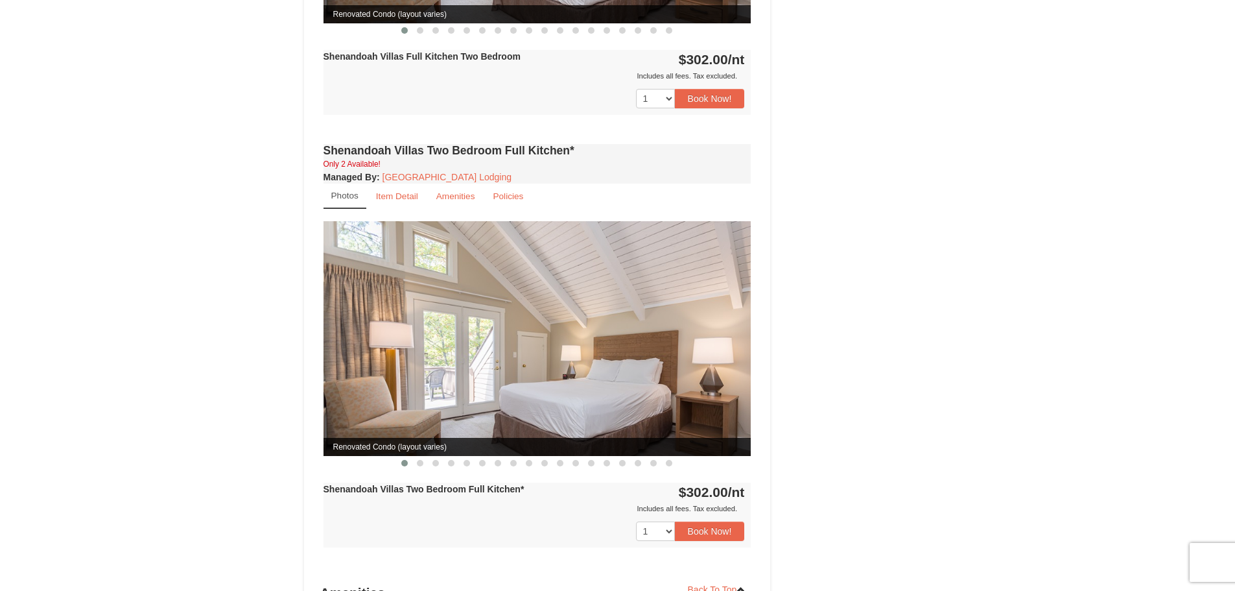
scroll to position [778, 0]
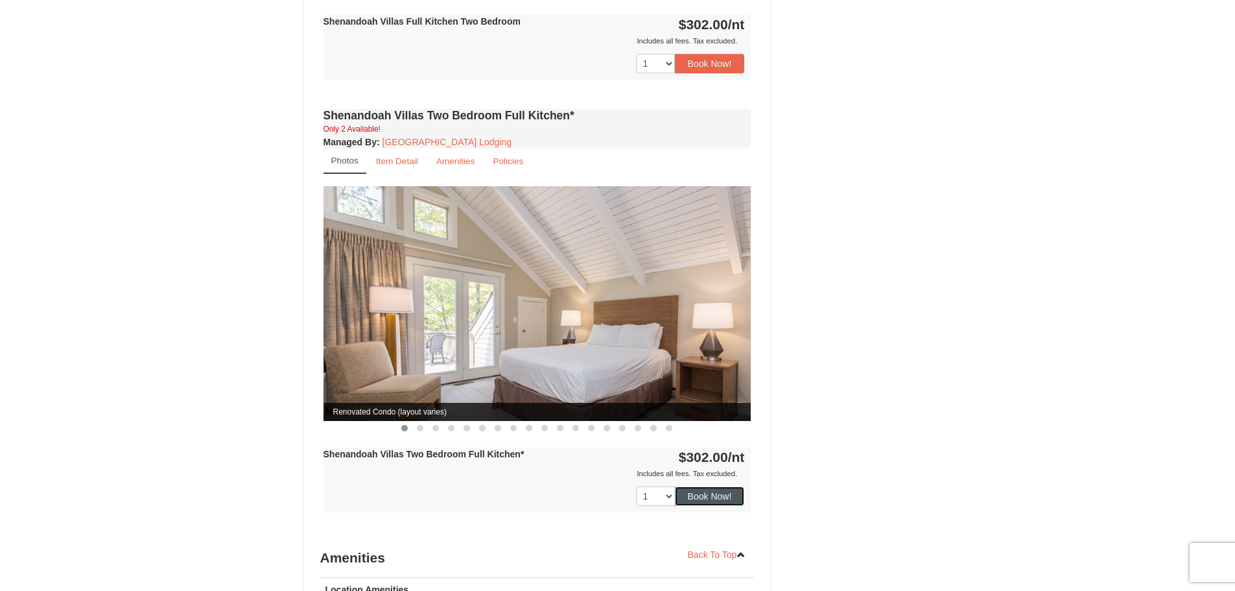
click at [713, 487] on button "Book Now!" at bounding box center [710, 495] width 70 height 19
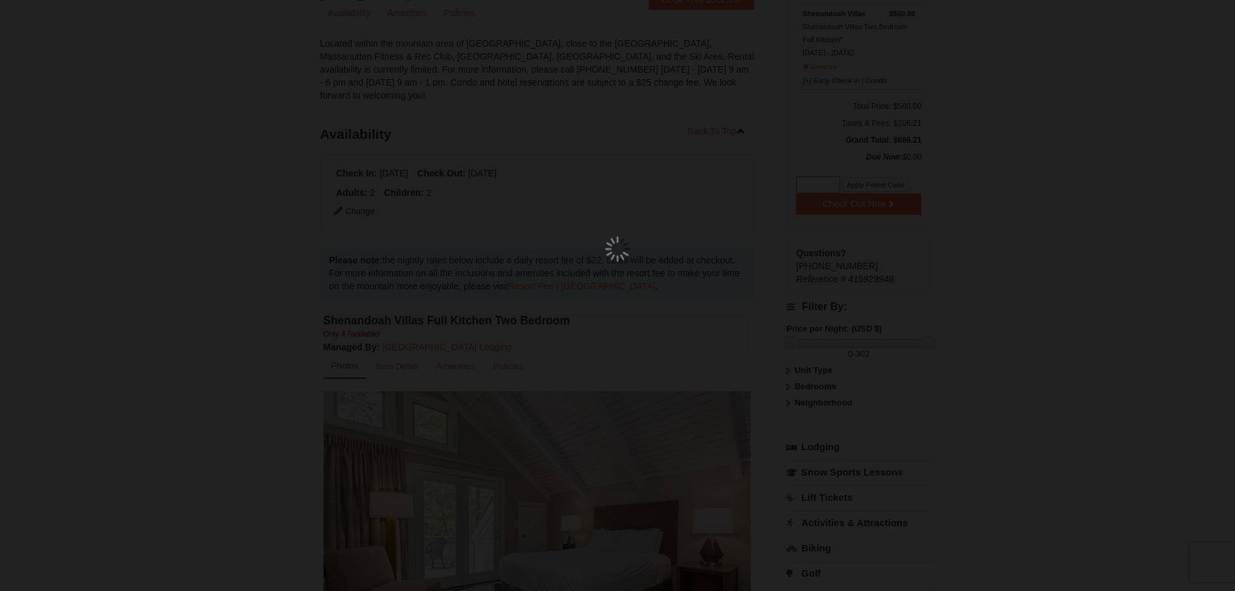
scroll to position [113, 0]
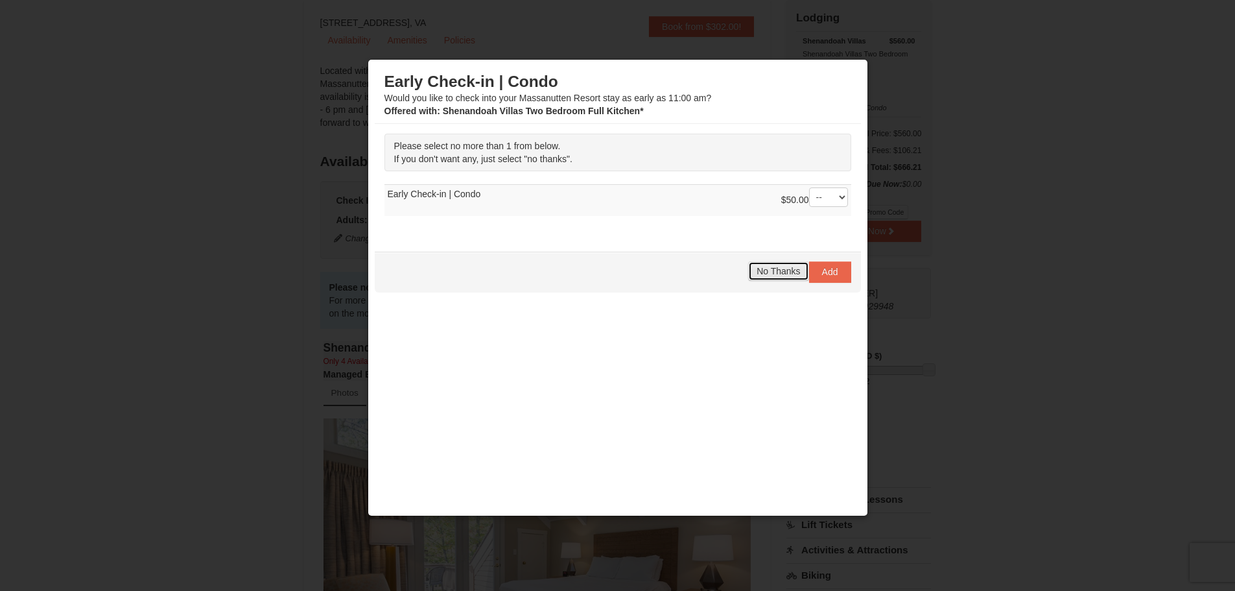
click at [758, 271] on span "No Thanks" at bounding box center [778, 271] width 43 height 10
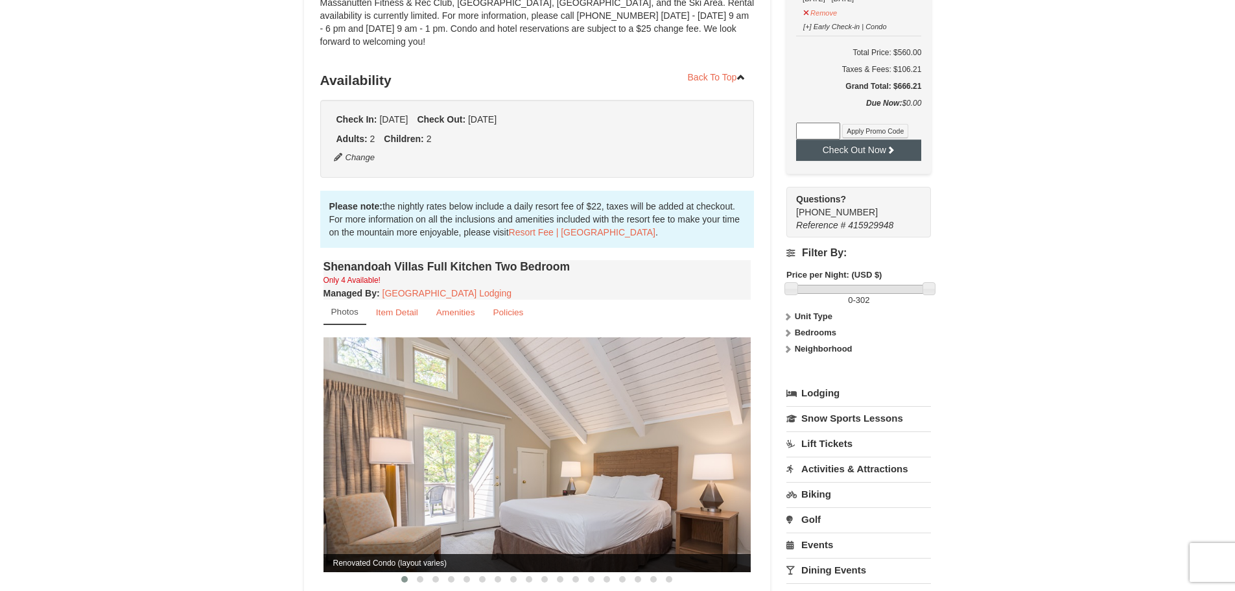
scroll to position [130, 0]
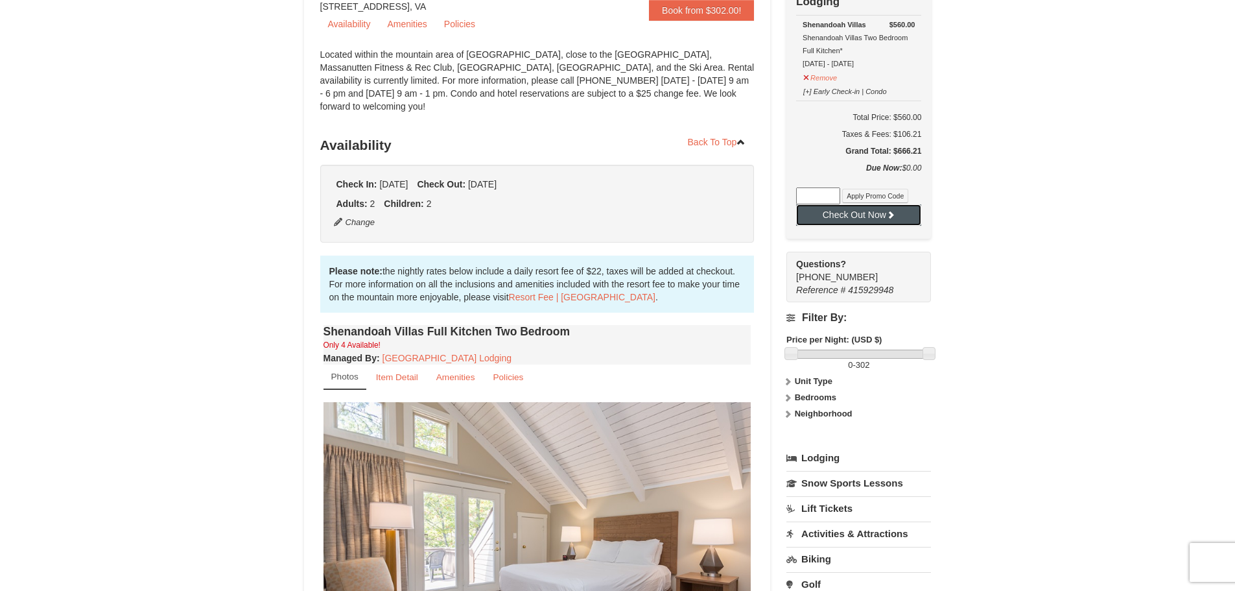
click at [848, 215] on button "Check Out Now" at bounding box center [858, 214] width 125 height 21
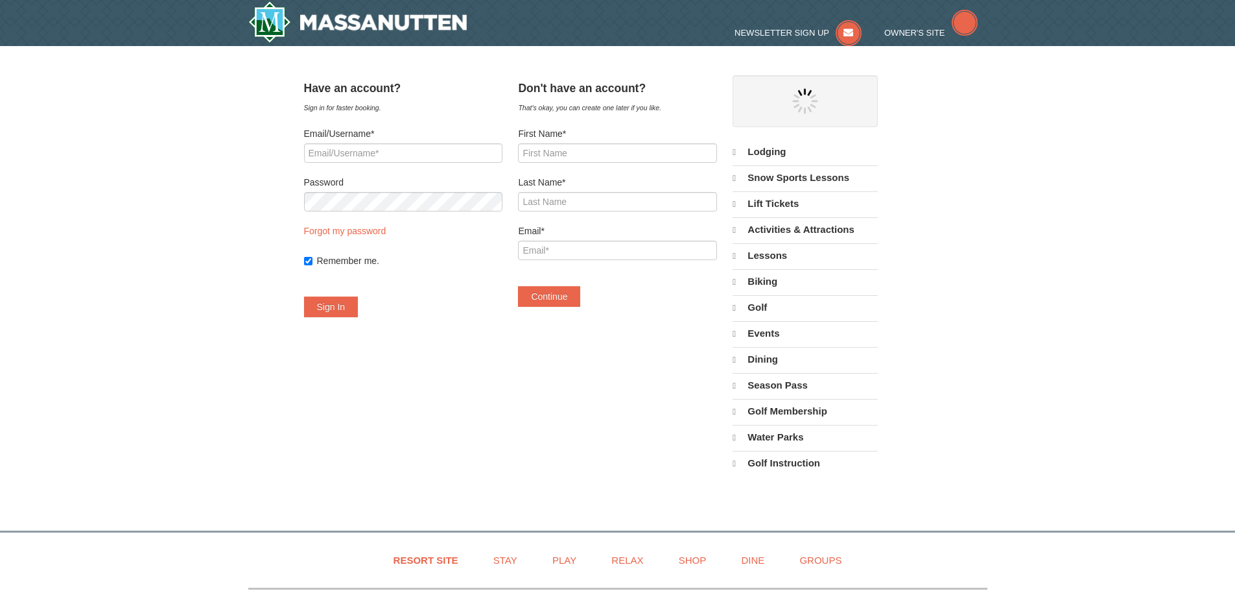
select select "9"
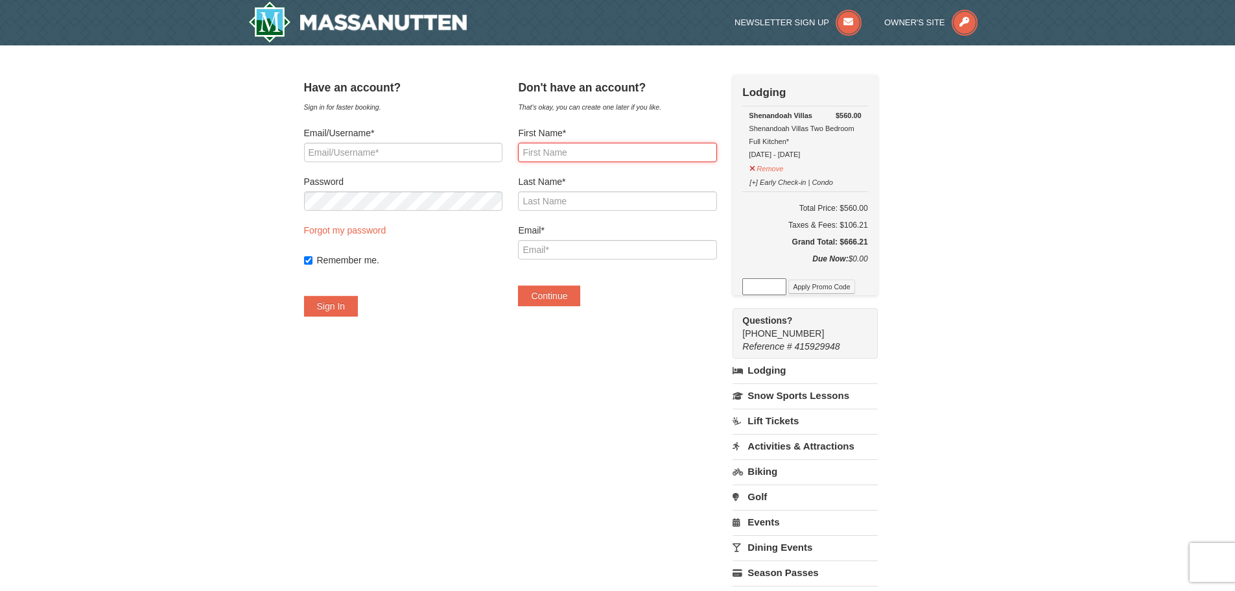
click at [622, 150] on input "First Name*" at bounding box center [617, 152] width 198 height 19
type input "Amy"
click at [584, 197] on input "Last Name*" at bounding box center [617, 200] width 198 height 19
type input "Tilman"
click at [586, 246] on input "Email*" at bounding box center [617, 249] width 198 height 19
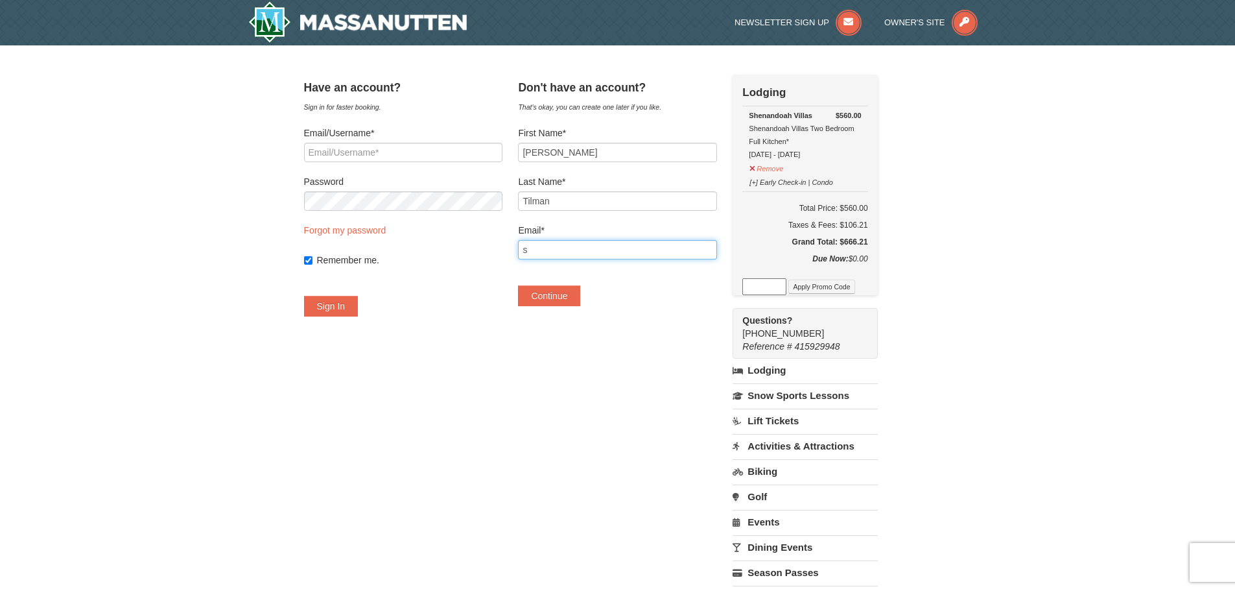
type input "[EMAIL_ADDRESS][DOMAIN_NAME]"
click at [580, 298] on button "Continue" at bounding box center [549, 295] width 62 height 21
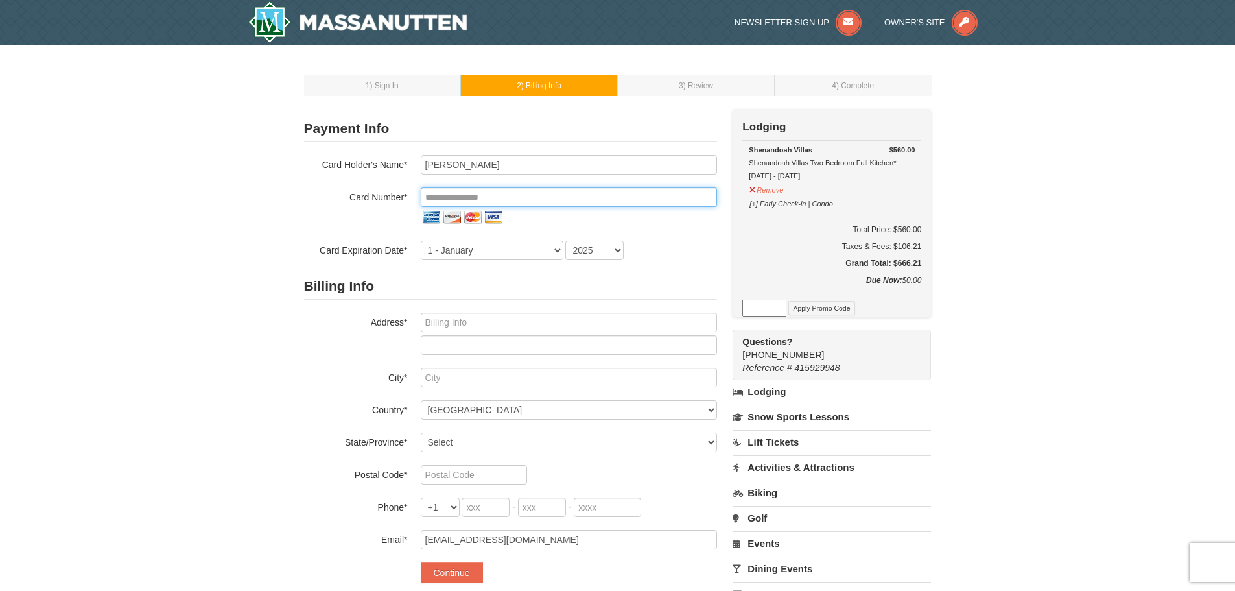
click at [525, 192] on input "tel" at bounding box center [569, 196] width 296 height 19
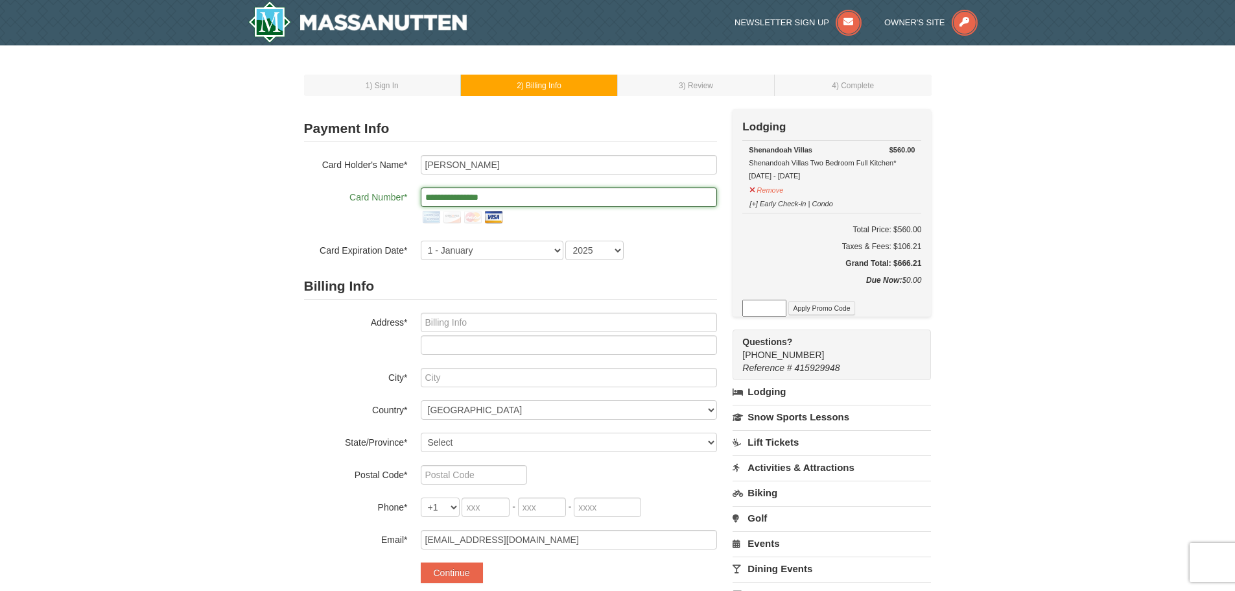
type input "**********"
click at [516, 247] on select "1 - January 2 - February 3 - March 4 - April 5 - May 6 - June 7 - July 8 - Augu…" at bounding box center [492, 250] width 143 height 19
select select "3"
click at [421, 241] on select "1 - January 2 - February 3 - March 4 - April 5 - May 6 - June 7 - July 8 - Augu…" at bounding box center [492, 250] width 143 height 19
click at [593, 250] on select "2025 2026 2027 2028 2029 2030 2031 2032 2033 2034" at bounding box center [594, 250] width 58 height 19
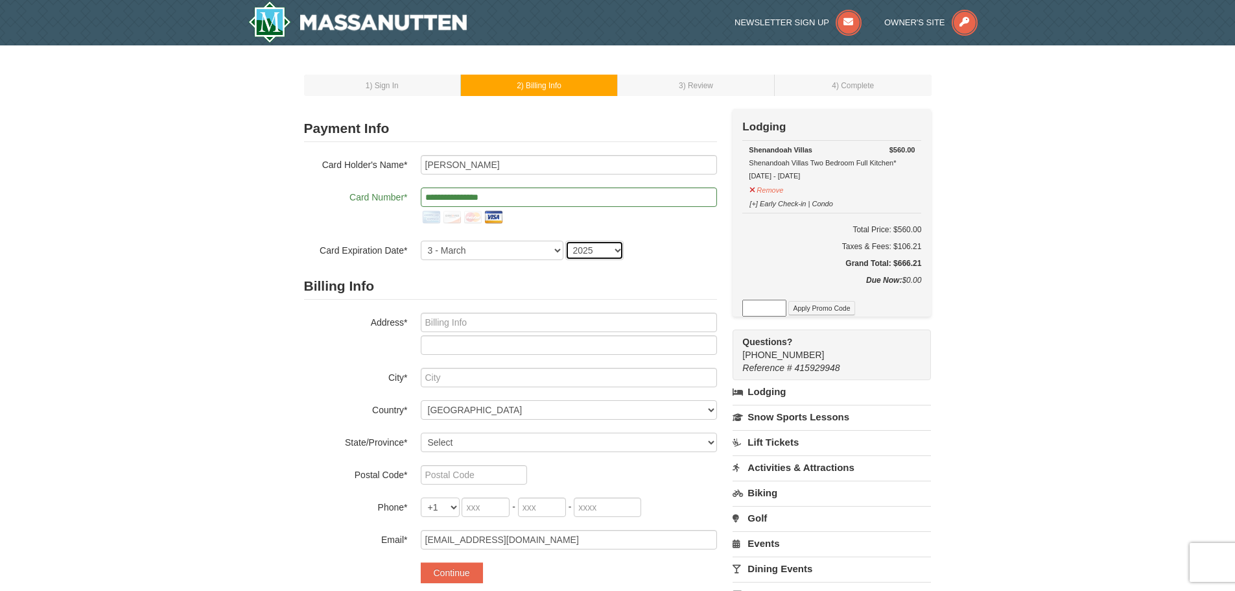
select select "2028"
click at [565, 241] on select "2025 2026 2027 2028 2029 2030 2031 2032 2033 2034" at bounding box center [594, 250] width 58 height 19
click at [599, 323] on input "text" at bounding box center [569, 322] width 296 height 19
type input "2507 Londonderry Rd"
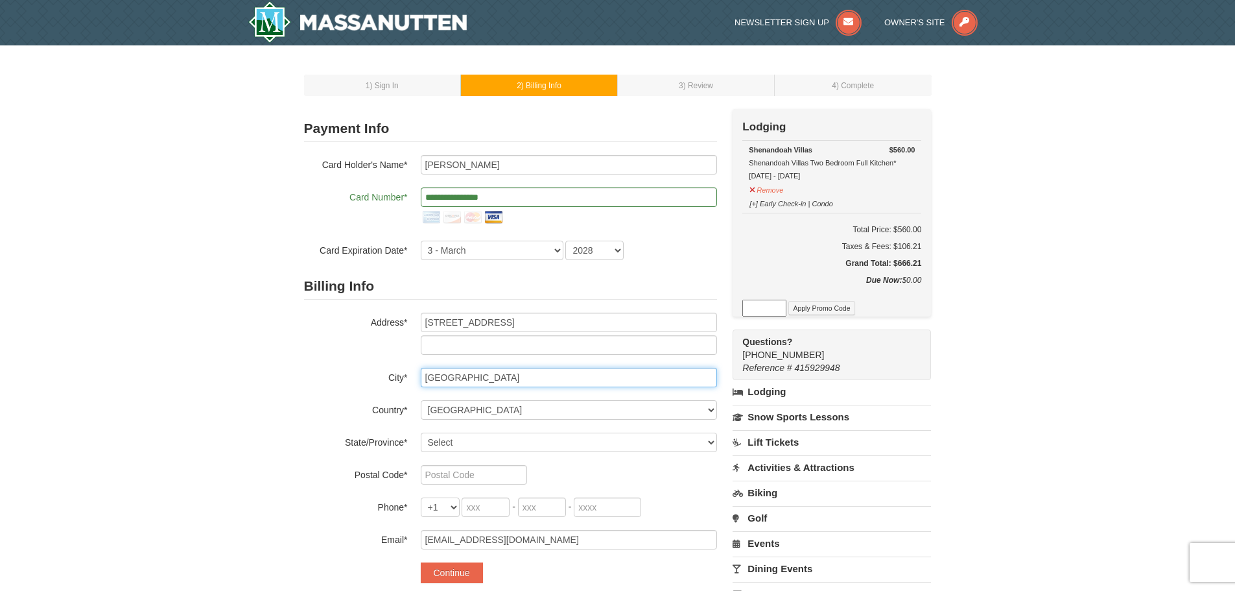
type input "Alexandria"
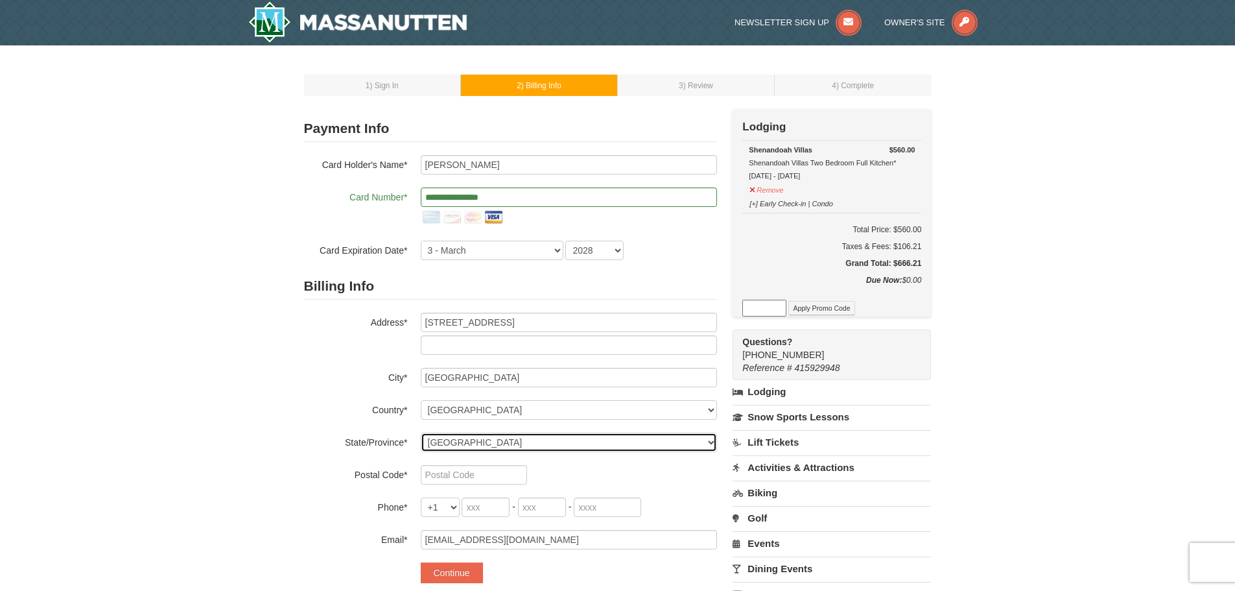
select select "VA"
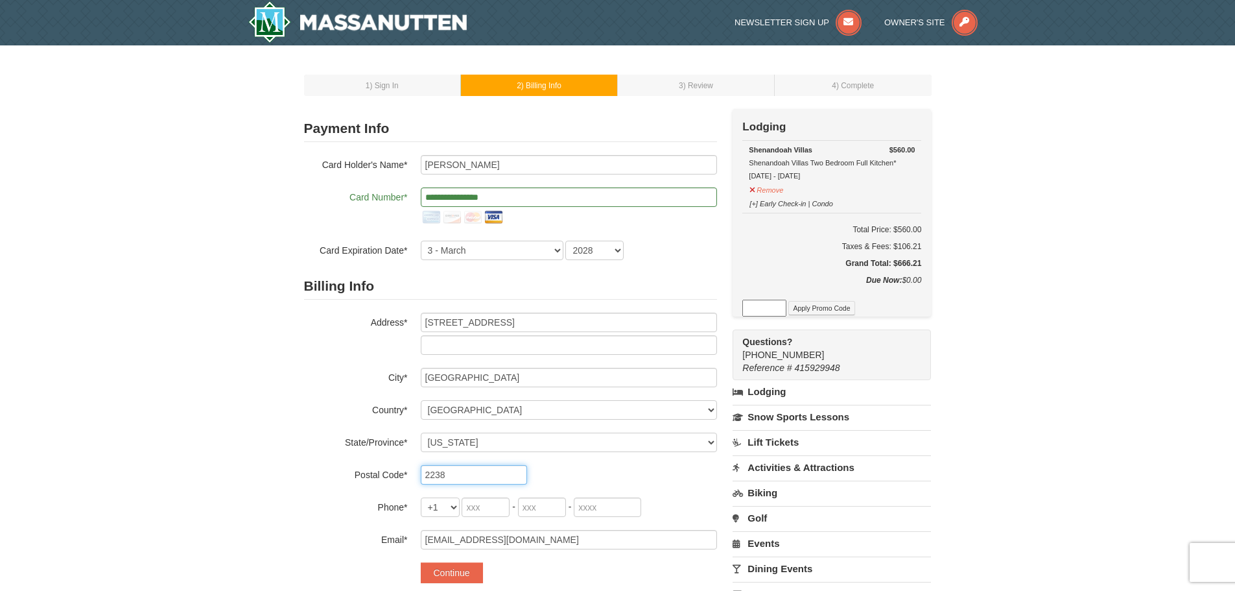
click at [449, 471] on input "2238" at bounding box center [474, 474] width 106 height 19
type input "22308"
click at [483, 502] on input "tel" at bounding box center [486, 506] width 48 height 19
type input "703"
type input "655"
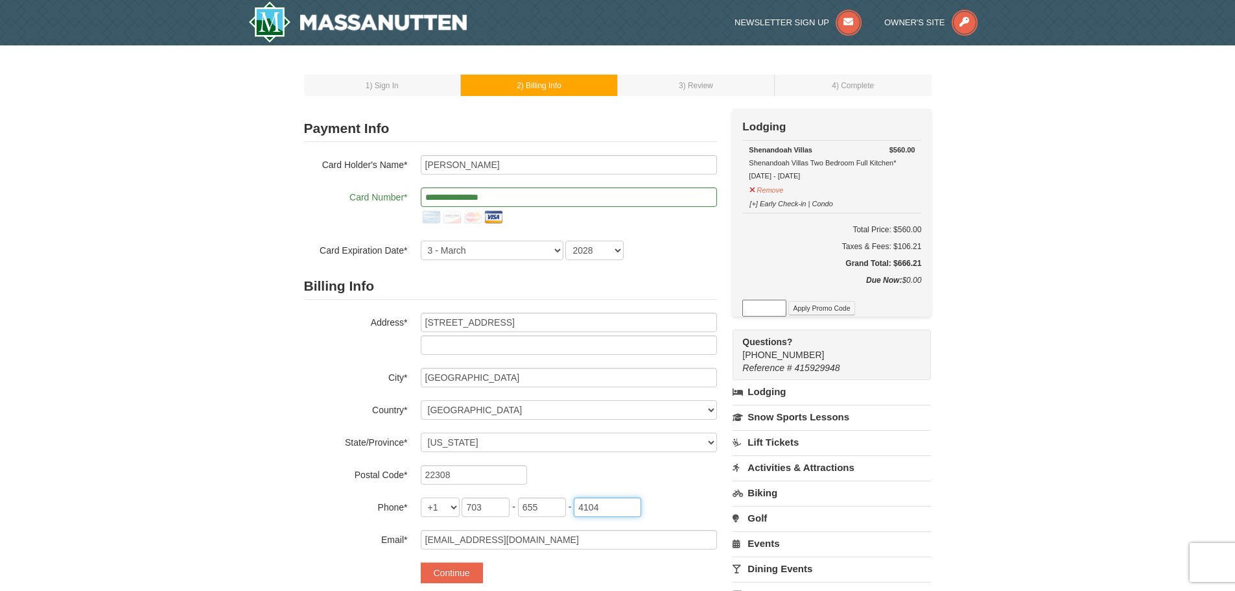
type input "4104"
click at [523, 566] on div "Continue" at bounding box center [569, 572] width 296 height 21
click at [459, 576] on button "Continue" at bounding box center [452, 572] width 62 height 21
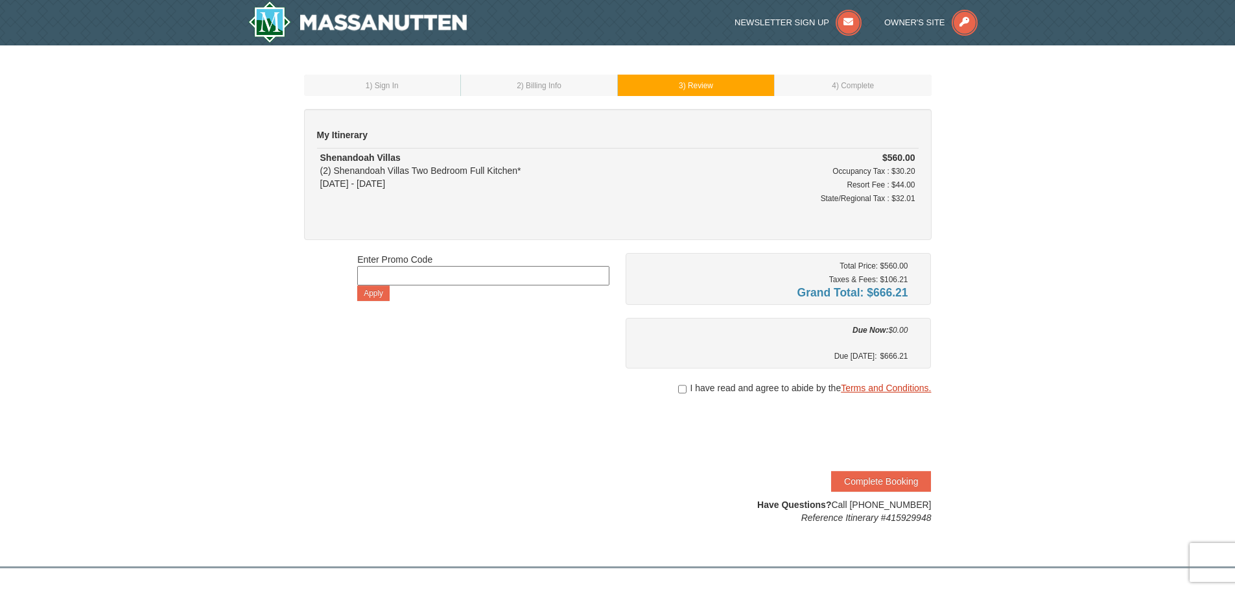
click at [893, 388] on link "Terms and Conditions." at bounding box center [886, 388] width 90 height 10
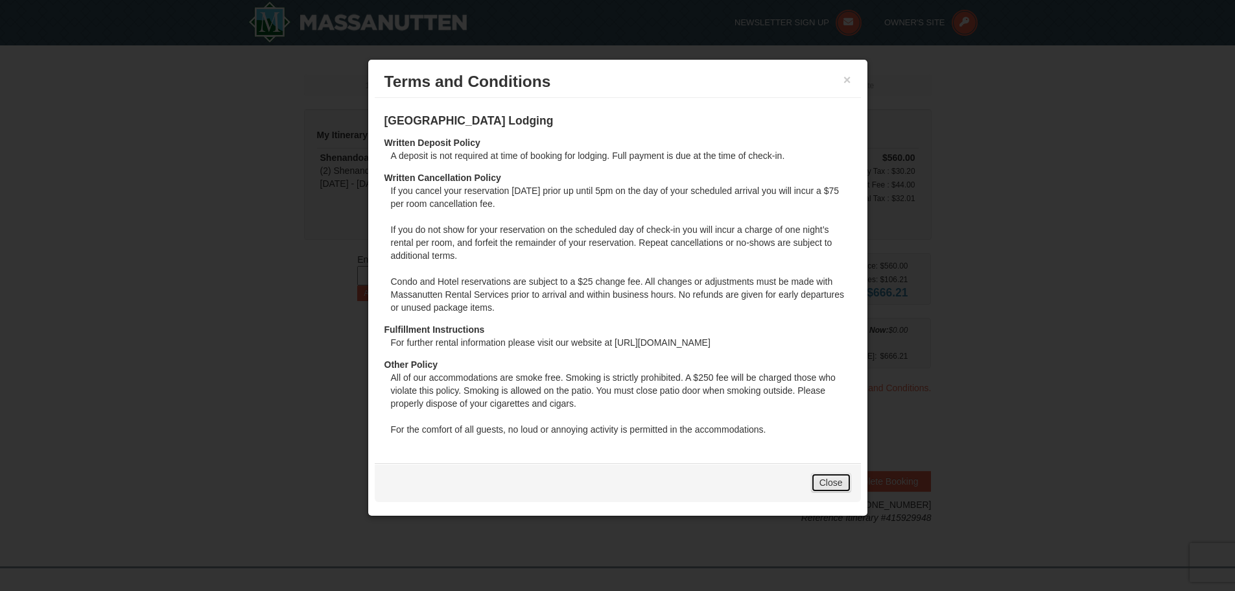
click at [839, 485] on link "Close" at bounding box center [831, 482] width 40 height 19
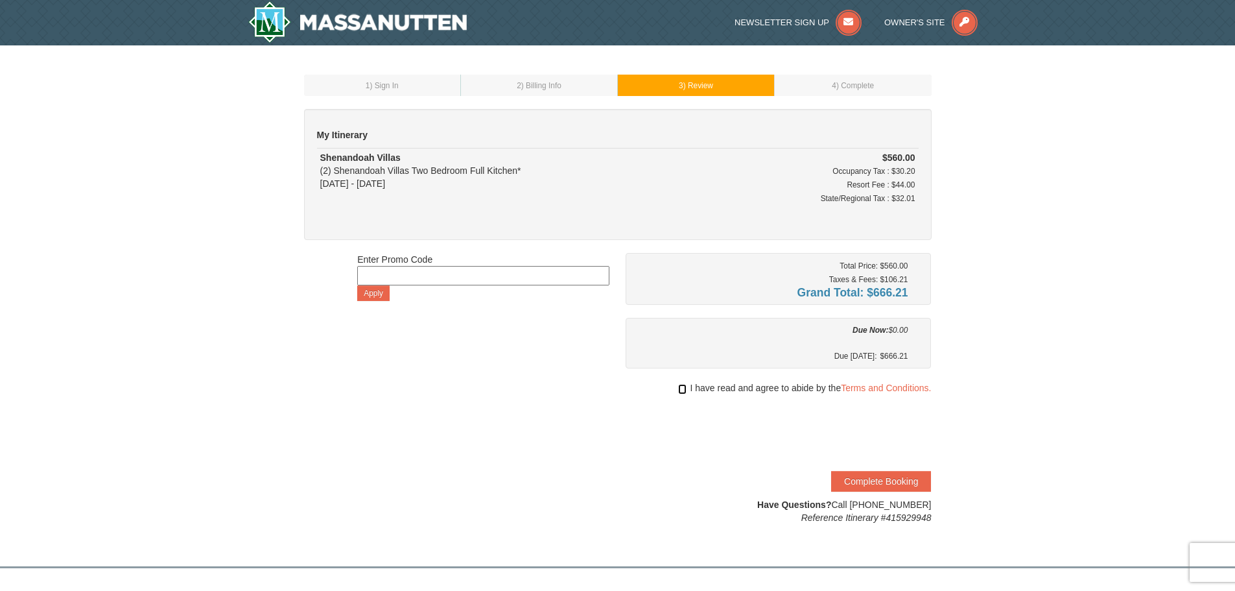
click at [681, 389] on input "checkbox" at bounding box center [682, 389] width 8 height 10
checkbox input "true"
click at [885, 478] on button "Complete Booking" at bounding box center [881, 481] width 100 height 21
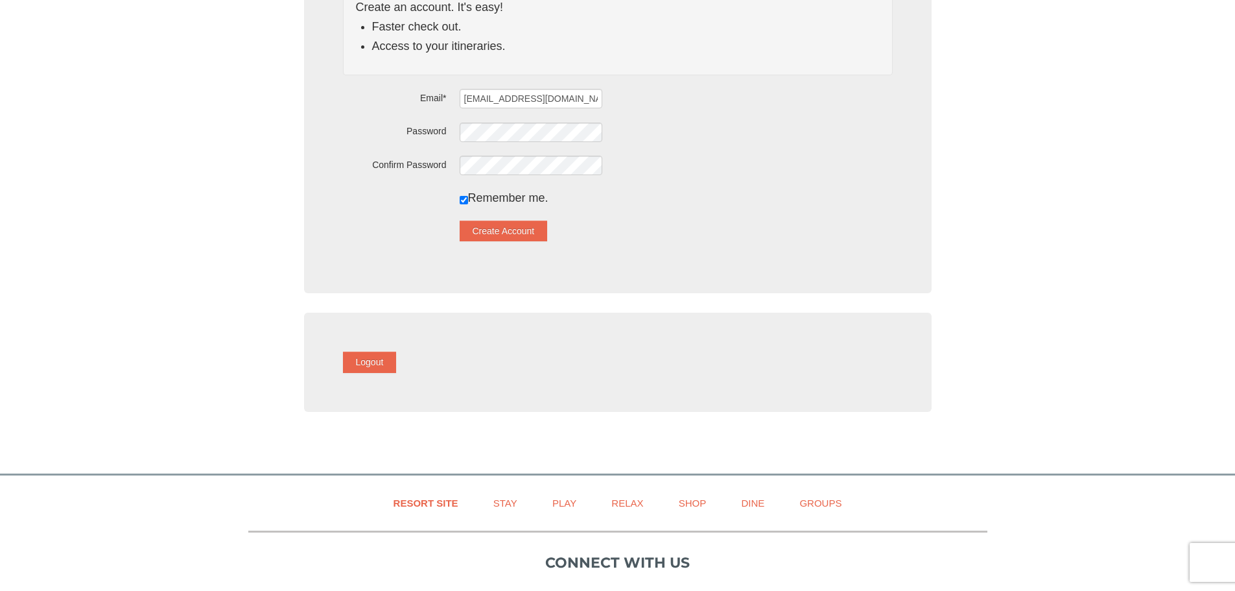
scroll to position [195, 0]
click at [381, 356] on button "Logout" at bounding box center [370, 361] width 54 height 21
